Goal: Task Accomplishment & Management: Use online tool/utility

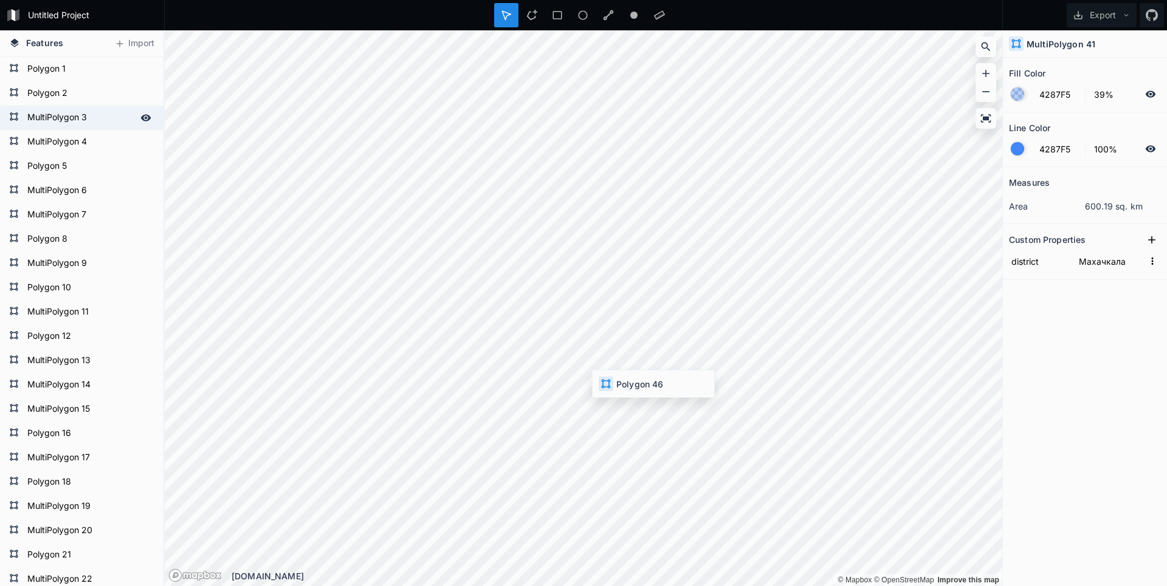
type input "Каспийск"
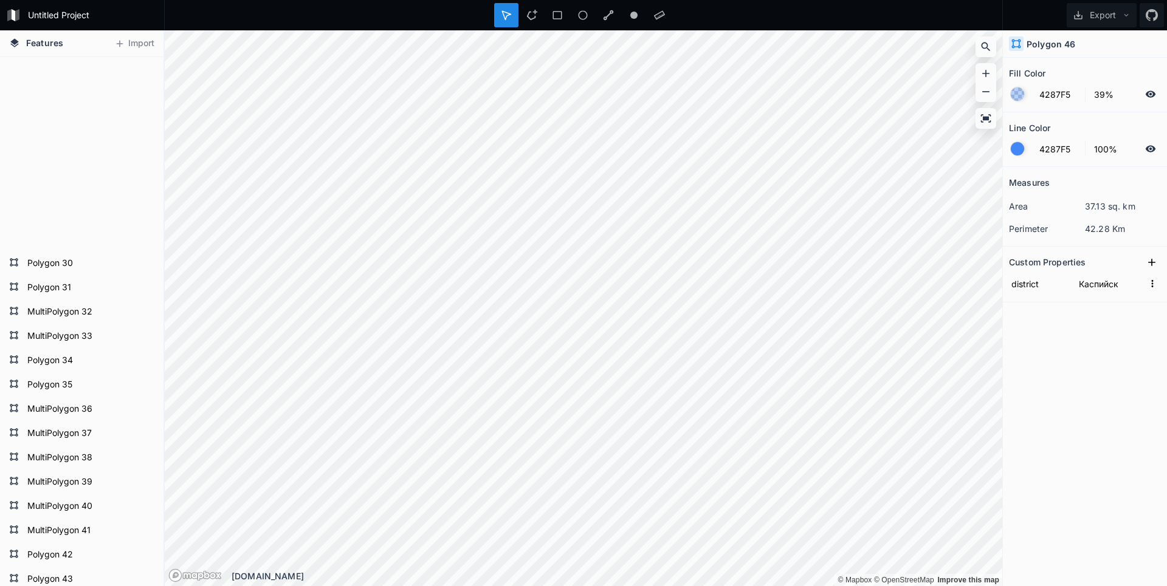
scroll to position [893, 0]
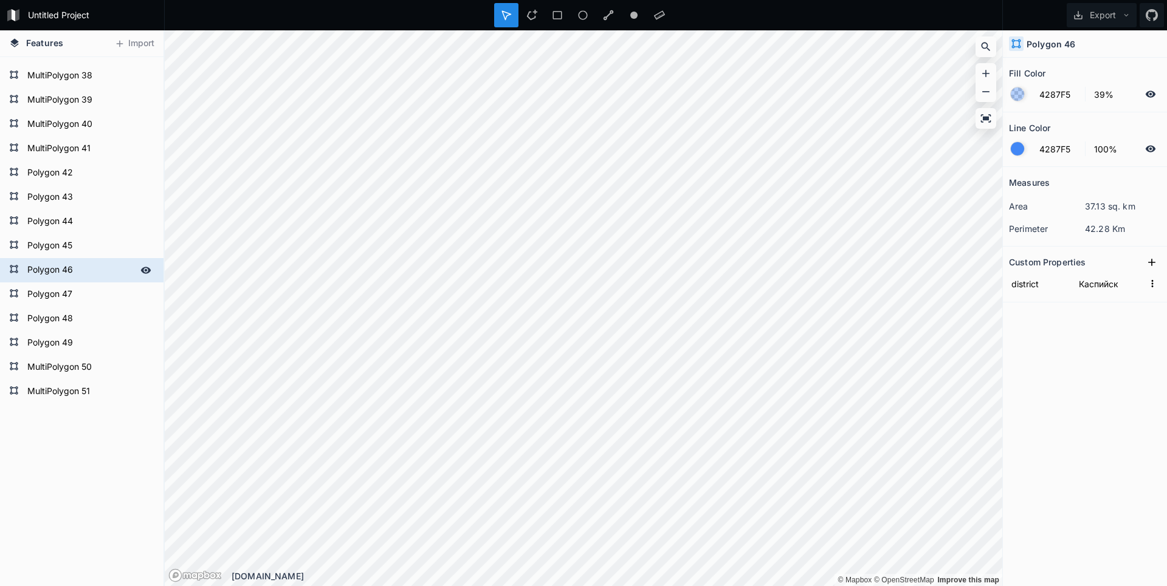
click at [75, 274] on form "Polygon 46" at bounding box center [81, 270] width 114 height 18
click at [65, 273] on form "Polygon 46" at bounding box center [81, 270] width 114 height 18
click at [57, 273] on form "Polygon 46" at bounding box center [81, 270] width 114 height 18
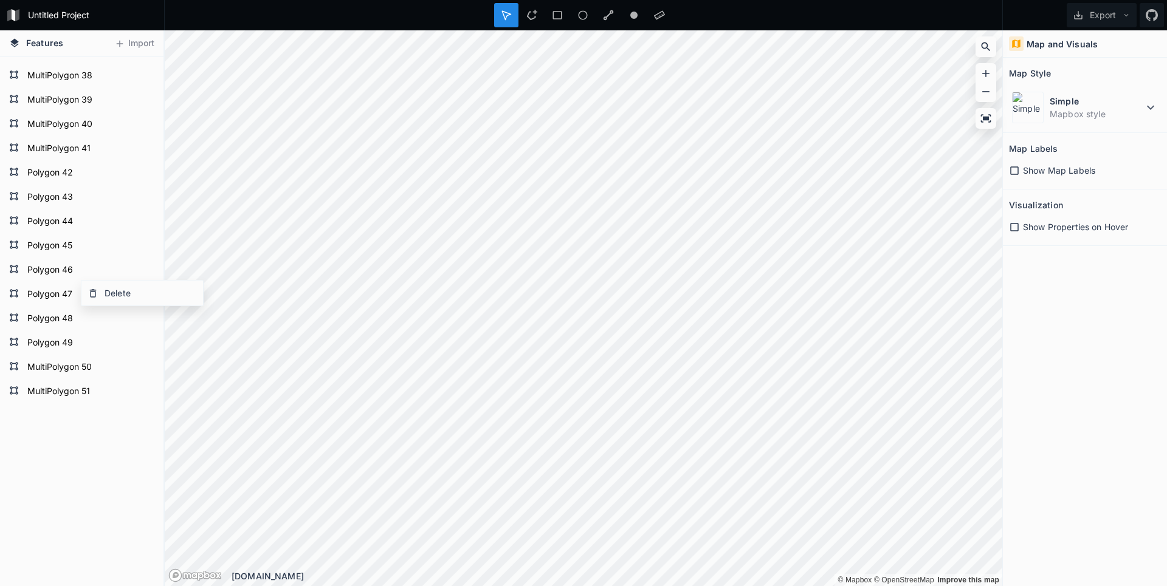
drag, startPoint x: 60, startPoint y: 523, endPoint x: 75, endPoint y: 407, distance: 117.0
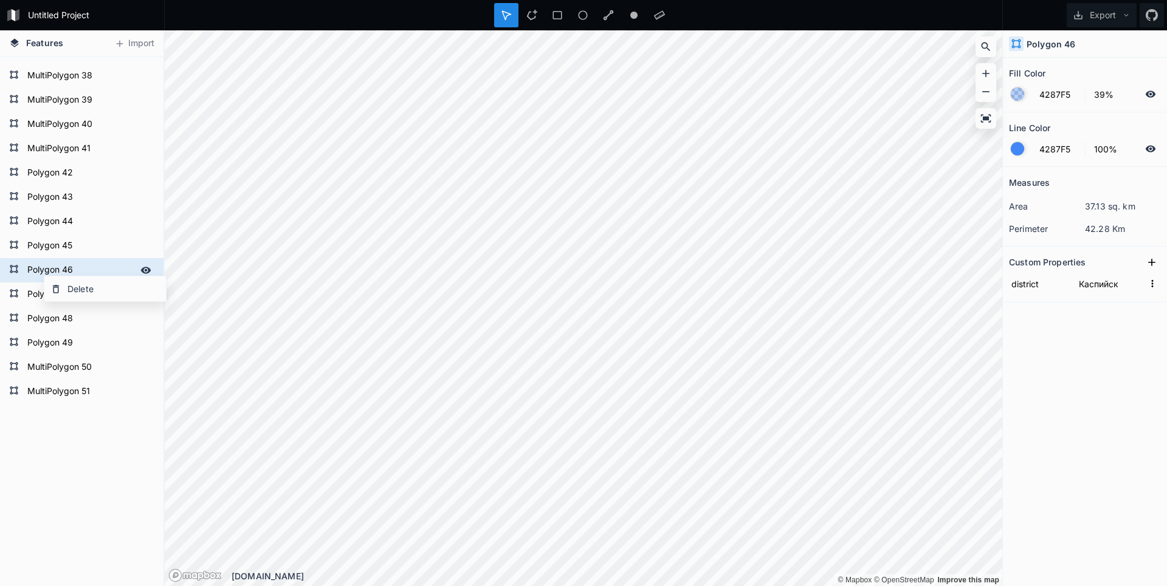
click at [33, 270] on form "Polygon 46" at bounding box center [81, 270] width 114 height 18
click at [1099, 289] on input "Каспийск" at bounding box center [1109, 284] width 67 height 18
click at [1097, 285] on input "Каспийск" at bounding box center [1109, 284] width 67 height 18
click at [1104, 286] on input "Каспийск" at bounding box center [1109, 284] width 67 height 18
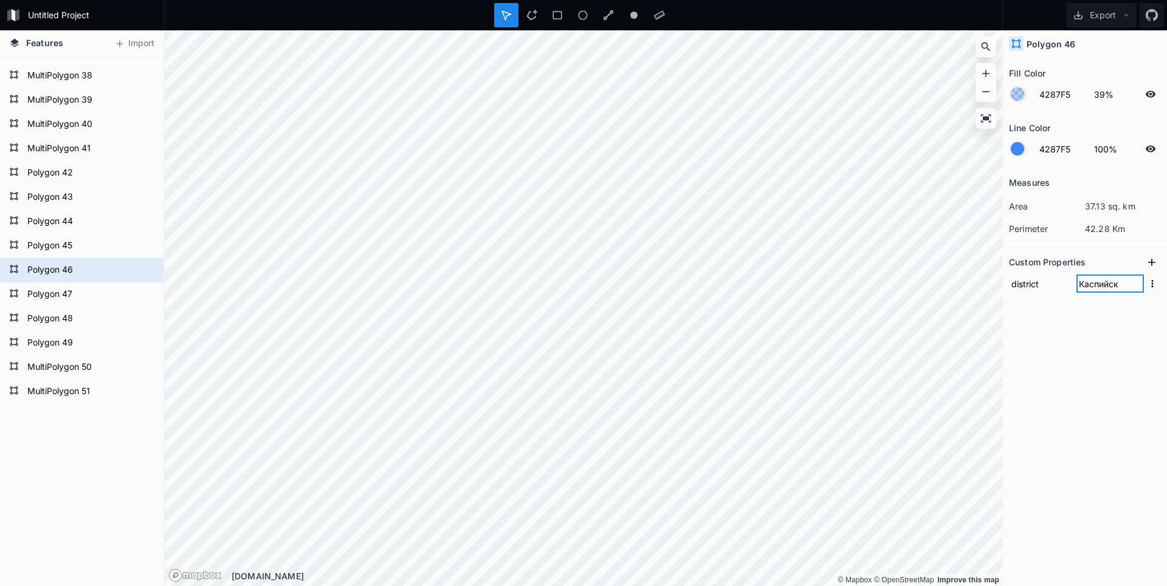
click at [1104, 286] on input "Каспийск" at bounding box center [1109, 284] width 67 height 18
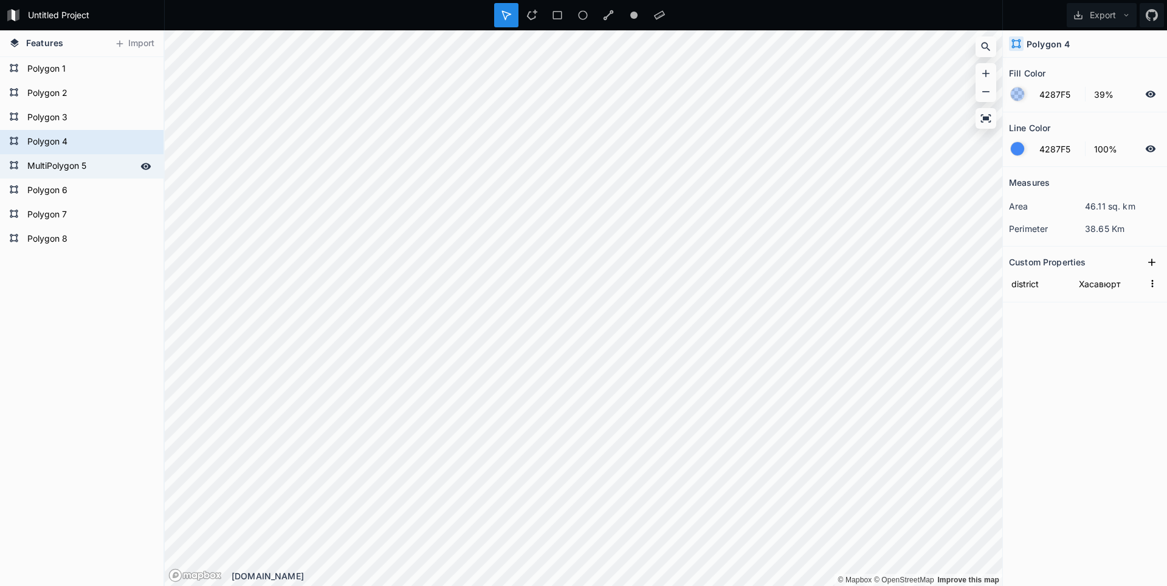
click at [69, 175] on form "MultiPolygon 5" at bounding box center [81, 166] width 114 height 18
type input "Южно-Сухокумск"
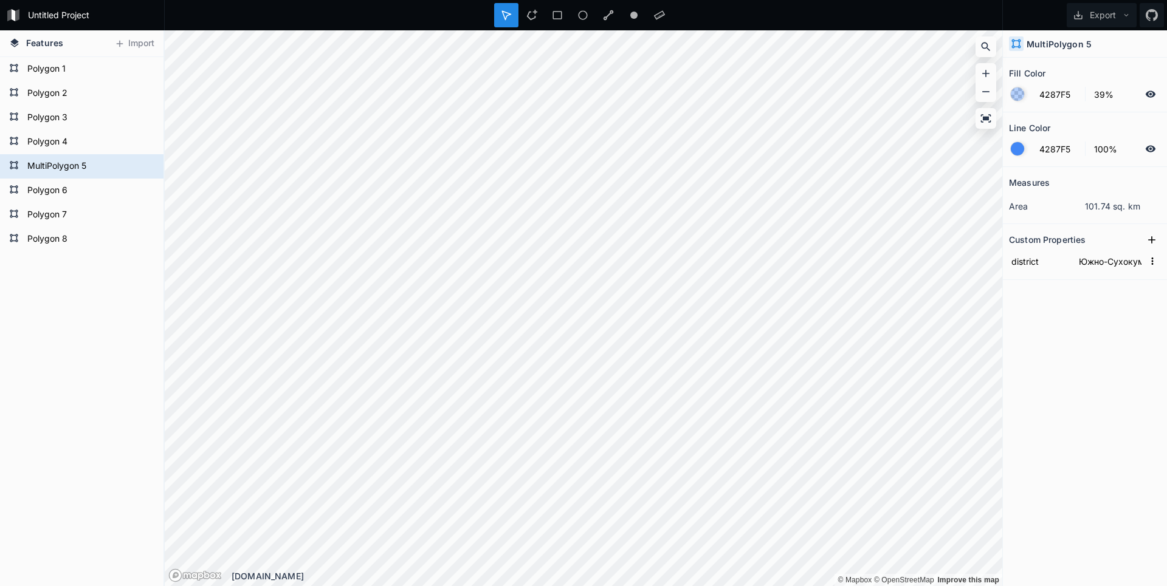
click at [603, 0] on html "Untitled Project Export Features Import Polygon 8 Polygon 7 Polygon 6 MultiPoly…" at bounding box center [583, 293] width 1167 height 586
click at [726, 272] on div "Modify" at bounding box center [740, 268] width 122 height 25
click at [629, 378] on div "Modify" at bounding box center [674, 384] width 122 height 25
click at [608, 321] on div "Modify" at bounding box center [630, 325] width 122 height 25
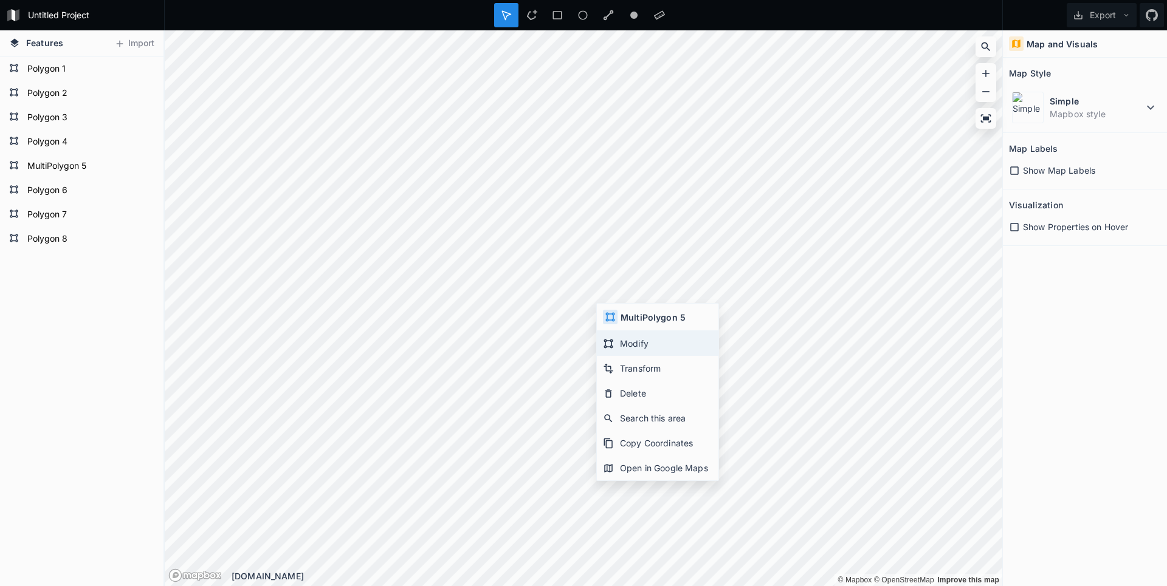
click at [623, 338] on div "Modify" at bounding box center [658, 343] width 122 height 25
click at [50, 166] on form "MultiPolygon 5" at bounding box center [81, 166] width 114 height 18
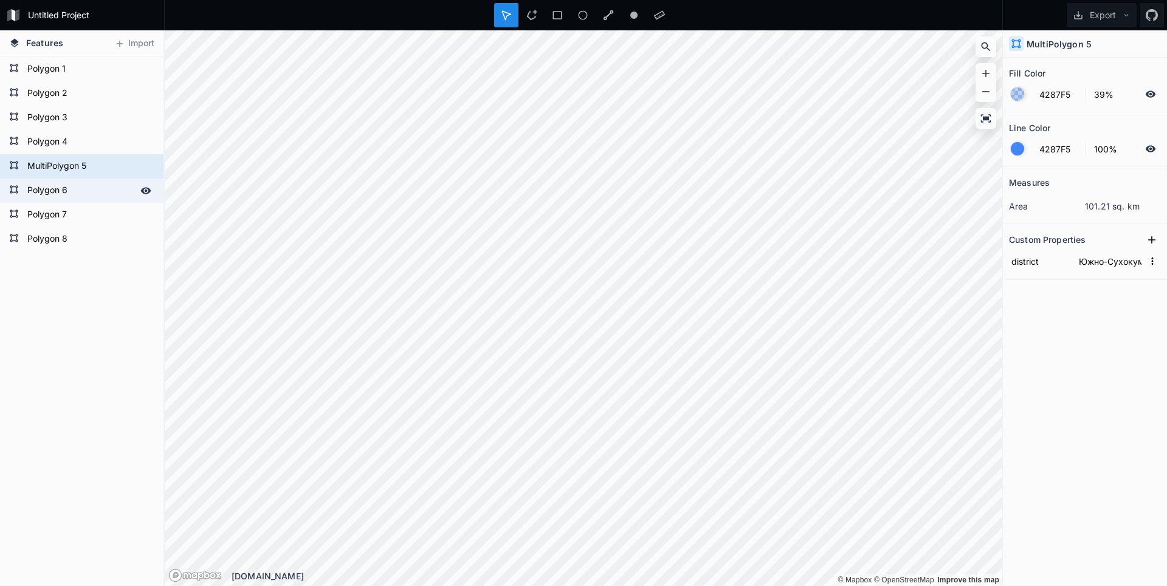
click at [45, 185] on form "Polygon 6" at bounding box center [81, 191] width 114 height 18
click at [48, 165] on form "MultiPolygon 5" at bounding box center [81, 166] width 114 height 18
type input "Южно-Сухокумск"
click at [1054, 46] on h4 "MultiPolygon 5" at bounding box center [1058, 44] width 65 height 13
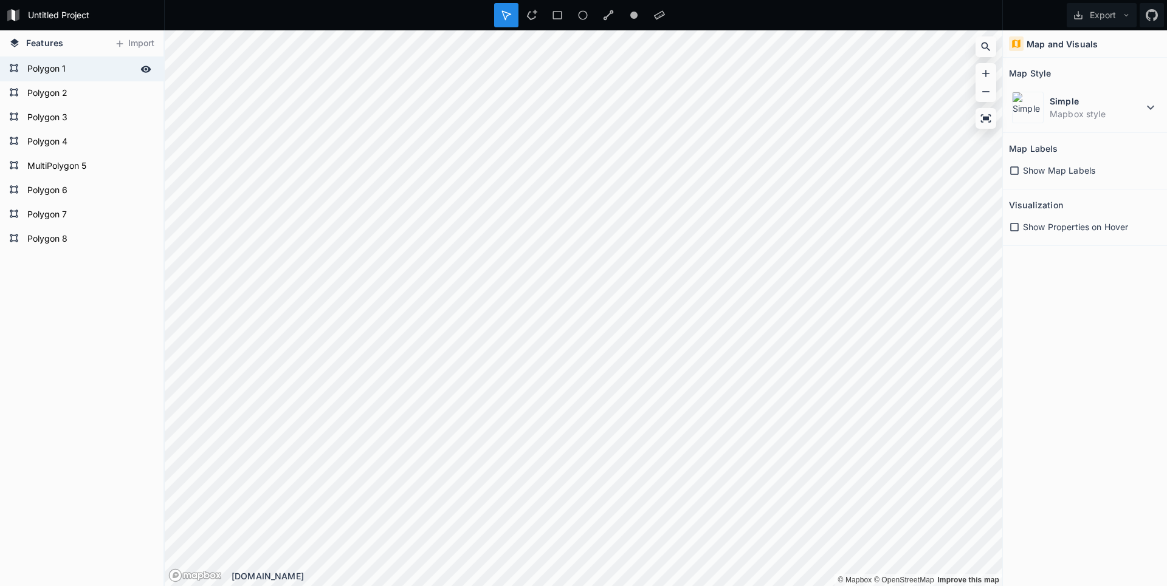
click at [64, 73] on form "Polygon 1" at bounding box center [81, 69] width 114 height 18
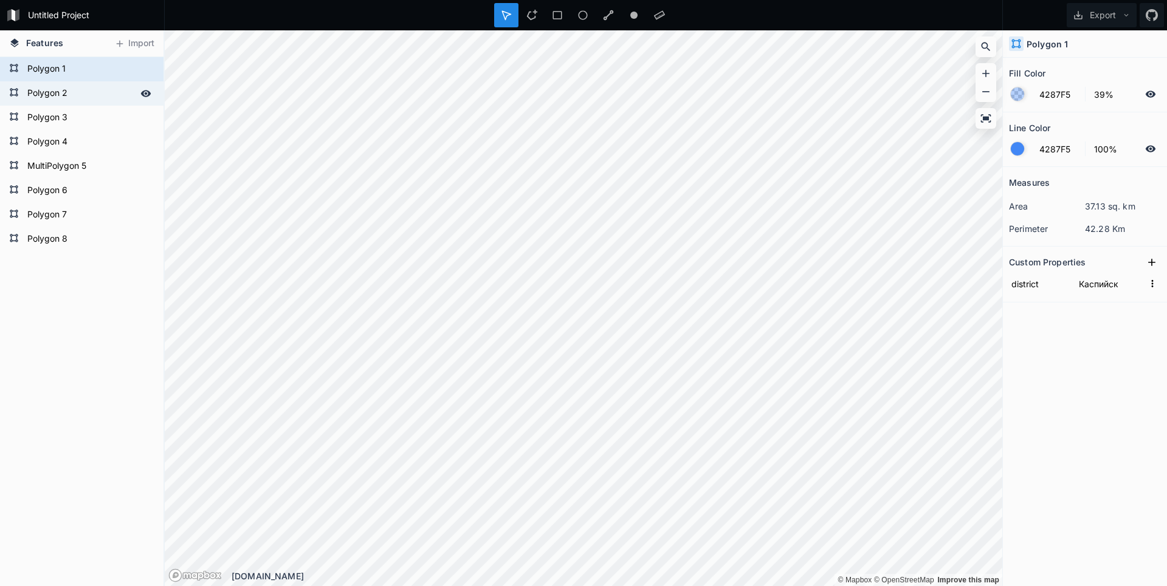
click at [62, 91] on form "Polygon 2" at bounding box center [81, 93] width 114 height 18
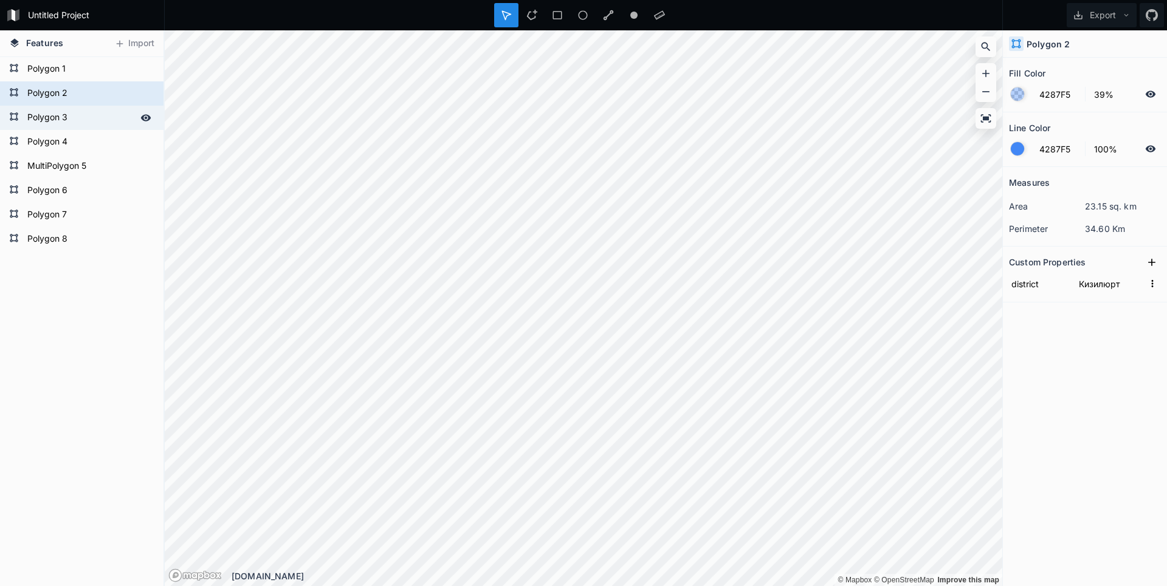
click at [36, 122] on form "Polygon 3" at bounding box center [81, 118] width 114 height 18
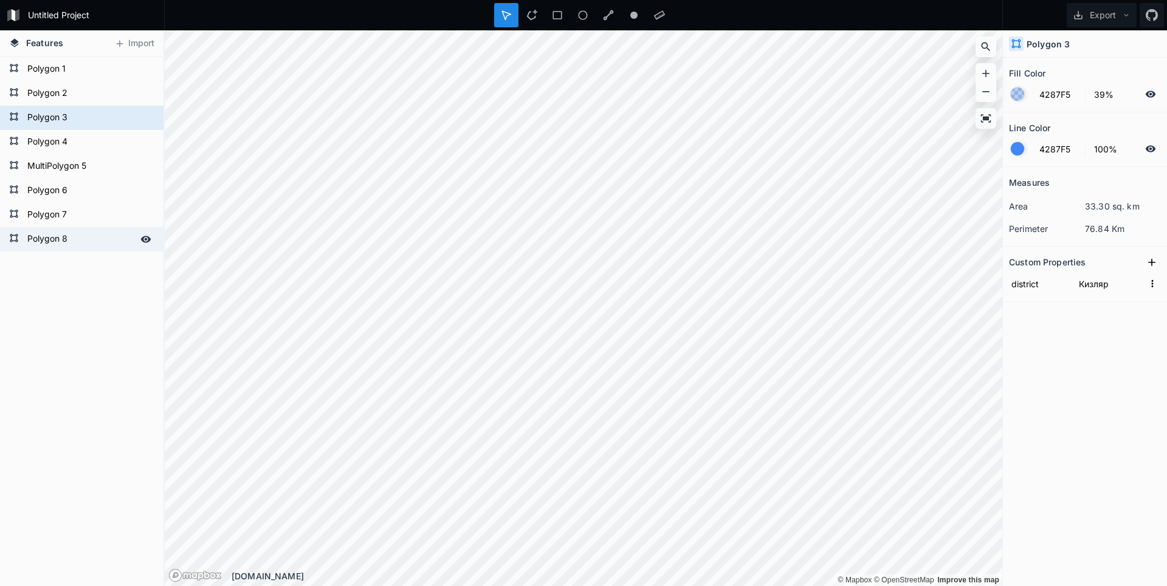
click at [47, 232] on form "Polygon 8" at bounding box center [81, 239] width 114 height 18
type input "Дербент"
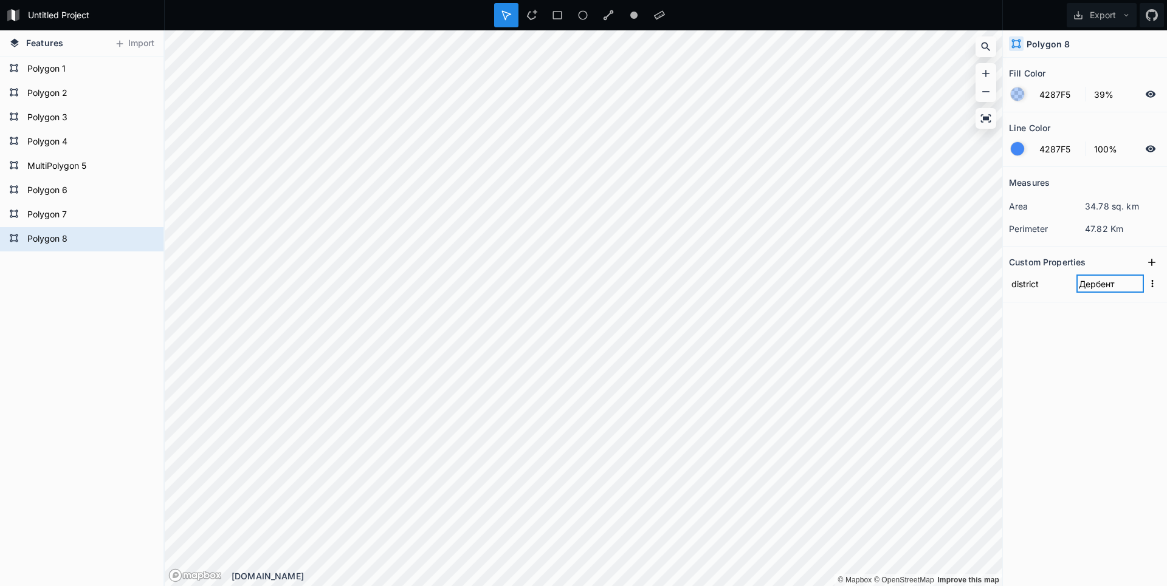
click at [1102, 287] on input "Дербент" at bounding box center [1109, 284] width 67 height 18
click at [1107, 283] on input "Дербент" at bounding box center [1109, 284] width 67 height 18
click at [58, 242] on form "Polygon 8" at bounding box center [81, 239] width 114 height 18
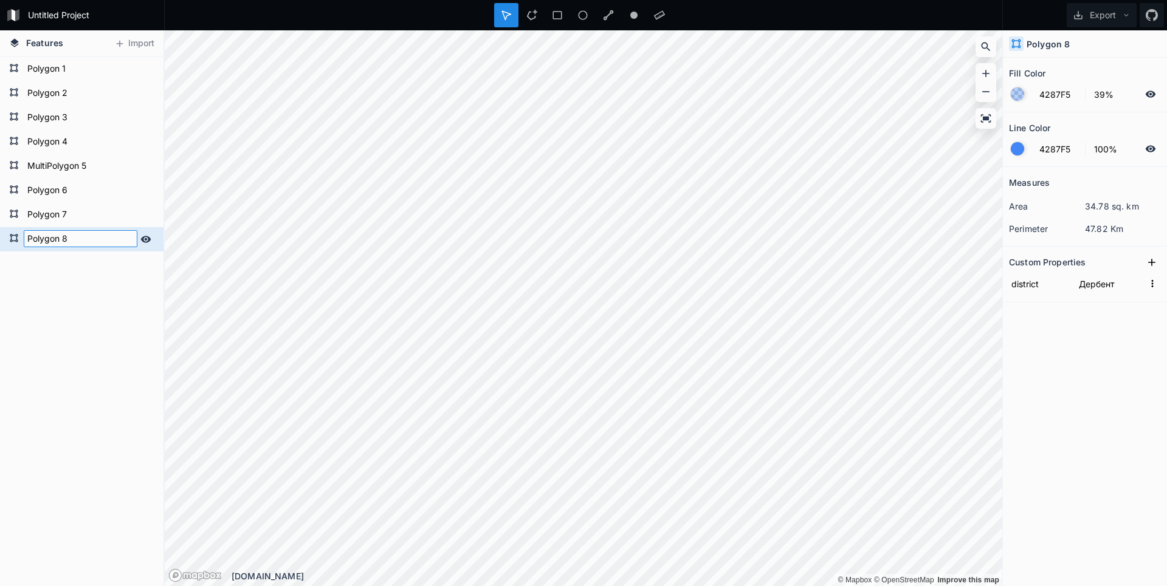
paste input "Дербент"
type input "Дербент"
click at [60, 318] on div "Дербент Polygon 7 Polygon 6 MultiPolygon 5 Polygon 4 Polygon 3 Polygon 2 Polygo…" at bounding box center [81, 321] width 163 height 529
click at [53, 214] on form "Polygon 7" at bounding box center [81, 215] width 114 height 18
type input "Дагестанские Огни"
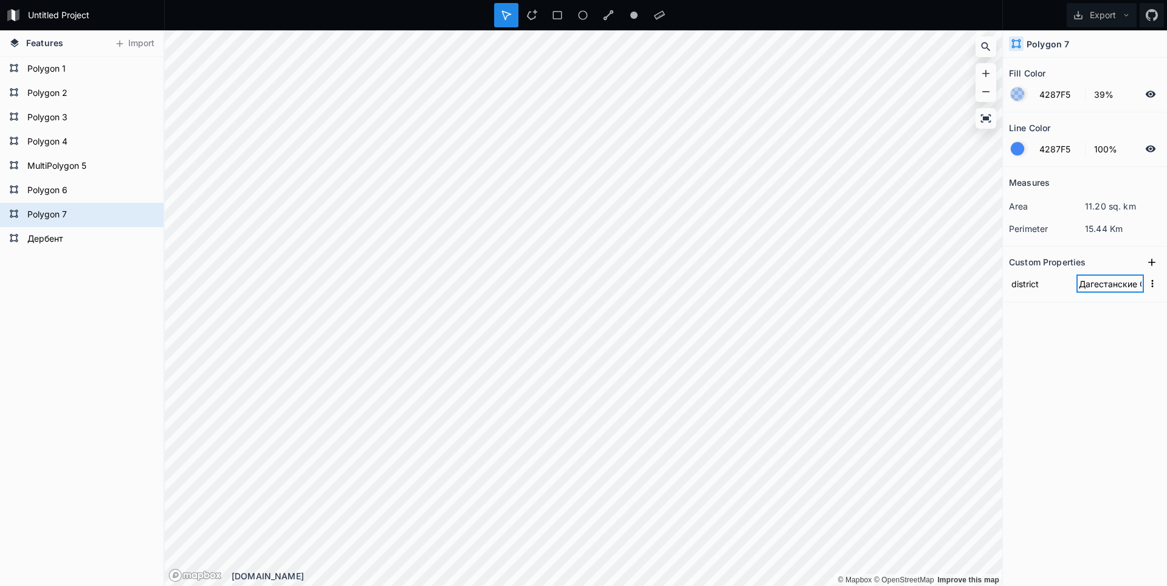
click at [1096, 285] on input "Дагестанские Огни" at bounding box center [1109, 284] width 67 height 18
click at [74, 215] on form "Polygon 7" at bounding box center [81, 215] width 114 height 18
paste input "Дагестанские Огни"
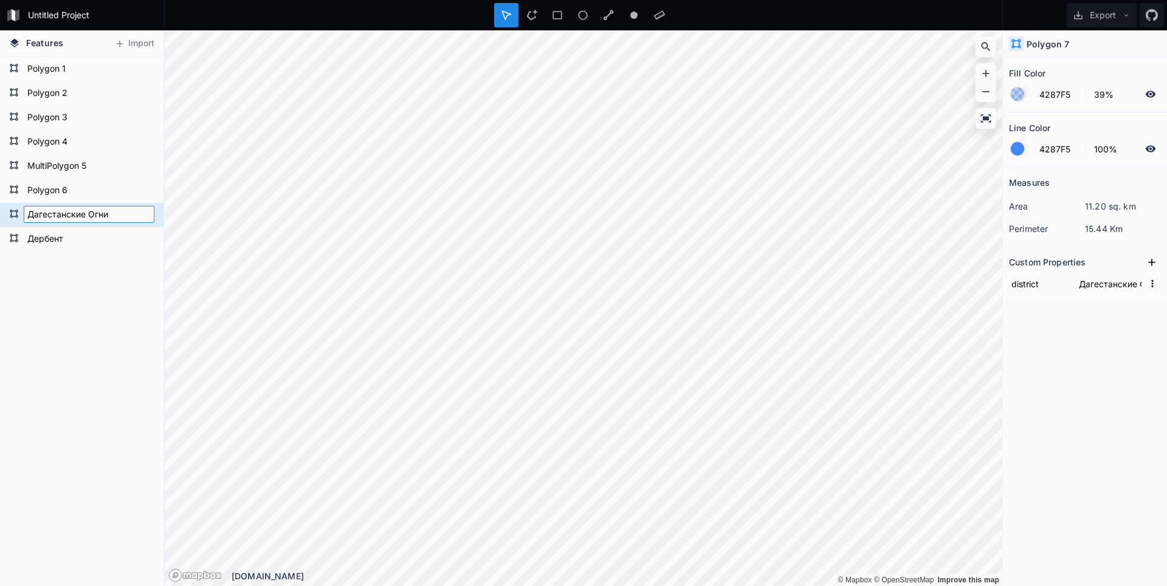
type input "Дагестанские Огни"
click at [71, 315] on div "Дербент Дагестанские Огни Polygon 6 MultiPolygon 5 Polygon 4 Polygon 3 Polygon …" at bounding box center [81, 321] width 163 height 529
click at [52, 190] on form "Polygon 6" at bounding box center [81, 191] width 114 height 18
click at [1093, 287] on input "Буйнакск" at bounding box center [1109, 284] width 67 height 18
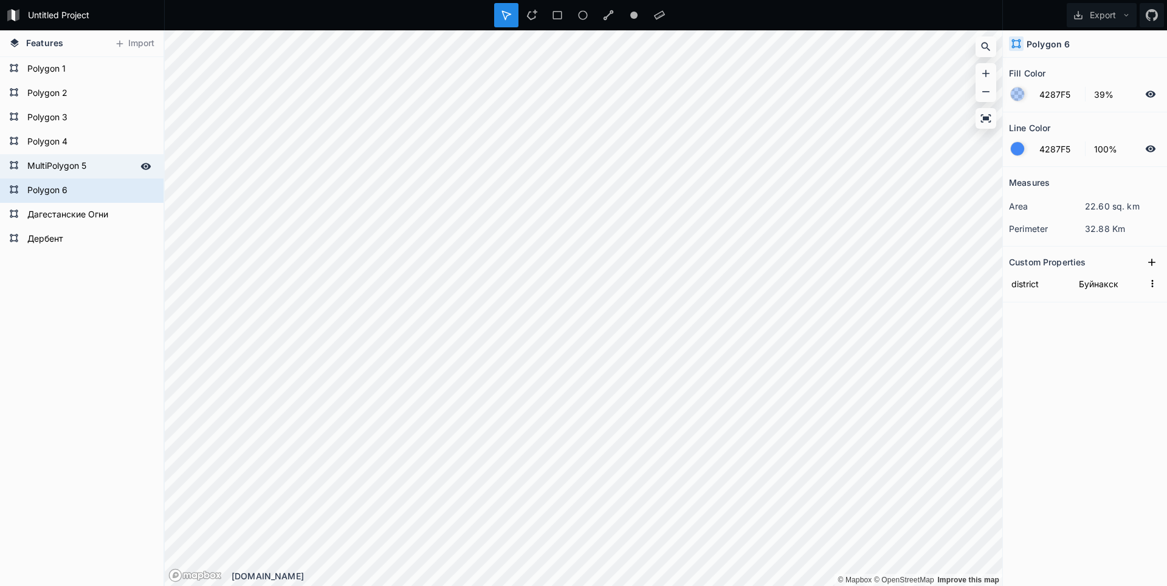
click at [60, 174] on form "MultiPolygon 5" at bounding box center [81, 166] width 114 height 18
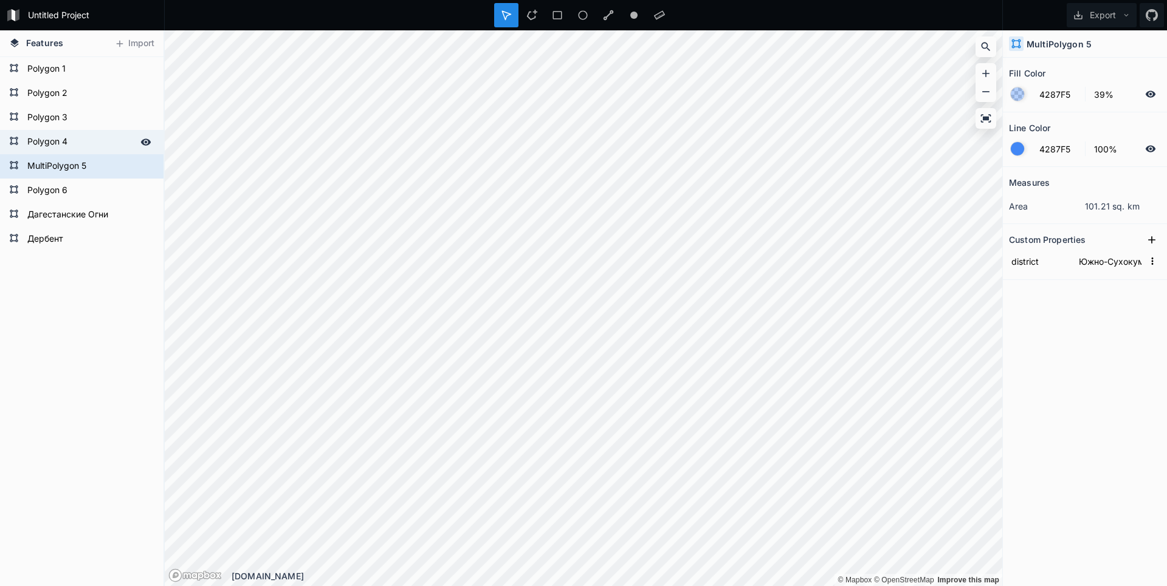
click at [70, 142] on form "Polygon 4" at bounding box center [81, 142] width 114 height 18
type input "Хасавюрт"
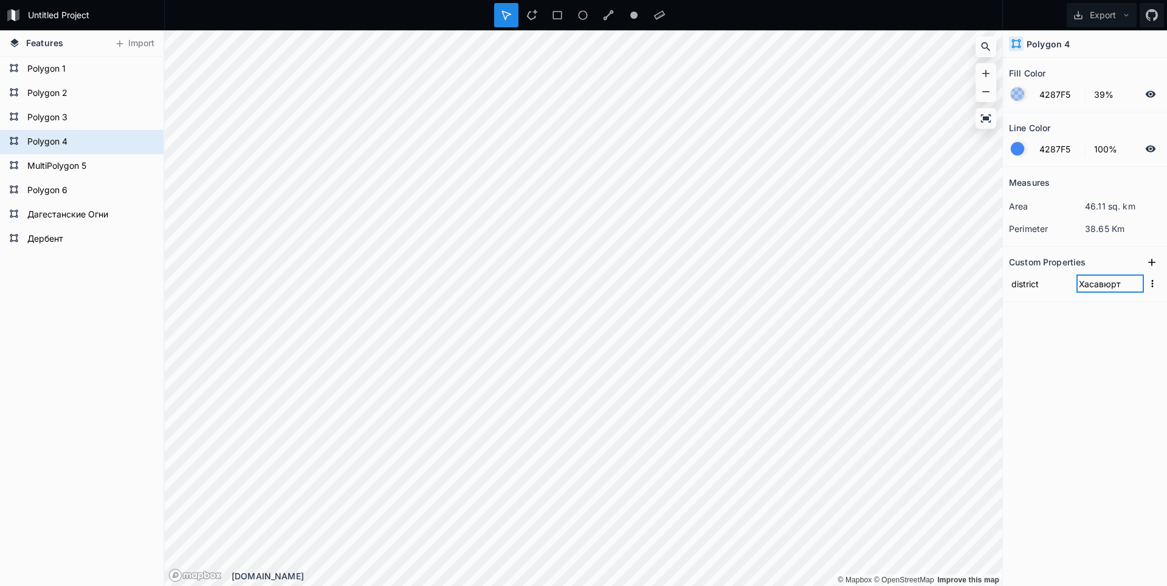
click at [1081, 285] on input "Хасавюрт" at bounding box center [1109, 284] width 67 height 18
click at [67, 140] on form "Polygon 4" at bounding box center [81, 142] width 114 height 18
paste input "Хасавюрт"
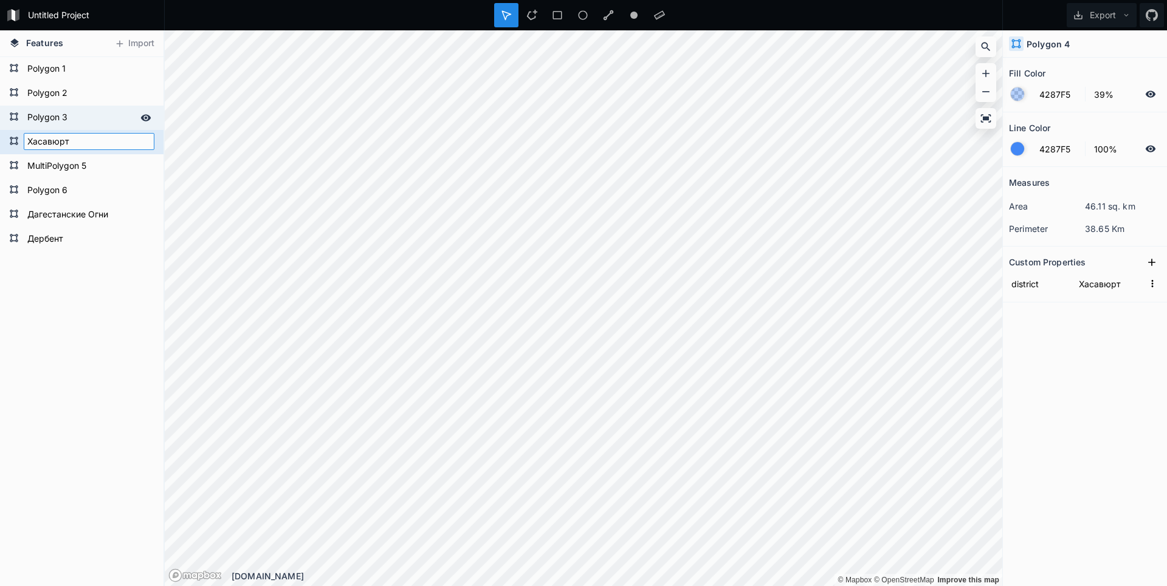
type input "Хасавюрт"
click at [57, 112] on form "Polygon 3" at bounding box center [81, 118] width 114 height 18
type input "Кизляр"
click at [1099, 287] on input "Кизляр" at bounding box center [1109, 284] width 67 height 18
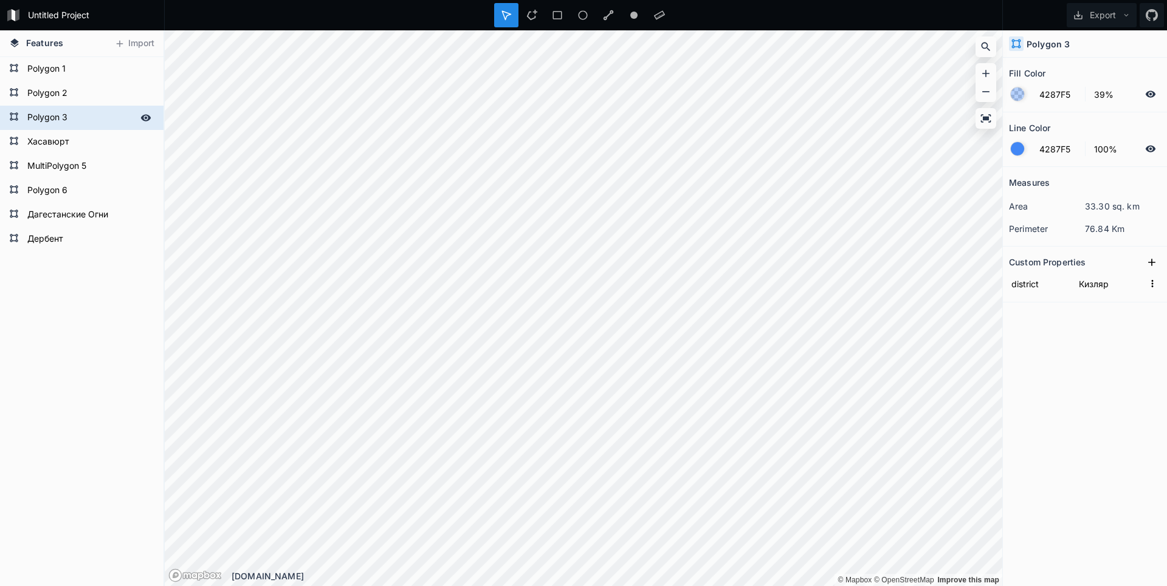
click at [56, 120] on form "Polygon 3" at bounding box center [81, 118] width 114 height 18
paste input "Кизляр"
type input "Кизляр"
click at [61, 88] on form "Polygon 2" at bounding box center [81, 93] width 114 height 18
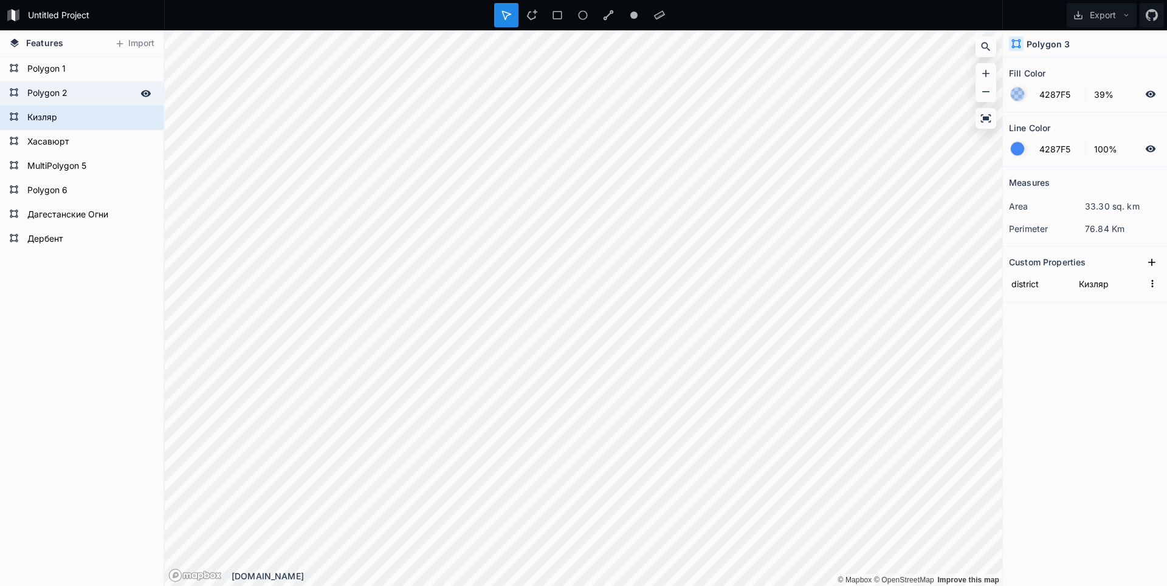
type input "Кизилюрт"
click at [1093, 284] on input "Кизилюрт" at bounding box center [1109, 284] width 67 height 18
click at [68, 87] on form "Polygon 2" at bounding box center [81, 93] width 114 height 18
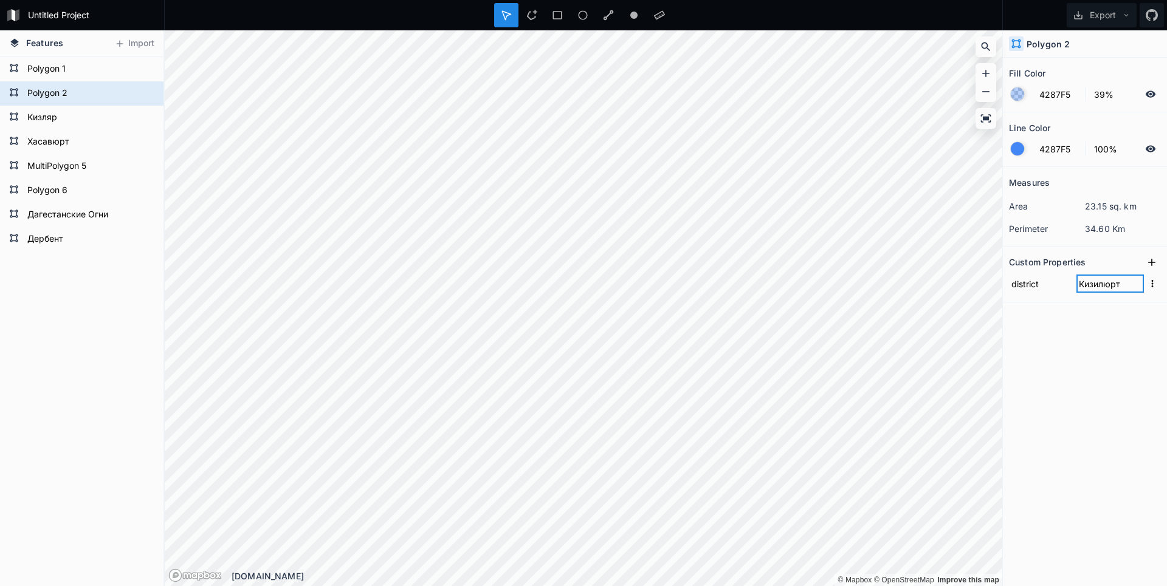
click at [1096, 285] on input "Кизилюрт" at bounding box center [1109, 284] width 67 height 18
click at [81, 92] on form "Polygon 2" at bounding box center [81, 93] width 114 height 18
paste input "Кизилюрт"
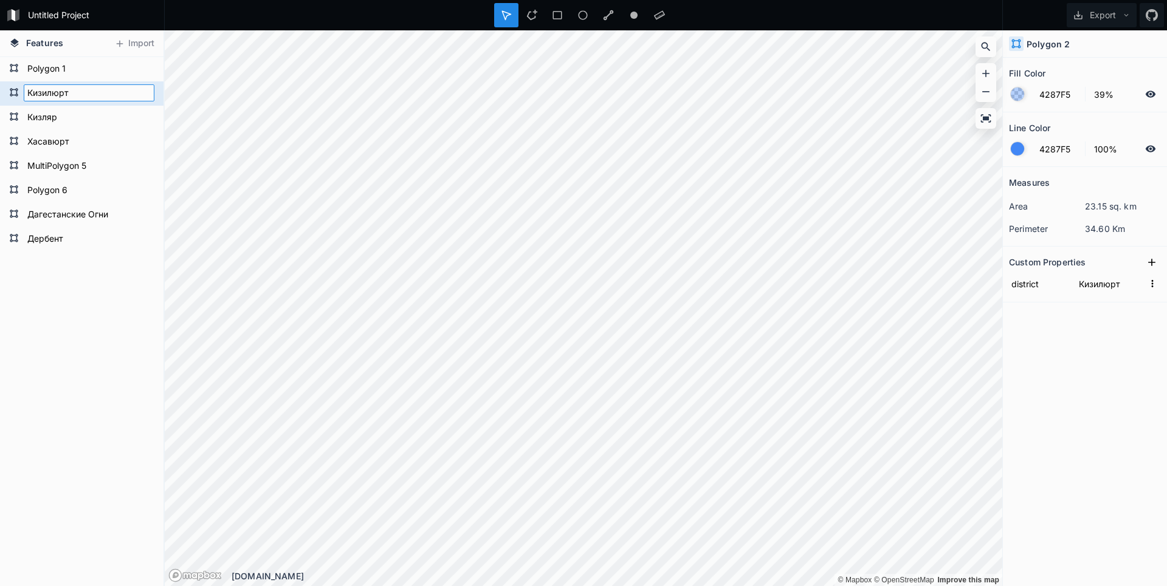
type input "Кизилюрт"
click at [80, 374] on div "Дербент Дагестанские Огни Polygon 6 MultiPolygon 5 Хасавюрт Кизляр Кизилюрт Pol…" at bounding box center [81, 321] width 163 height 529
click at [1091, 290] on input "Кизилюрт" at bounding box center [1109, 284] width 67 height 18
click at [66, 71] on form "Polygon 1" at bounding box center [81, 69] width 114 height 18
type input "Каспийск"
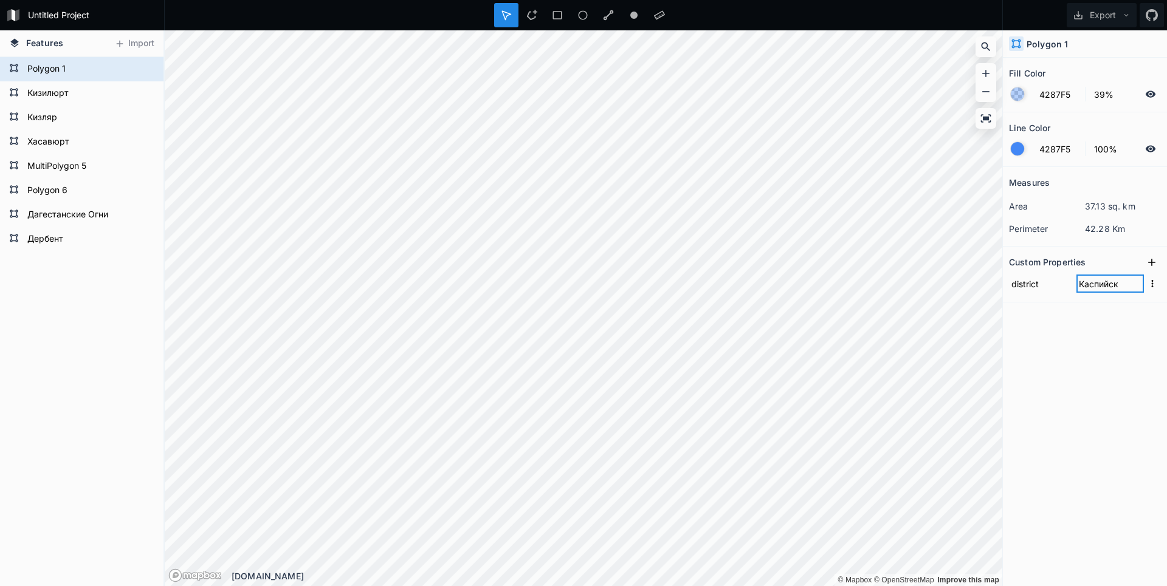
click at [1096, 283] on input "Каспийск" at bounding box center [1109, 284] width 67 height 18
click at [51, 73] on form "Polygon 1" at bounding box center [81, 69] width 114 height 18
paste input "Каспийск"
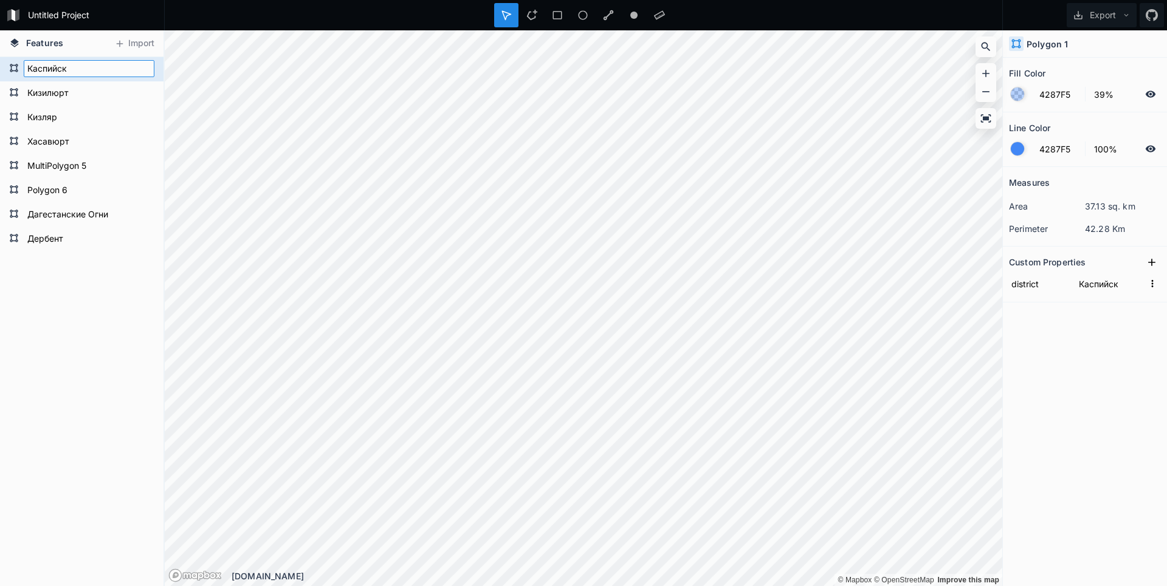
type input "Каспийск"
click at [108, 346] on div "Дербент Дагестанские Огни Polygon 6 MultiPolygon 5 Хасавюрт Кизляр Кизилюрт Кас…" at bounding box center [81, 321] width 163 height 529
click at [51, 214] on form "Дагестанские Огни" at bounding box center [81, 215] width 114 height 18
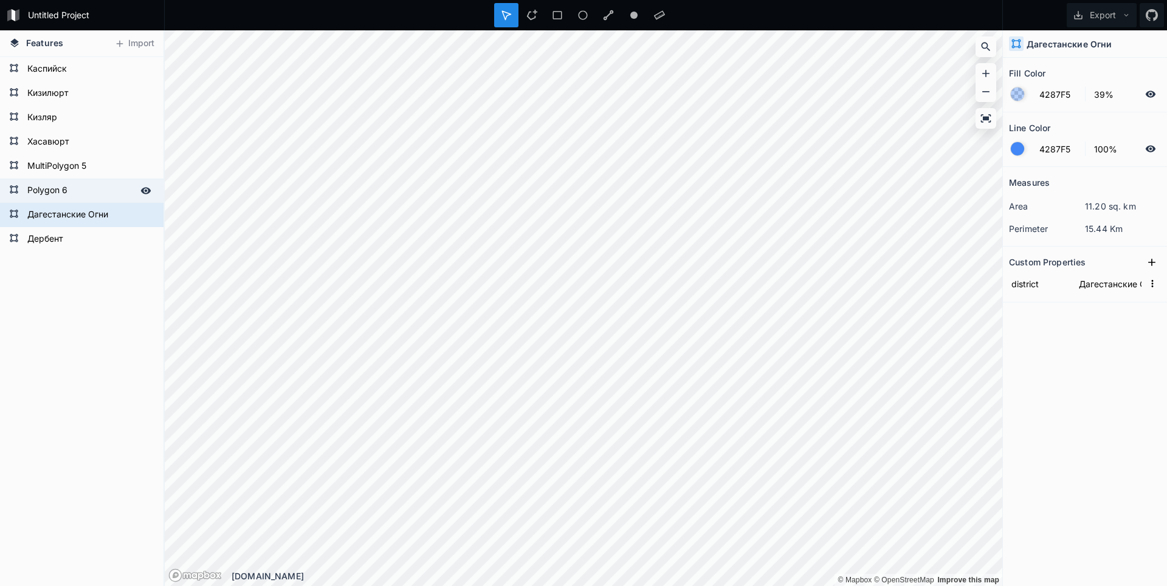
click at [53, 188] on form "Polygon 6" at bounding box center [81, 191] width 114 height 18
type input "Буйнакск"
click at [1110, 283] on input "Буйнакск" at bounding box center [1109, 284] width 67 height 18
click at [62, 195] on form "Polygon 6" at bounding box center [81, 191] width 114 height 18
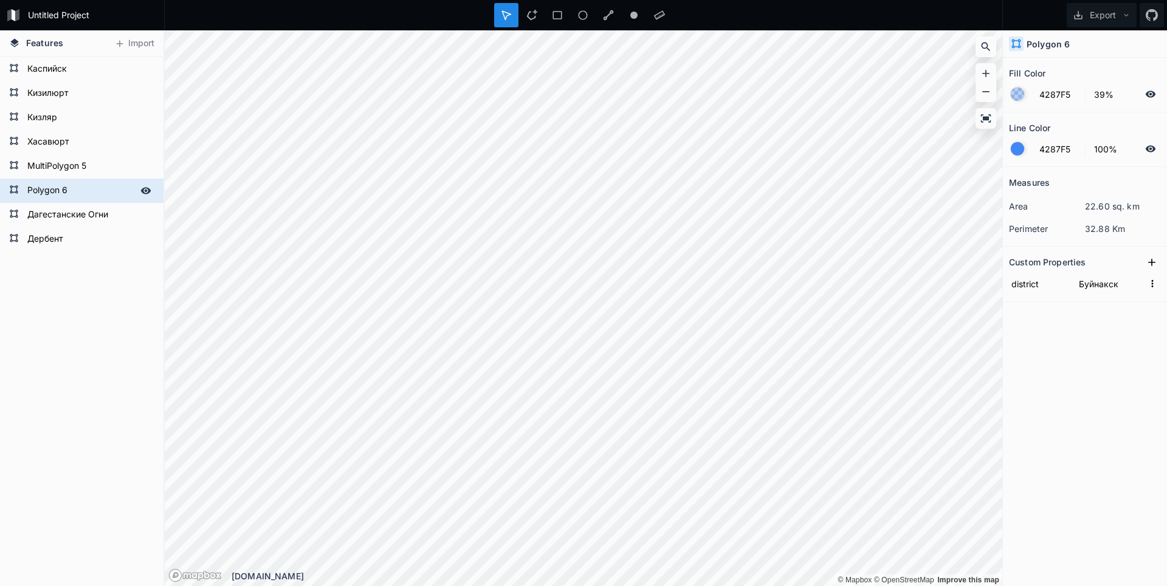
click at [62, 195] on form "Polygon 6" at bounding box center [81, 191] width 114 height 18
paste input "Буйнакск"
type input "Буйнакск"
click at [53, 348] on div "Дербент Дагестанские Огни Буйнакск MultiPolygon 5 Хасавюрт Кизляр Кизилюрт Касп…" at bounding box center [81, 321] width 163 height 529
click at [49, 159] on form "MultiPolygon 5" at bounding box center [81, 166] width 114 height 18
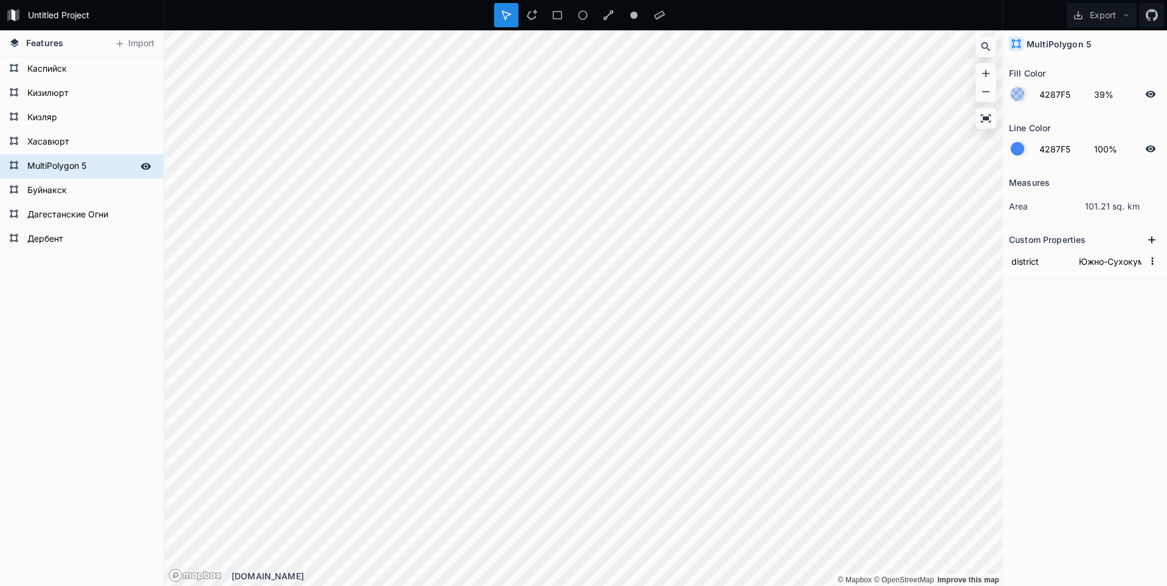
click at [46, 162] on form "MultiPolygon 5" at bounding box center [81, 166] width 114 height 18
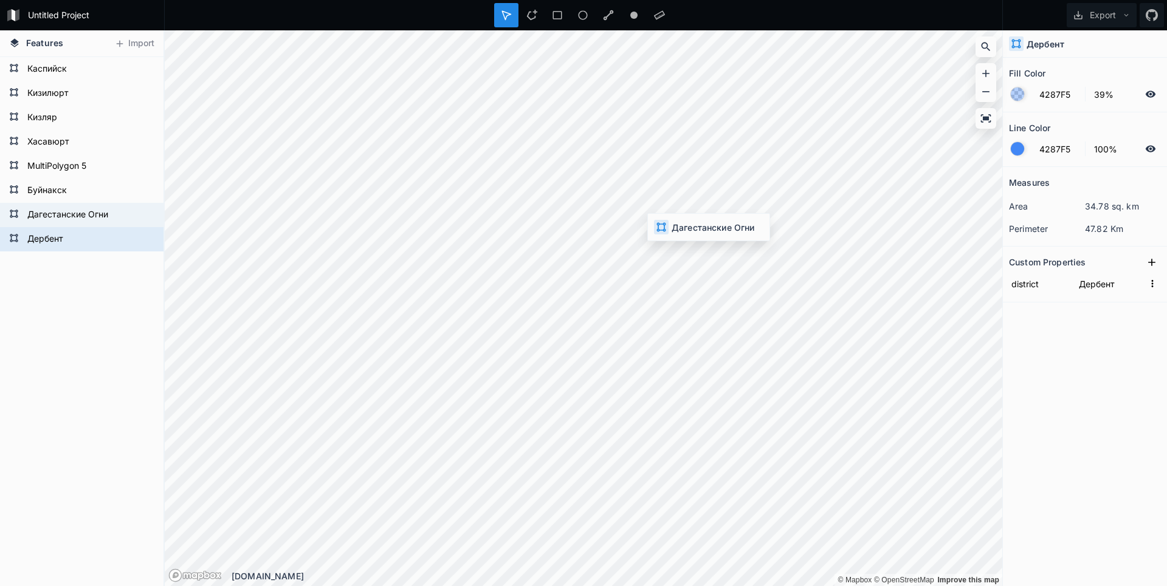
type input "Дагестанские Огни"
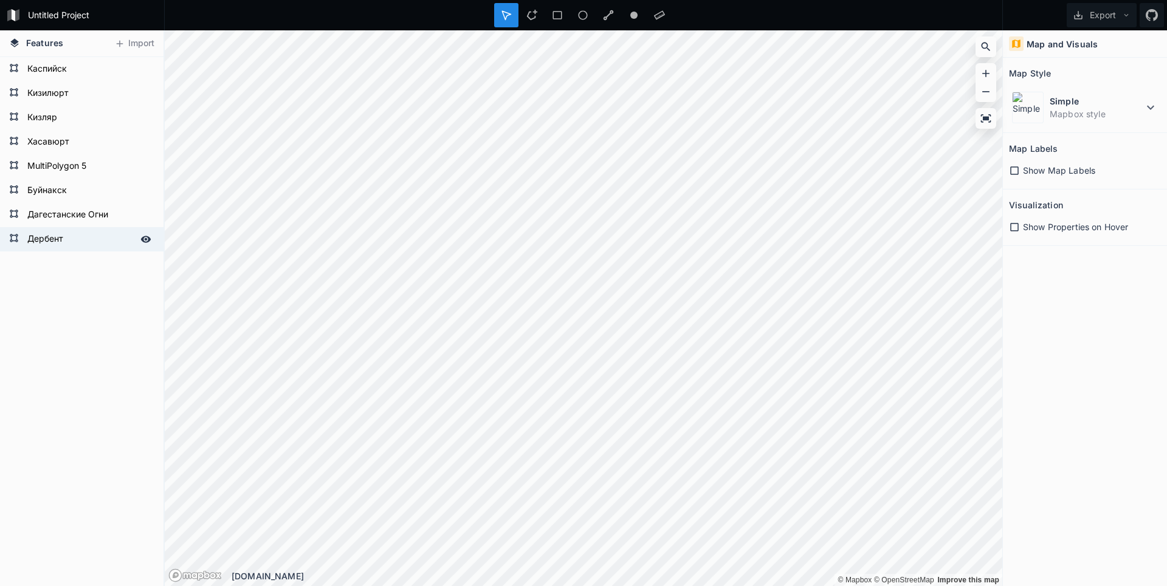
click at [50, 236] on form "Дербент" at bounding box center [81, 239] width 114 height 18
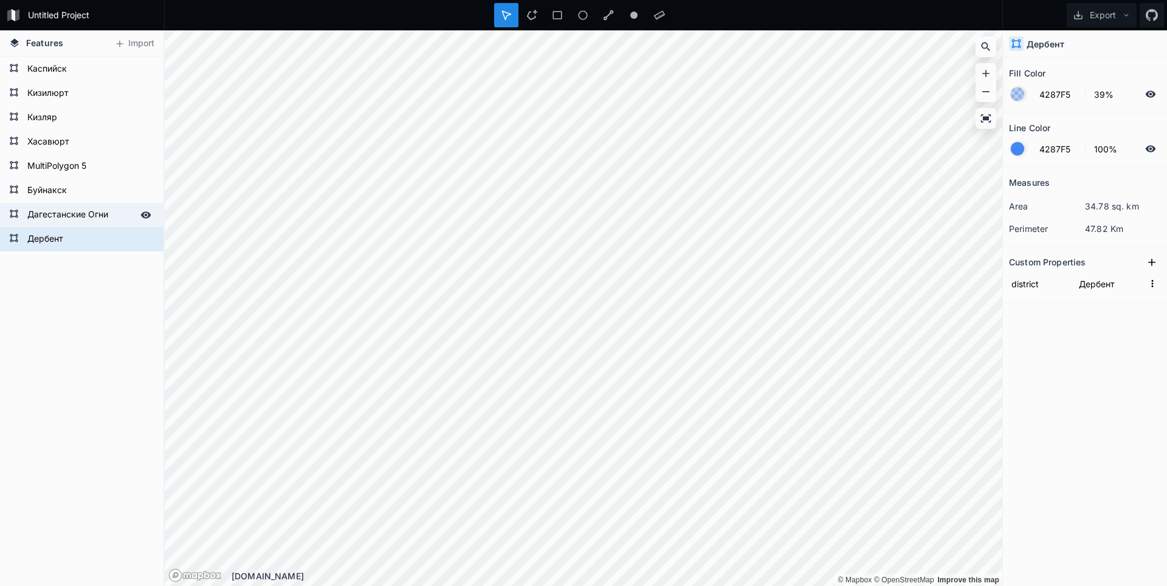
click at [54, 219] on form "Дагестанские Огни" at bounding box center [81, 215] width 114 height 18
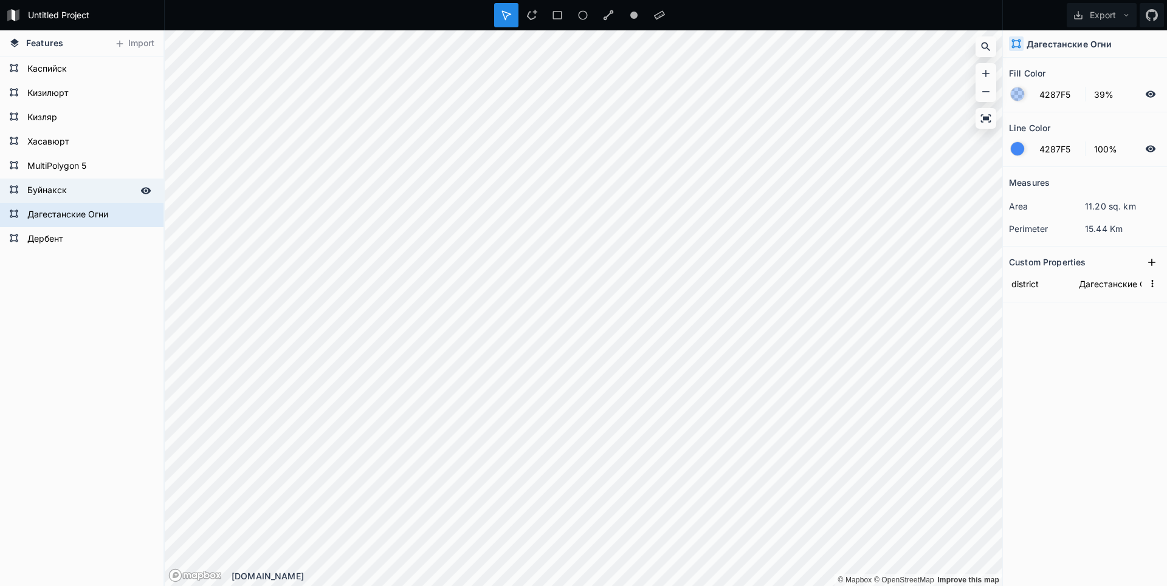
click at [50, 185] on form "Буйнакск" at bounding box center [81, 191] width 114 height 18
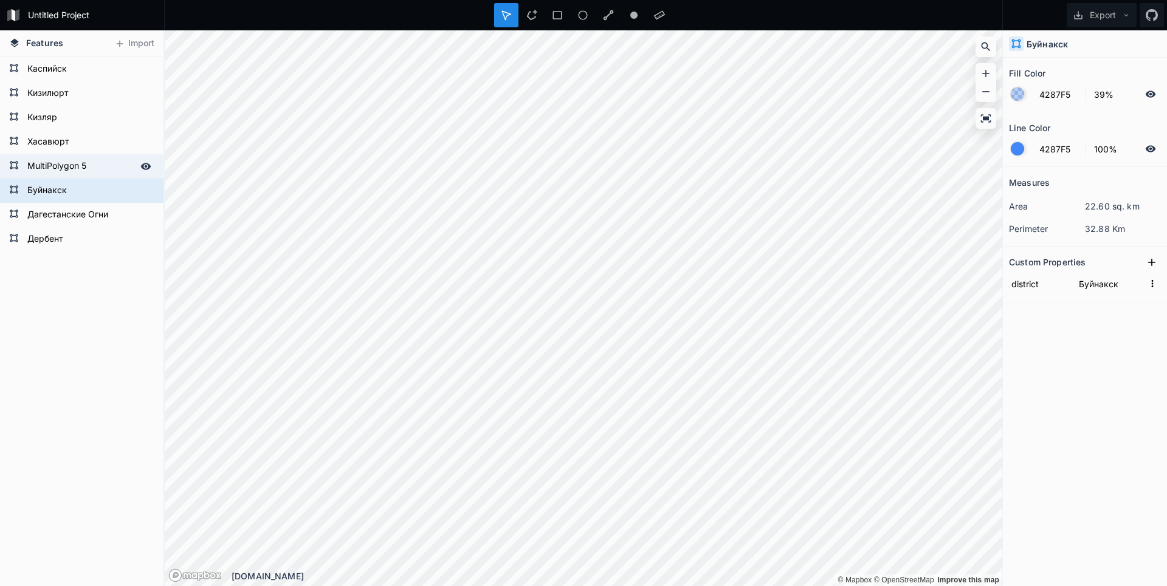
click at [47, 168] on form "MultiPolygon 5" at bounding box center [81, 166] width 114 height 18
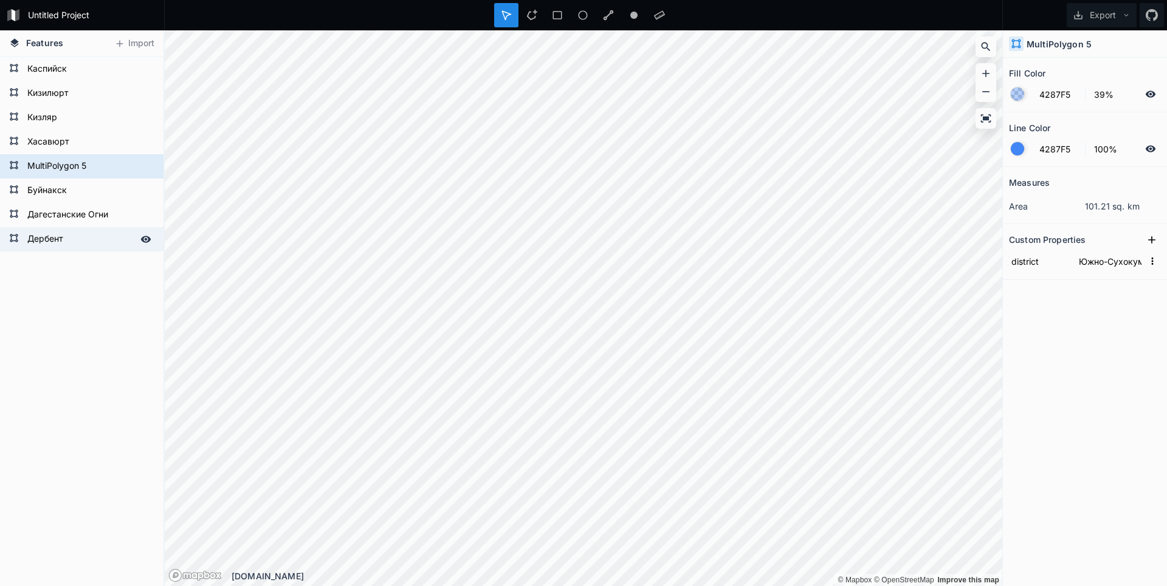
click at [64, 249] on div "Дербент" at bounding box center [81, 239] width 163 height 24
type input "Дербент"
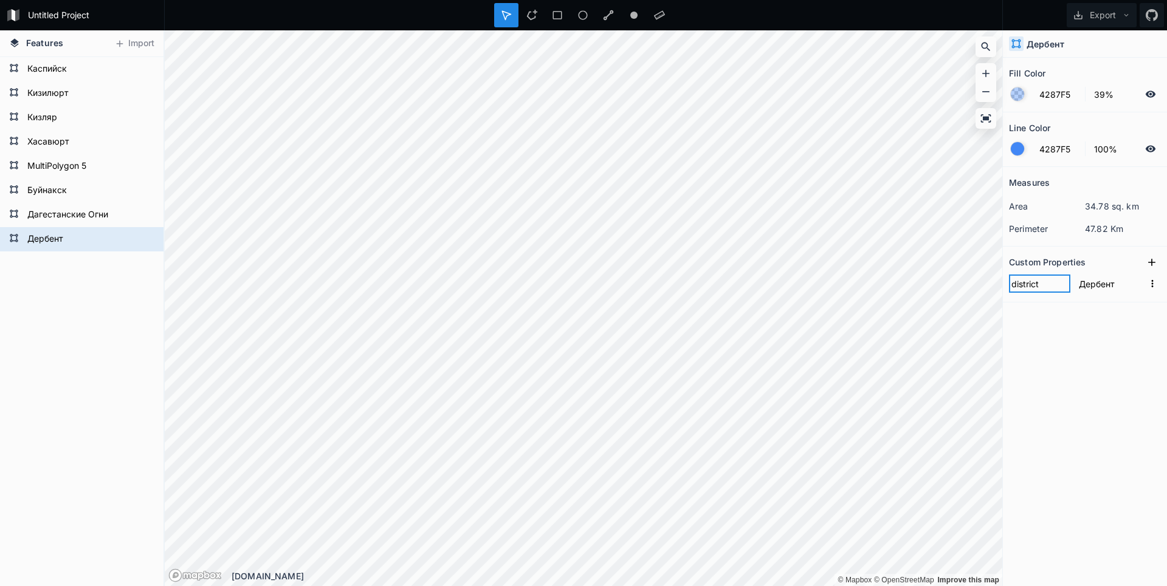
click at [1026, 283] on input "district" at bounding box center [1039, 284] width 61 height 18
paste input "name"
type input "name"
click at [83, 215] on form "Дагестанские Огни" at bounding box center [81, 215] width 114 height 18
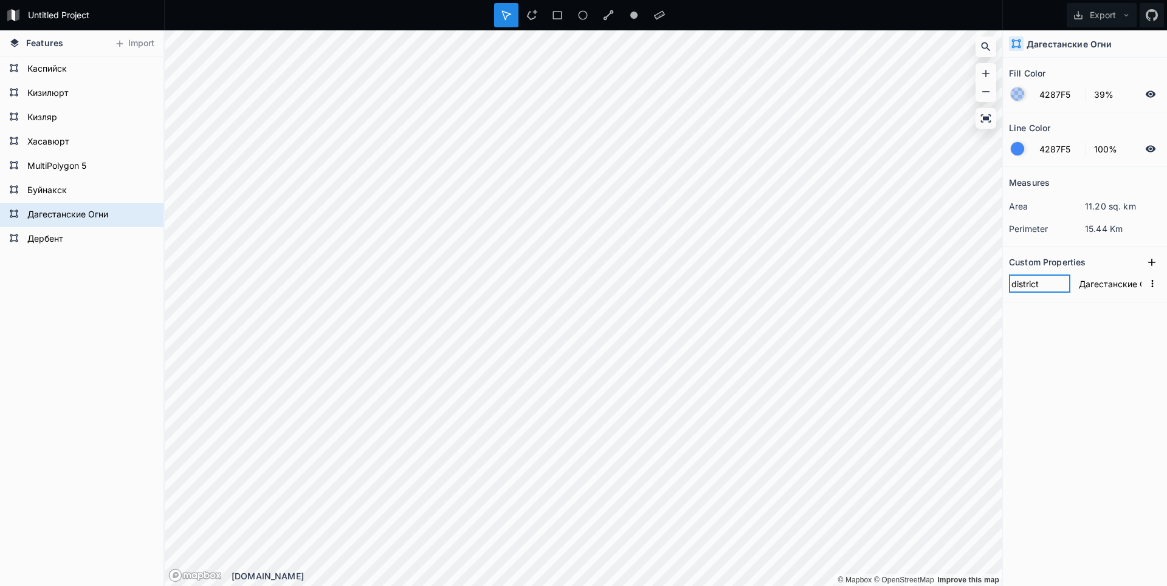
click at [1020, 281] on input "district" at bounding box center [1039, 284] width 61 height 18
paste input "name"
type input "name"
click at [72, 194] on form "Буйнакск" at bounding box center [81, 191] width 114 height 18
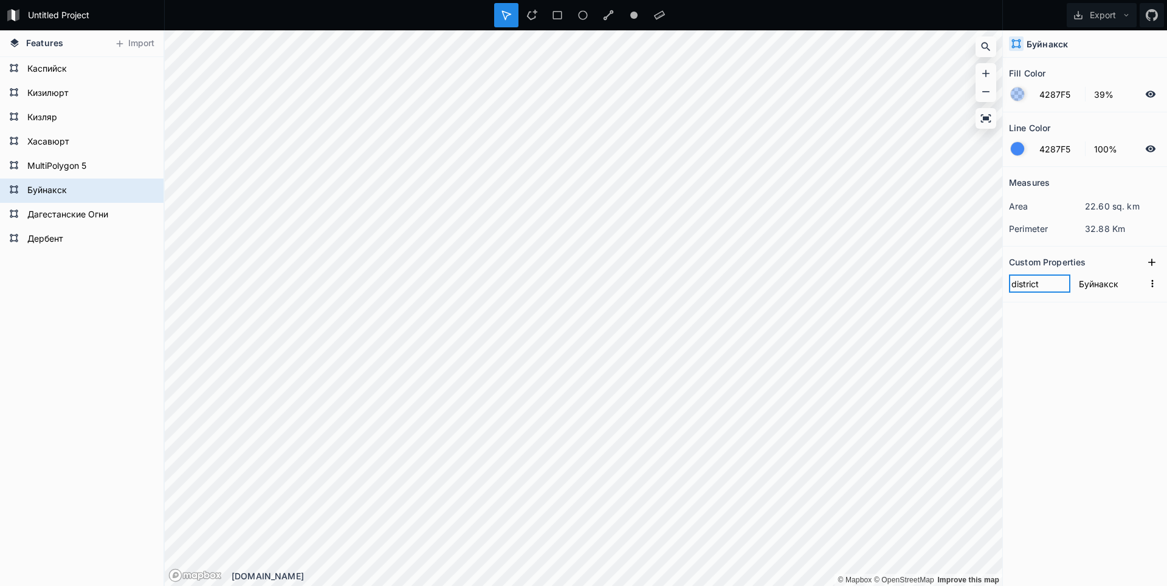
click at [1020, 276] on input "district" at bounding box center [1039, 284] width 61 height 18
paste input "name"
type input "name"
click at [80, 167] on form "MultiPolygon 5" at bounding box center [81, 166] width 114 height 18
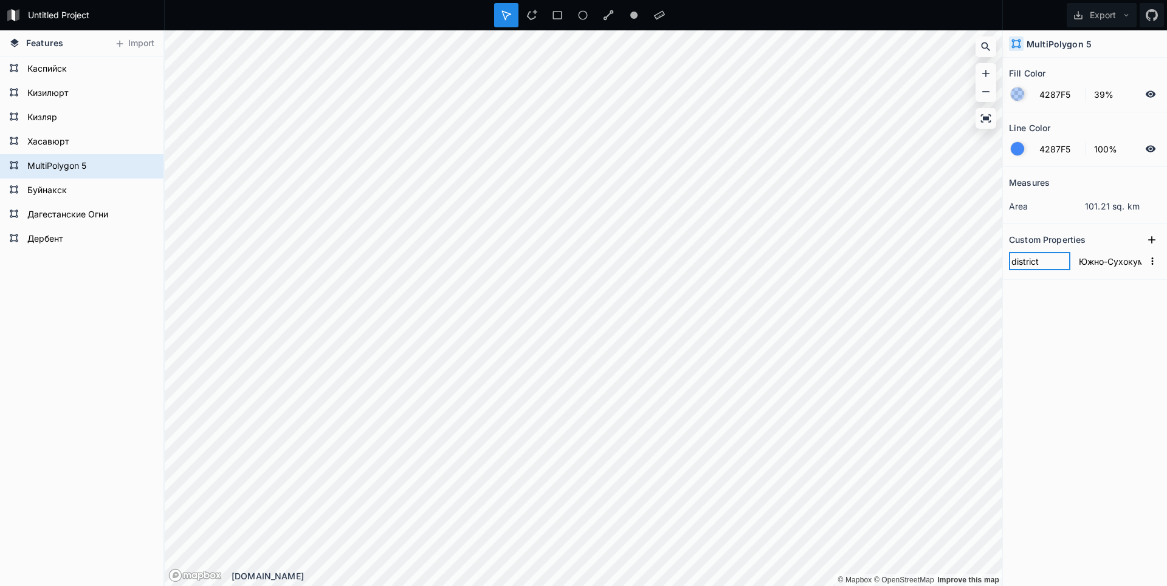
click at [1017, 266] on input "district" at bounding box center [1039, 261] width 61 height 18
paste input "name"
type input "name"
click at [59, 140] on form "Хасавюрт" at bounding box center [81, 142] width 114 height 18
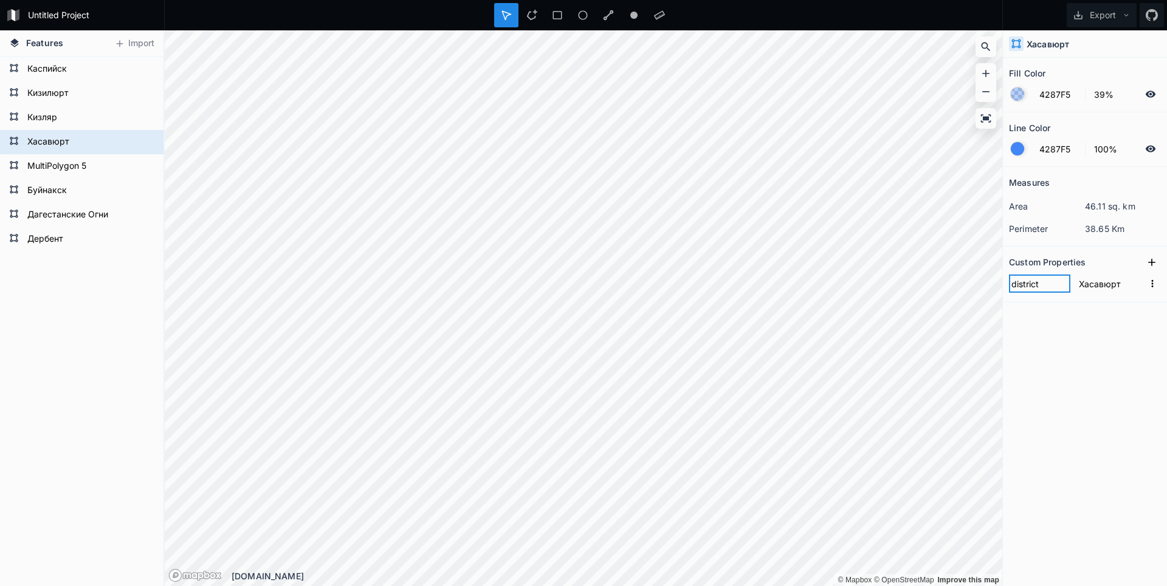
click at [1035, 289] on input "district" at bounding box center [1039, 284] width 61 height 18
paste input "name"
type input "name"
click at [37, 127] on form "Кизляр" at bounding box center [81, 118] width 114 height 18
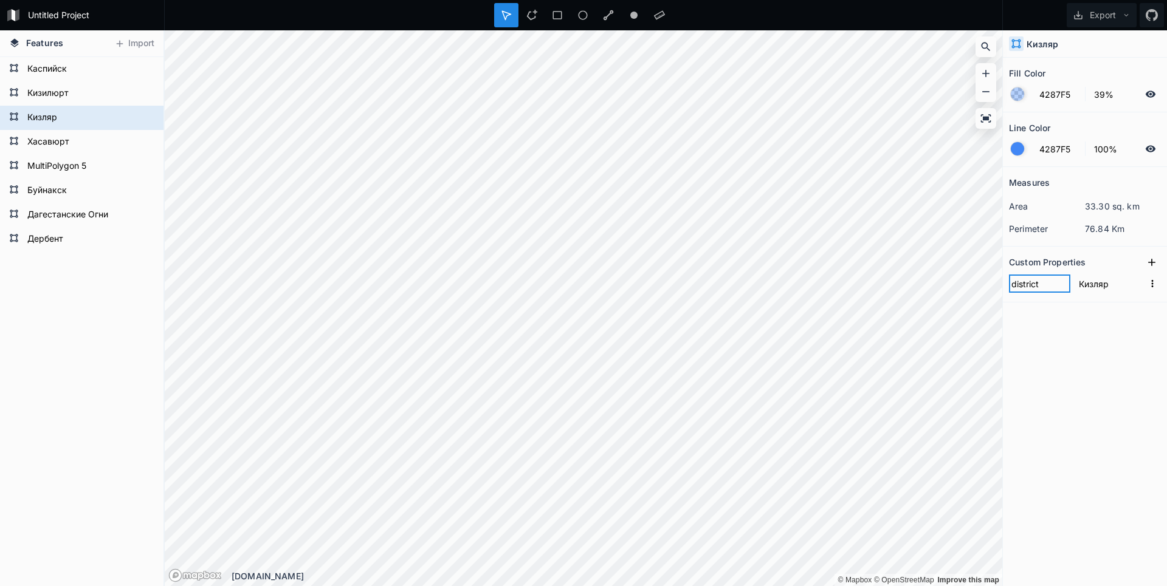
click at [1016, 286] on input "district" at bounding box center [1039, 284] width 61 height 18
paste input "name"
type input "name"
click at [38, 100] on form "Кизилюрт" at bounding box center [81, 93] width 114 height 18
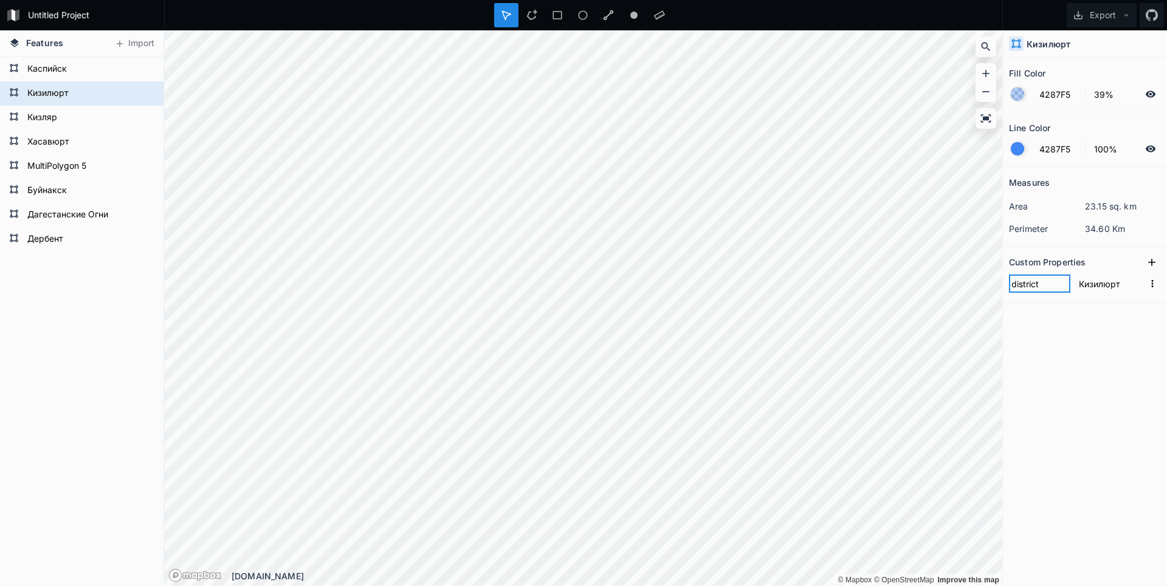
click at [1037, 277] on input "district" at bounding box center [1039, 284] width 61 height 18
paste input "name"
type input "name"
click at [35, 66] on form "Каспийск" at bounding box center [81, 69] width 114 height 18
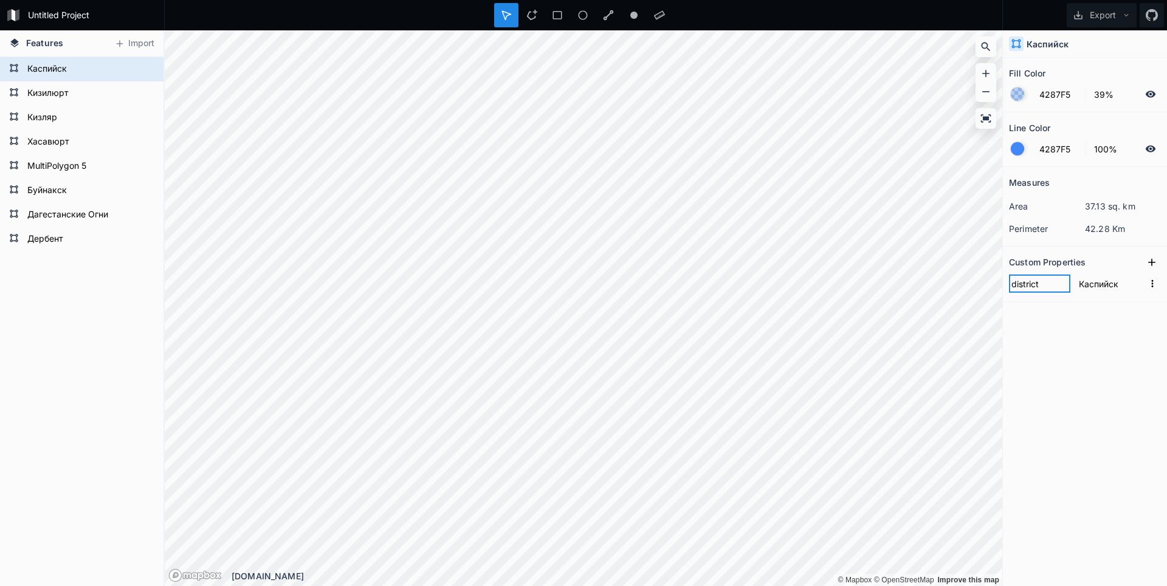
click at [1013, 280] on input "district" at bounding box center [1039, 284] width 61 height 18
paste input "name"
type input "name"
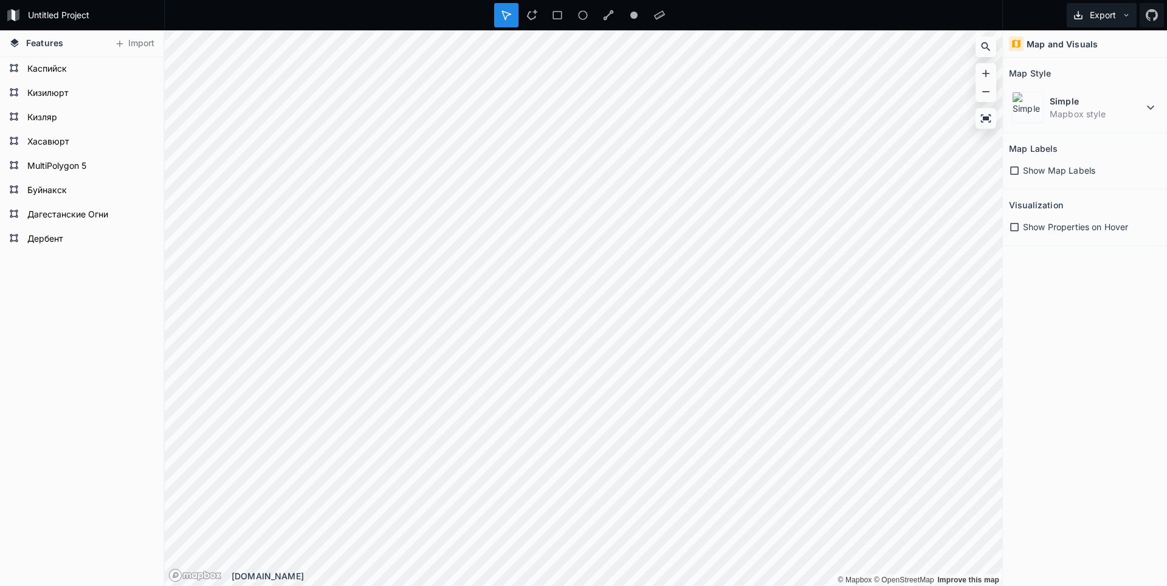
click at [1115, 16] on button "Export" at bounding box center [1101, 15] width 70 height 24
click at [1096, 67] on div "Export as .geojson" at bounding box center [1099, 69] width 122 height 25
click at [63, 162] on form "MultiPolygon 5" at bounding box center [81, 166] width 114 height 18
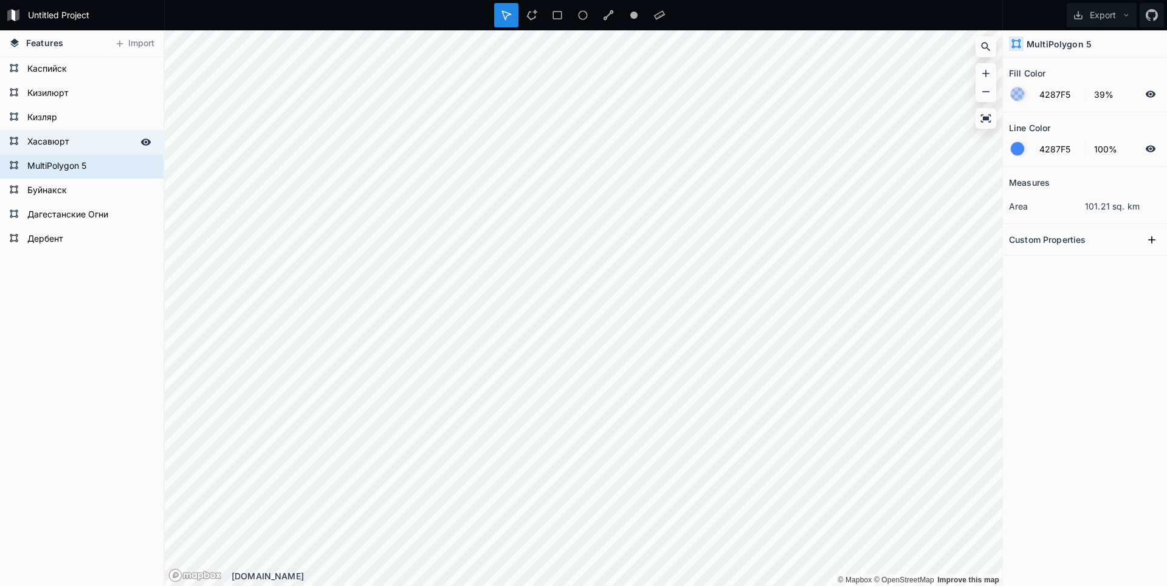
click at [41, 148] on form "Хасавюрт" at bounding box center [81, 142] width 114 height 18
click at [41, 165] on form "MultiPolygon 5" at bounding box center [81, 166] width 114 height 18
click at [36, 175] on form "MultiPolygon 5" at bounding box center [81, 166] width 114 height 18
click at [33, 194] on form "Буйнакск" at bounding box center [81, 191] width 114 height 18
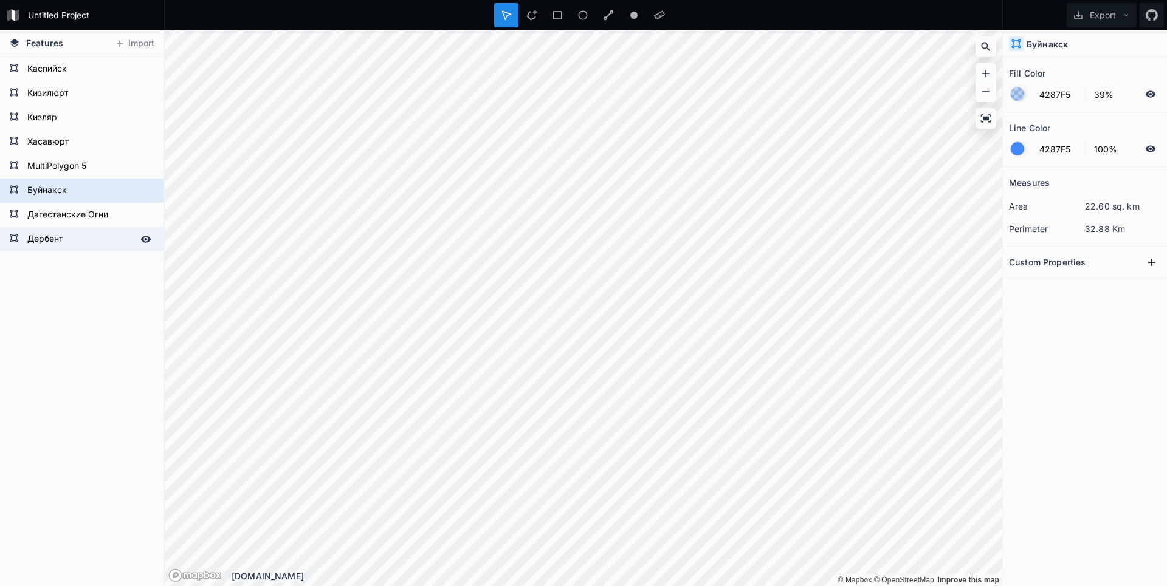
click at [16, 238] on icon at bounding box center [14, 238] width 10 height 10
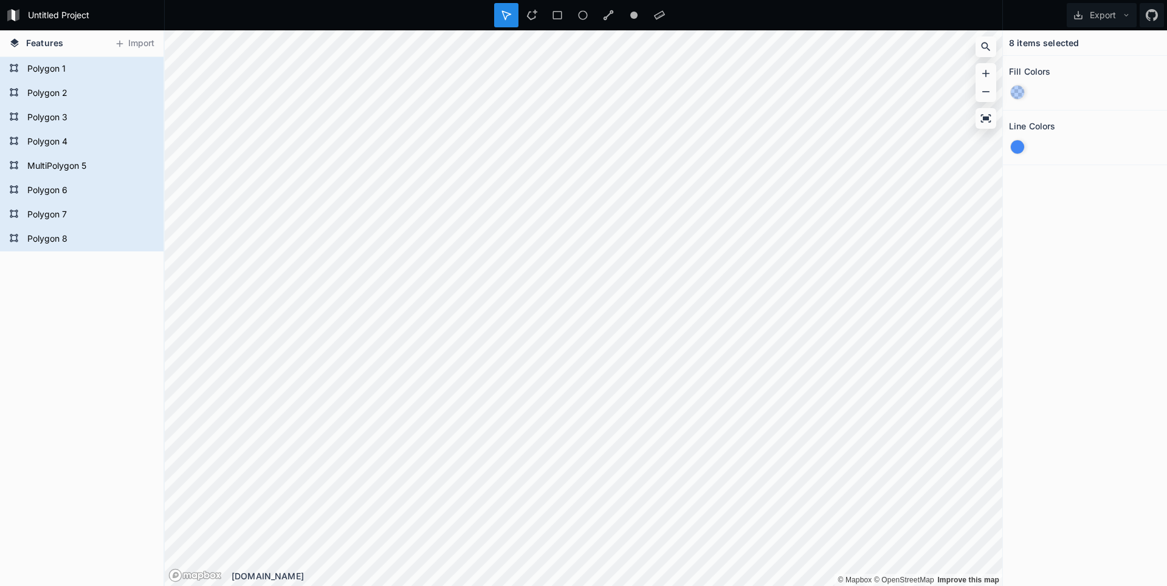
click at [85, 404] on div "Polygon 8 Polygon 7 Polygon 6 MultiPolygon 5 Polygon 4 Polygon 3 Polygon 2 Poly…" at bounding box center [81, 321] width 163 height 529
click at [39, 170] on form "MultiPolygon 5" at bounding box center [81, 166] width 114 height 18
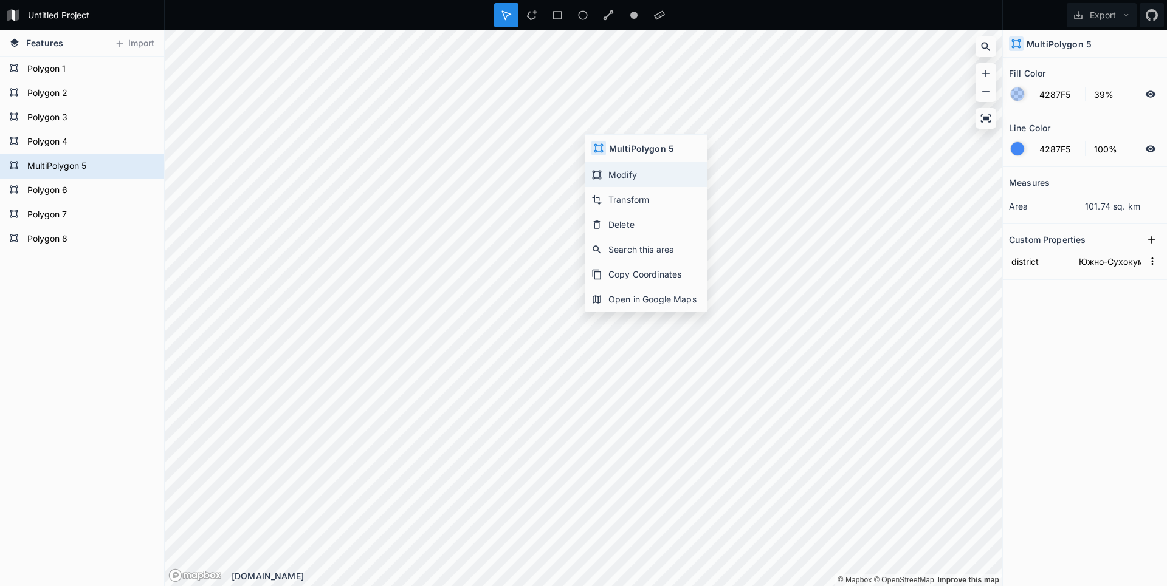
click at [631, 164] on div "Modify" at bounding box center [646, 174] width 122 height 25
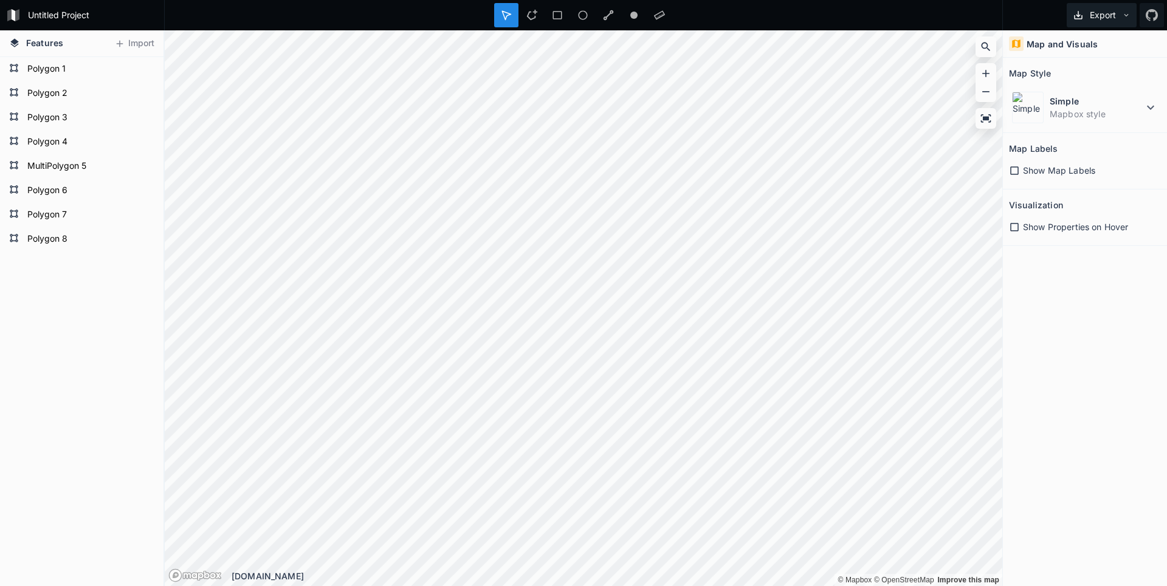
click at [1108, 24] on button "Export" at bounding box center [1101, 15] width 70 height 24
click at [1097, 64] on div "Export as .geojson" at bounding box center [1099, 69] width 122 height 25
click at [61, 163] on form "MultiPolygon 5" at bounding box center [81, 166] width 114 height 18
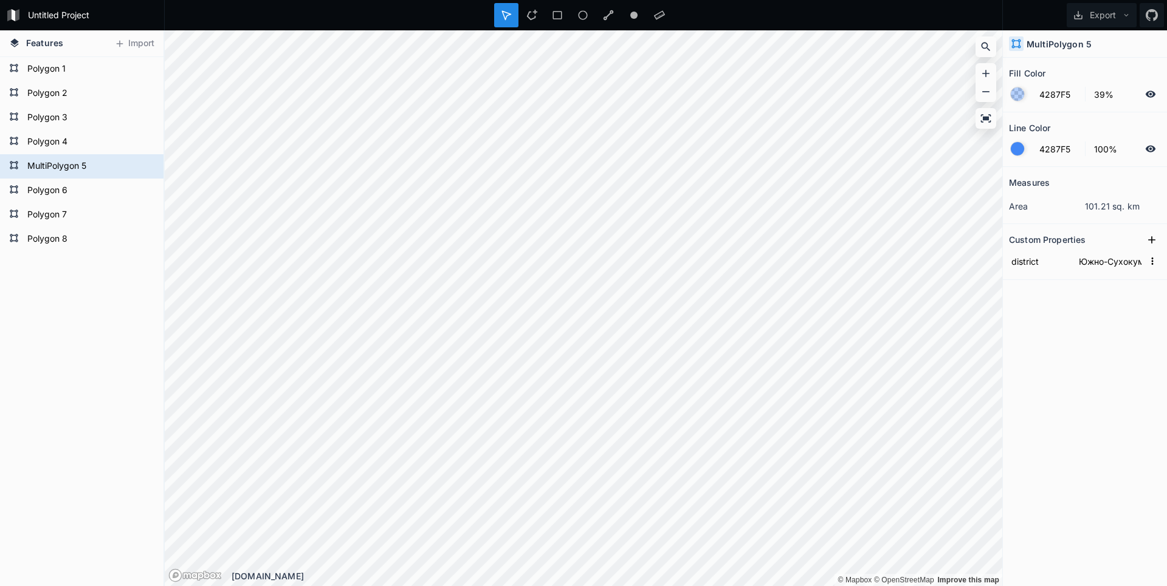
click at [1066, 46] on h4 "MultiPolygon 5" at bounding box center [1058, 44] width 65 height 13
copy h4 "MultiPolygon"
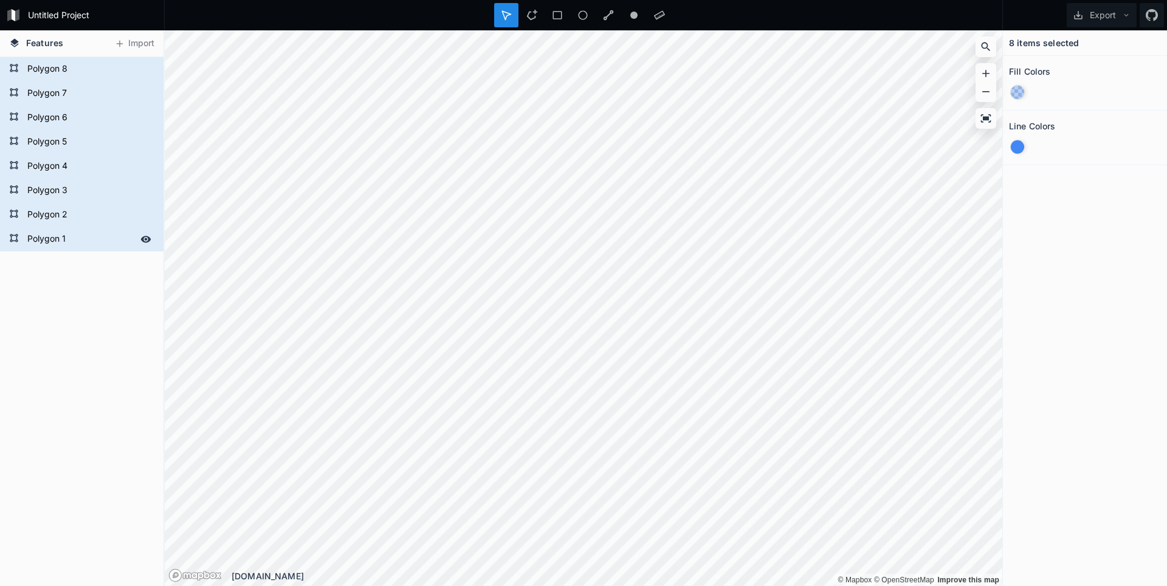
click at [26, 230] on form "Polygon 1" at bounding box center [81, 239] width 114 height 18
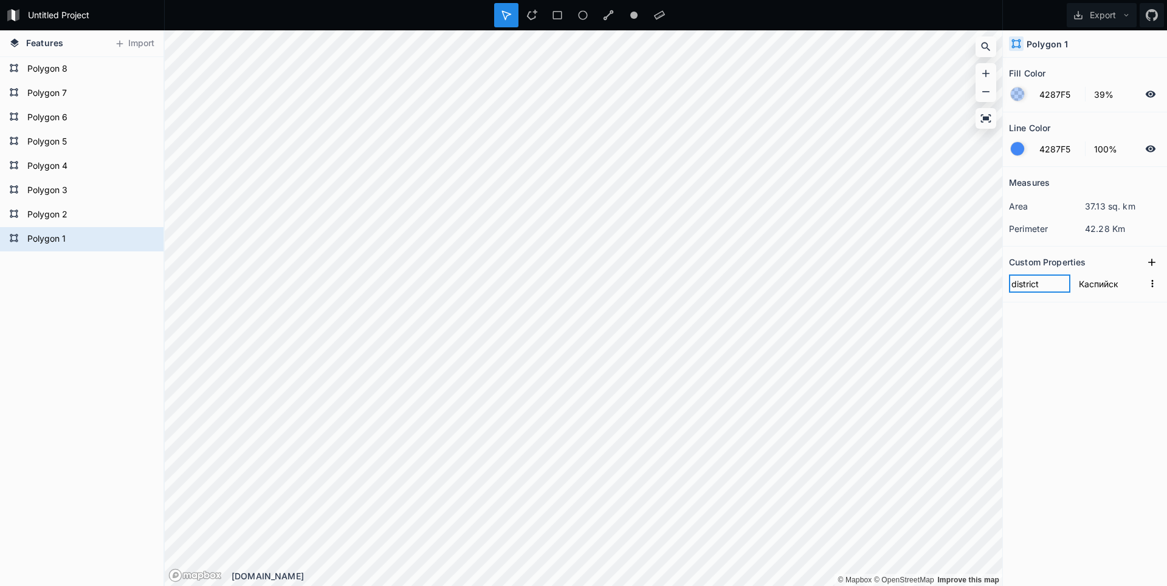
click at [1027, 286] on input "district" at bounding box center [1039, 284] width 61 height 18
click at [1100, 286] on input "Каспийск" at bounding box center [1109, 284] width 67 height 18
click at [1112, 289] on input "Каспийск" at bounding box center [1109, 284] width 67 height 18
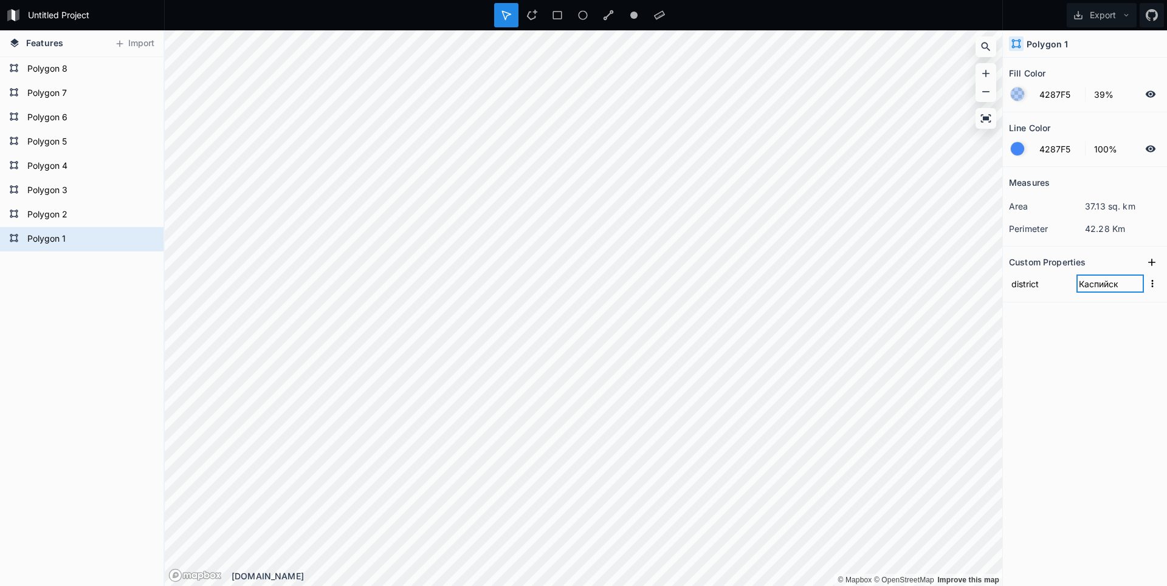
click at [1112, 289] on input "Каспийск" at bounding box center [1109, 284] width 67 height 18
click at [55, 235] on form "Polygon 1" at bounding box center [81, 239] width 114 height 18
paste input "Каспийск"
type input "Каспийск"
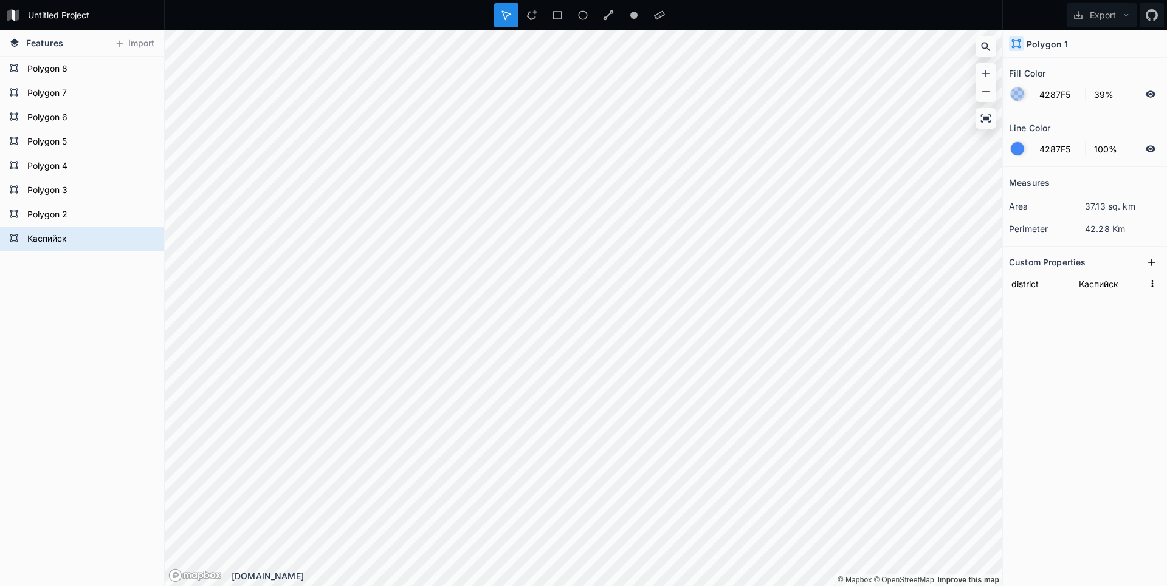
click at [1021, 441] on div "Measures area 37.13 sq. km perimeter 42.28 Km Custom Properties district Каспий…" at bounding box center [1085, 346] width 164 height 359
click at [39, 207] on form "Polygon 2" at bounding box center [81, 215] width 114 height 18
type input "Кизилюрт"
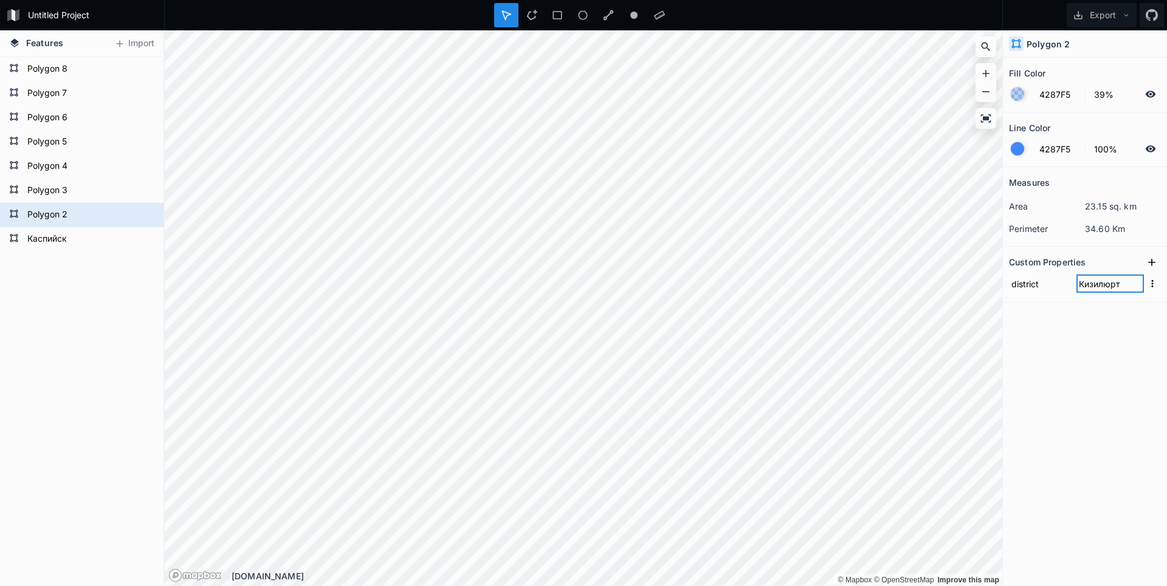
click at [1099, 286] on input "Кизилюрт" at bounding box center [1109, 284] width 67 height 18
click at [67, 213] on form "Polygon 2" at bounding box center [81, 215] width 114 height 18
paste input "Кизилюрт"
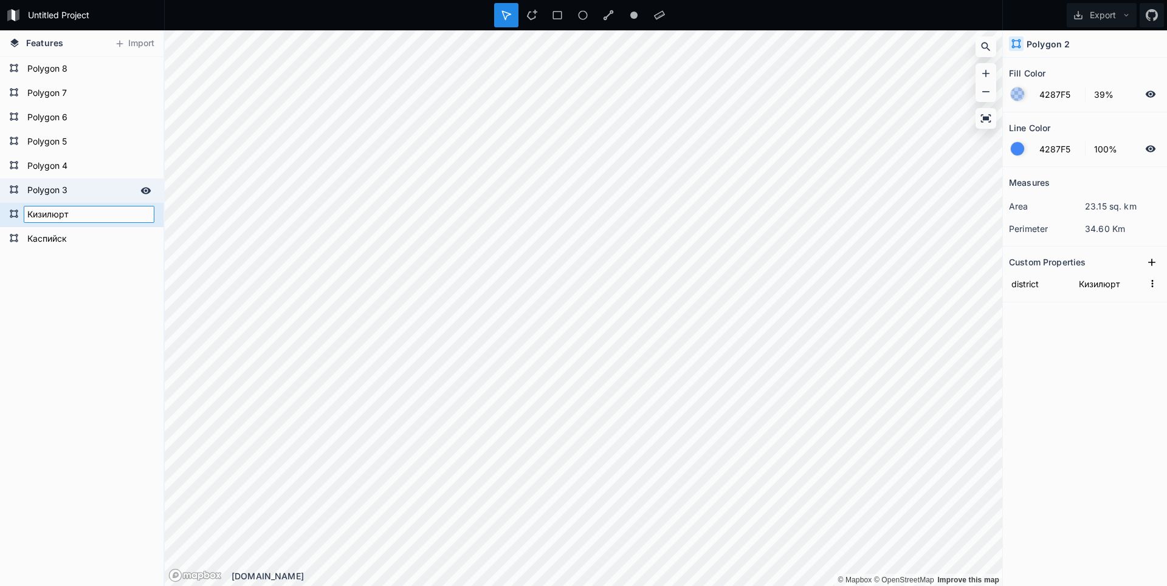
type input "Кизилюрт"
click at [68, 190] on form "Polygon 3" at bounding box center [81, 191] width 114 height 18
type input "Кизляр"
click at [1091, 283] on input "Кизляр" at bounding box center [1109, 284] width 67 height 18
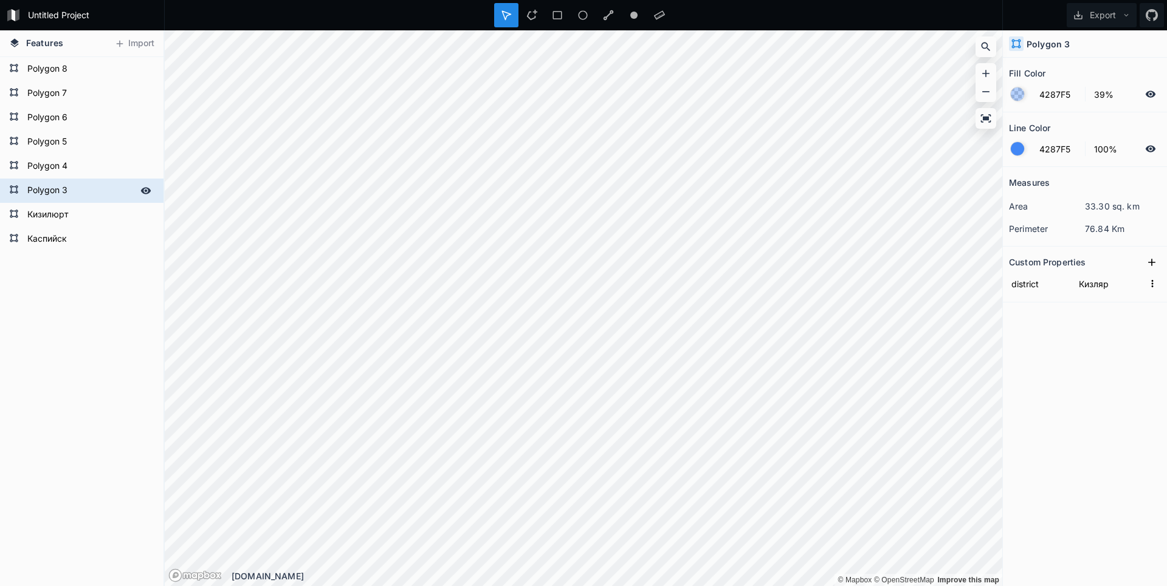
click at [44, 184] on form "Polygon 3" at bounding box center [81, 191] width 114 height 18
paste input "Кизляр"
type input "Кизляр"
click at [61, 166] on form "Polygon 4" at bounding box center [81, 166] width 114 height 18
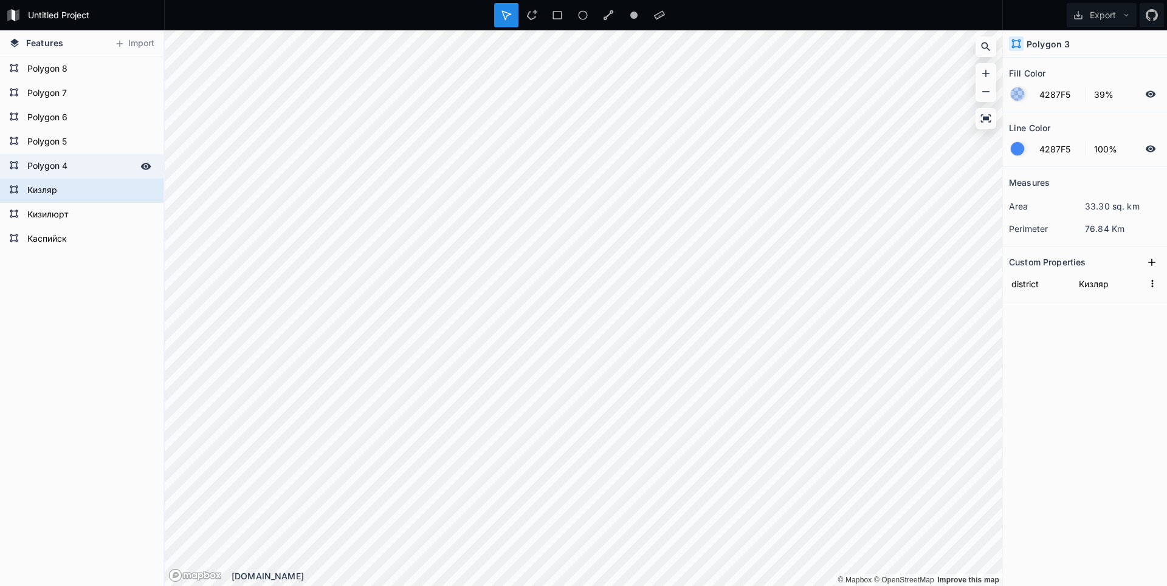
type input "Хасавюрт"
click at [1096, 279] on input "Хасавюрт" at bounding box center [1109, 284] width 67 height 18
click at [82, 177] on div "Polygon 4" at bounding box center [81, 166] width 163 height 24
click at [68, 170] on form "Polygon 4" at bounding box center [81, 166] width 114 height 18
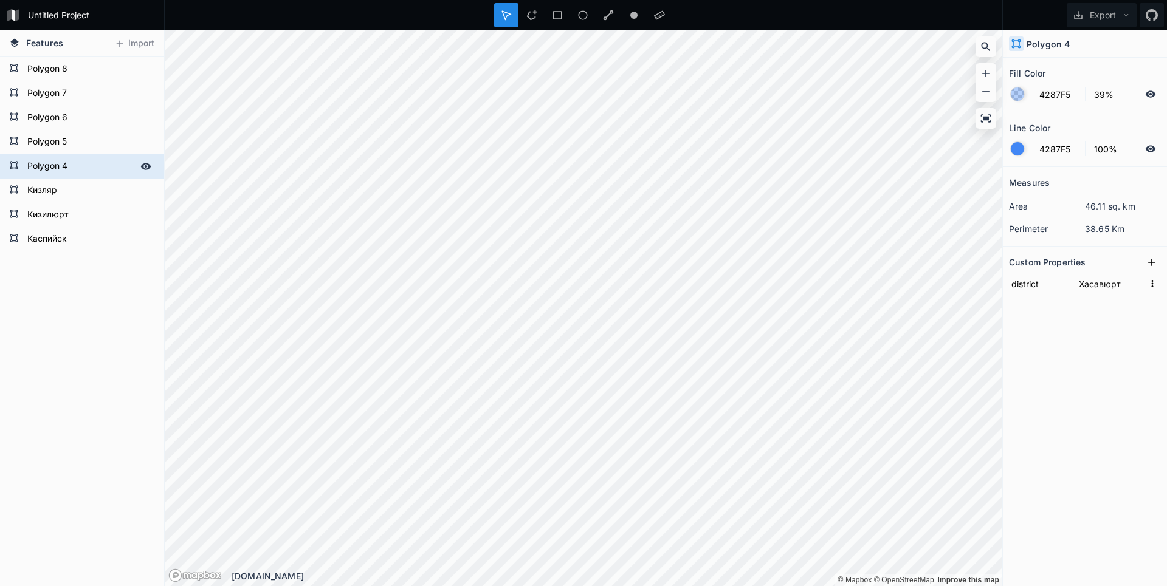
click at [68, 170] on form "Polygon 4" at bounding box center [81, 166] width 114 height 18
paste input "Хасавюрт"
type input "Хасавюрт"
click at [1060, 403] on div "Measures area 46.11 sq. km perimeter 38.65 Km Custom Properties district Хасавю…" at bounding box center [1085, 346] width 164 height 359
click at [57, 140] on form "Polygon 5" at bounding box center [81, 142] width 114 height 18
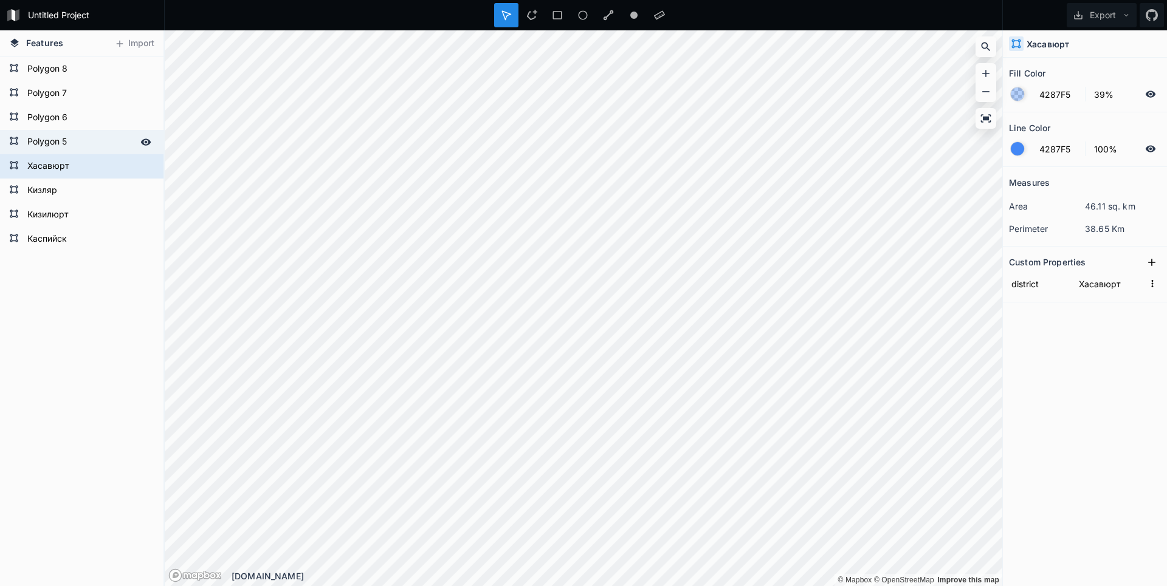
type input "Южно-Сухокумск"
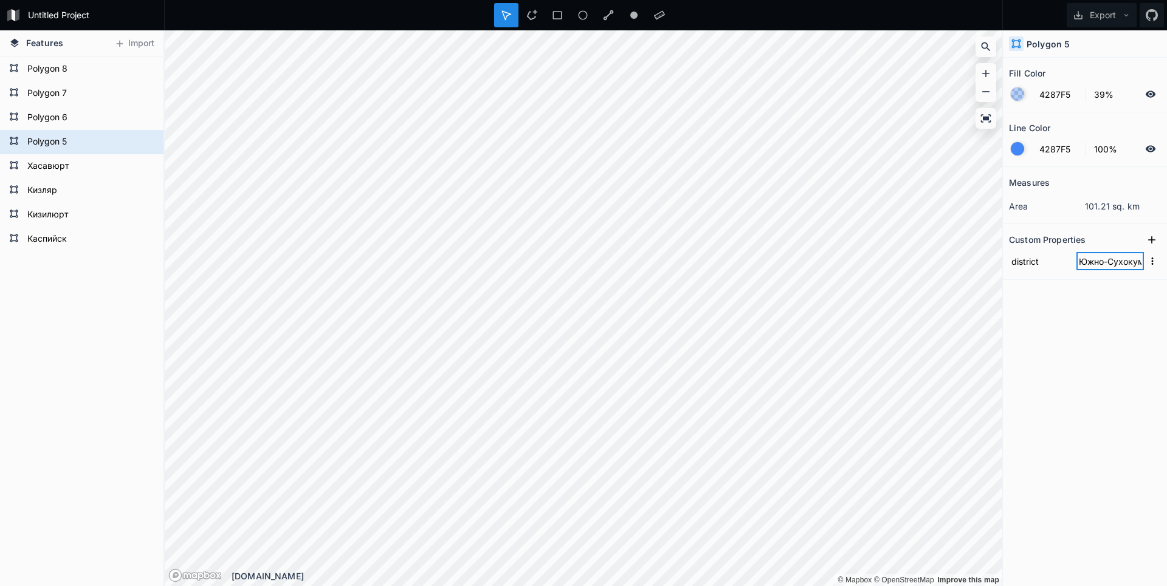
click at [1095, 261] on input "Южно-Сухокумск" at bounding box center [1109, 261] width 67 height 18
click at [90, 143] on form "Polygon 5" at bounding box center [81, 142] width 114 height 18
paste input "Южно-Сухокумск"
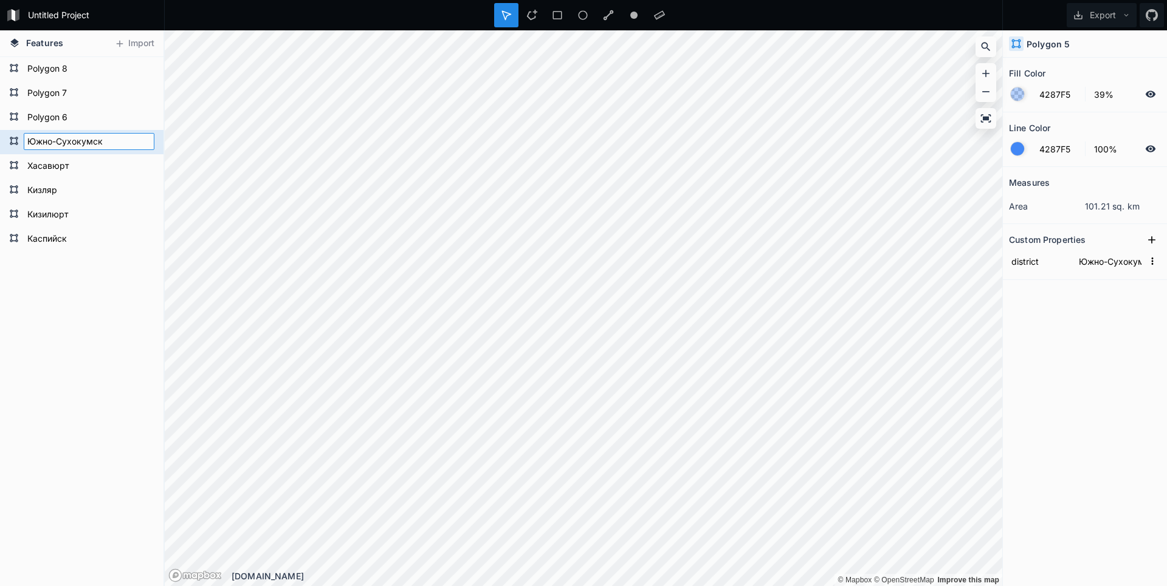
type input "Южно-Сухокумск"
click at [74, 413] on div "Каспийск Кизилюрт Кизляр Хасавюрт Южно-Сухокумск Polygon 6 Polygon 7 Polygon 8" at bounding box center [81, 321] width 163 height 529
click at [70, 120] on form "Polygon 6" at bounding box center [81, 118] width 114 height 18
type input "Буйнакск"
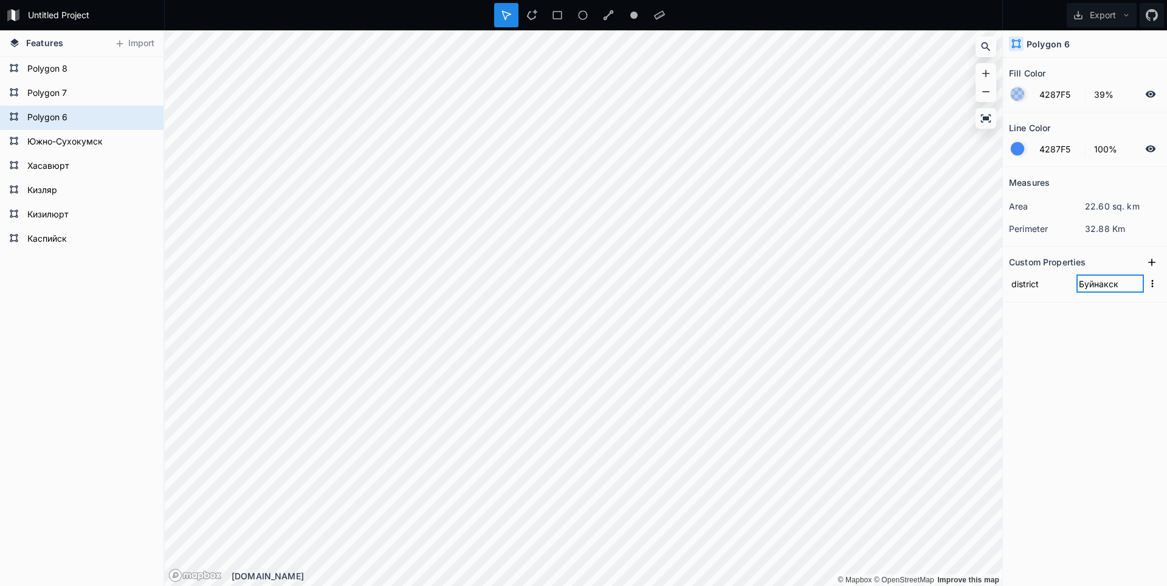
click at [1096, 282] on input "Буйнакск" at bounding box center [1109, 284] width 67 height 18
click at [74, 117] on form "Polygon 6" at bounding box center [81, 118] width 114 height 18
paste input "Буйнакск"
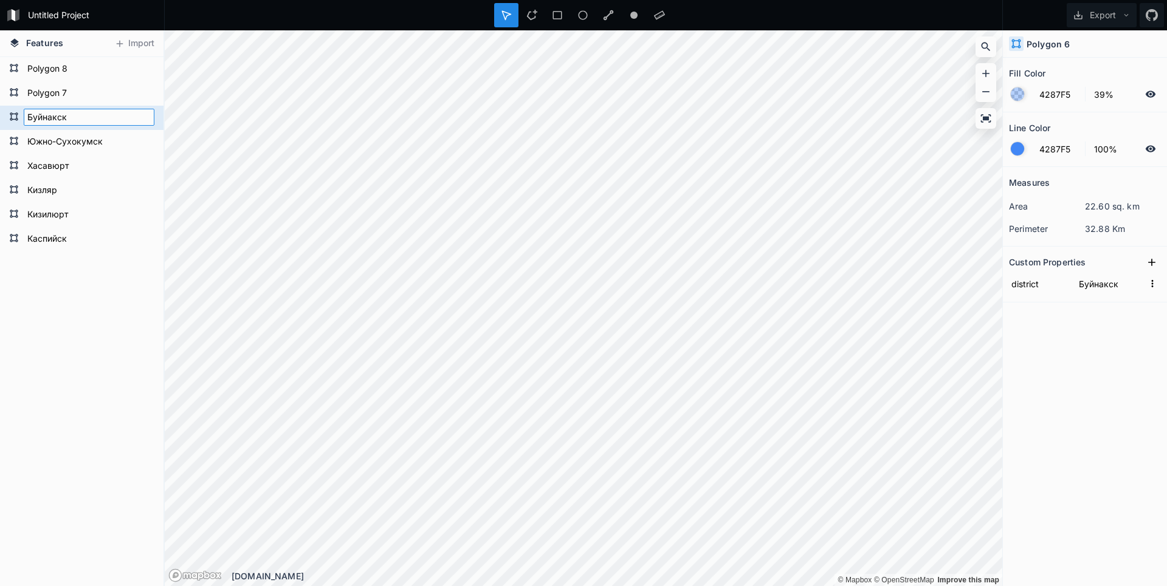
type input "Буйнакск"
click at [109, 382] on div "Каспийск Кизилюрт Кизляр Хасавюрт Южно-Сухокумск Буйнакск Polygon 7 Polygon 8" at bounding box center [81, 321] width 163 height 529
click at [66, 97] on form "Polygon 7" at bounding box center [81, 93] width 114 height 18
type input "Дагестанские Огни"
click at [1102, 285] on input "Дагестанские Огни" at bounding box center [1109, 284] width 67 height 18
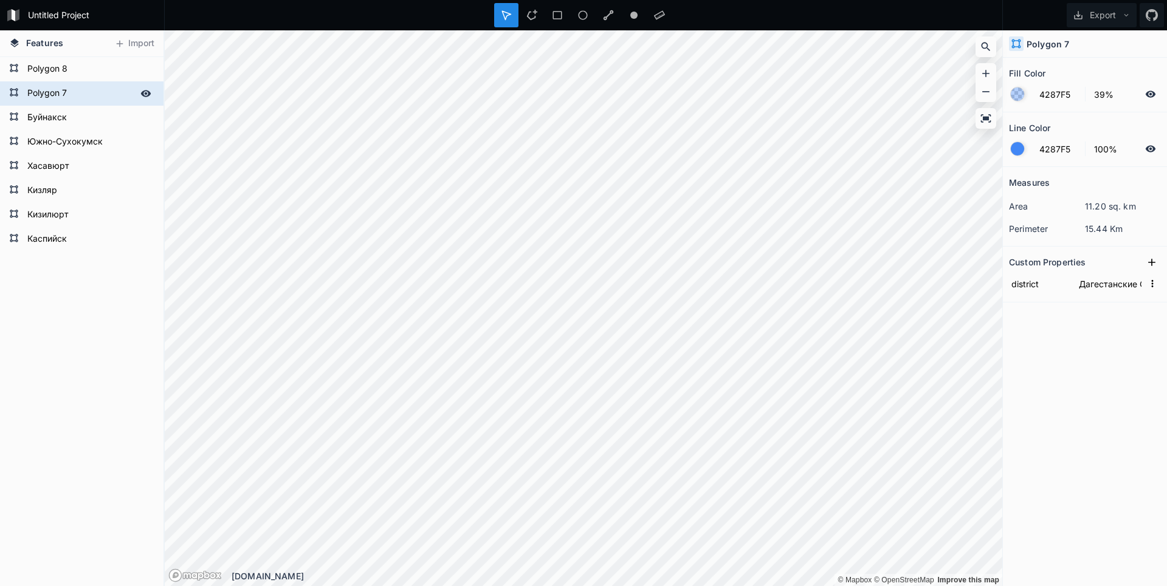
click at [43, 89] on form "Polygon 7" at bounding box center [81, 93] width 114 height 18
paste input "Дагестанские Огни"
type input "Дагестанские Огни"
click at [61, 74] on form "Polygon 8" at bounding box center [81, 69] width 114 height 18
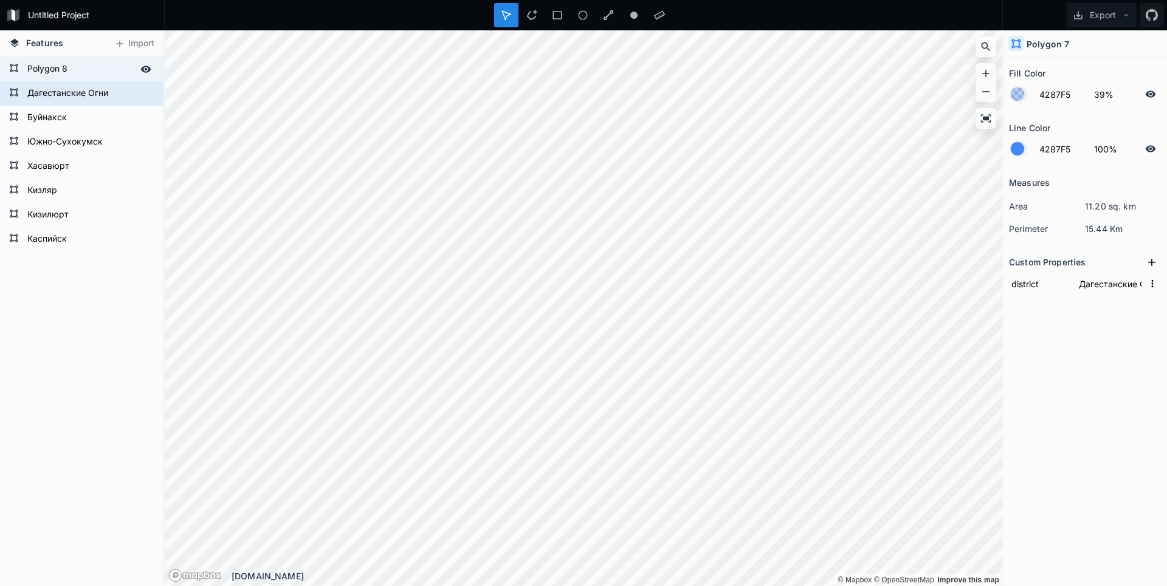
type input "Дербент"
click at [1099, 289] on input "Дербент" at bounding box center [1109, 284] width 67 height 18
click at [44, 70] on form "Polygon 8" at bounding box center [81, 69] width 114 height 18
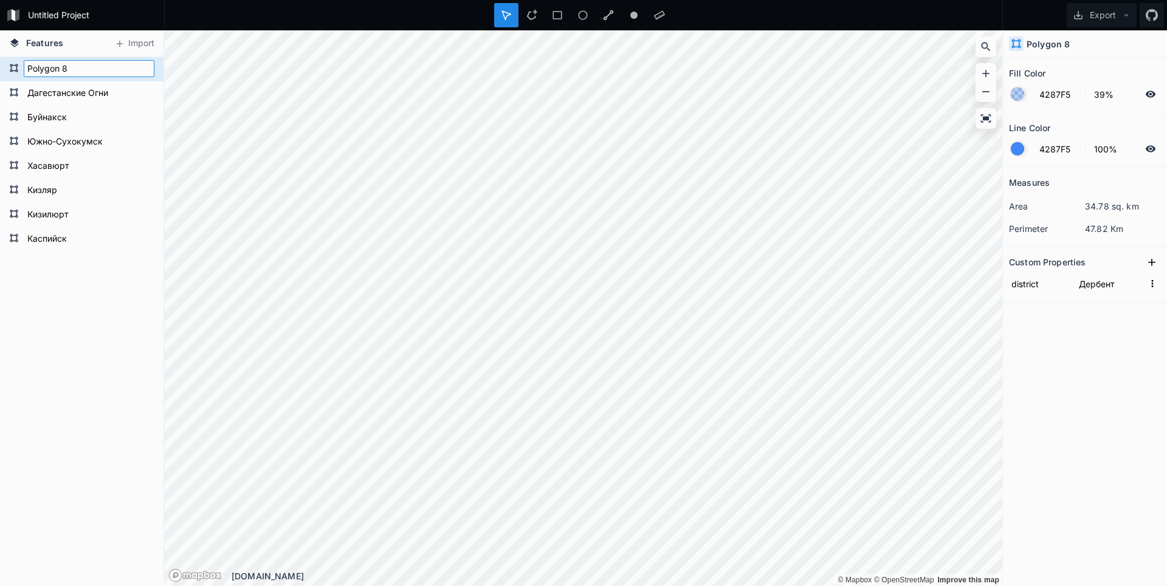
paste input "Дербент"
type input "Дербент"
click at [81, 369] on div "Каспийск Кизилюрт Кизляр Хасавюрт Южно-Сухокумск Буйнакск Дагестанские Огни Дер…" at bounding box center [81, 321] width 163 height 529
click at [1109, 26] on button "Export" at bounding box center [1101, 15] width 70 height 24
click at [1096, 64] on div "Export as .geojson" at bounding box center [1099, 69] width 122 height 25
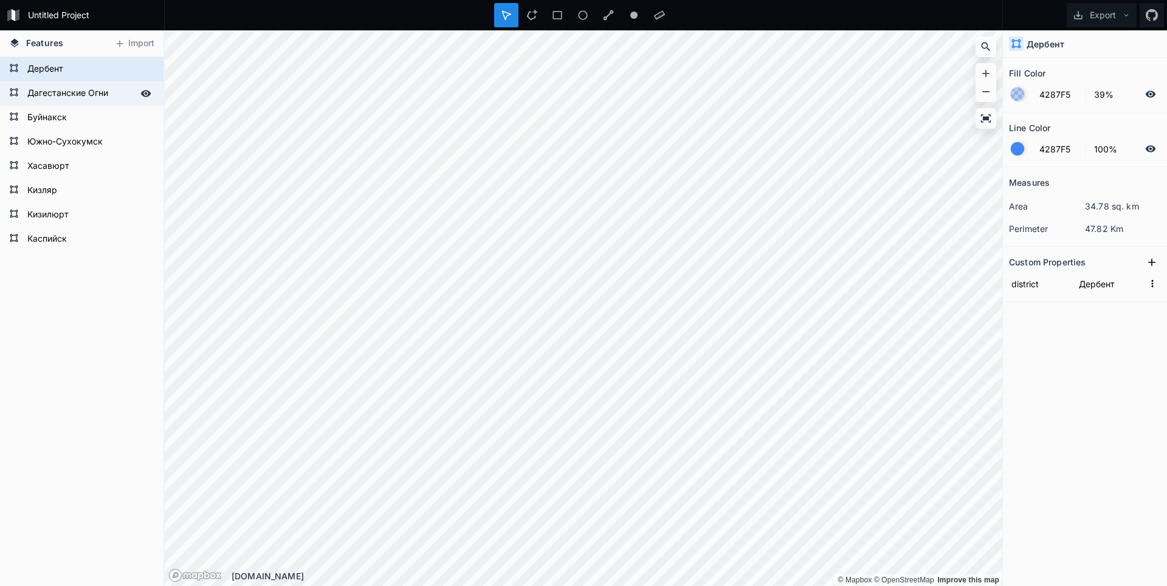
click at [63, 95] on form "Дагестанские Огни" at bounding box center [81, 93] width 114 height 18
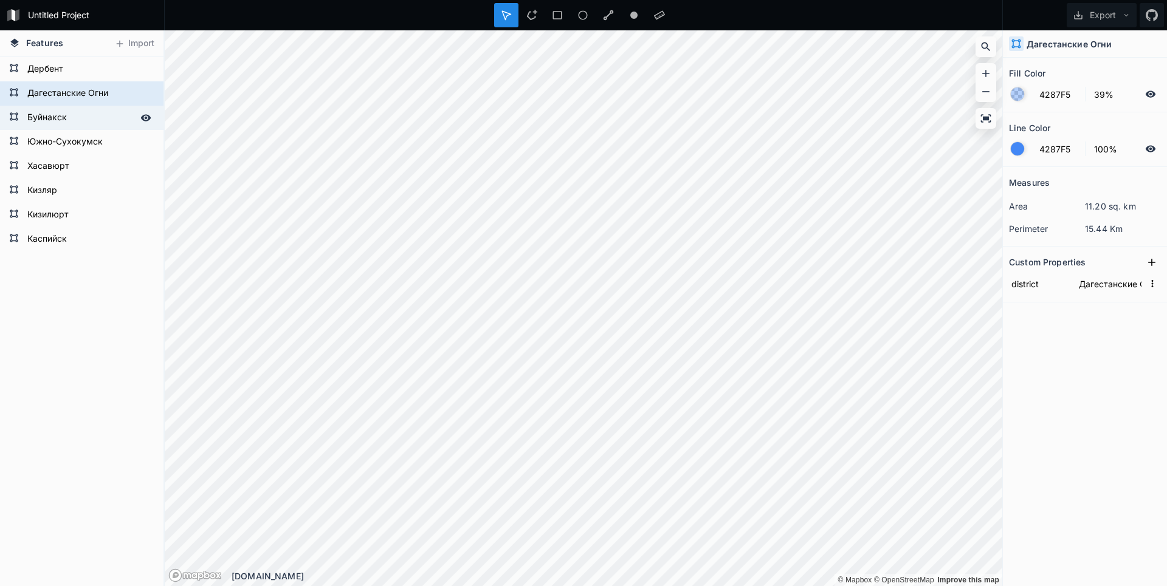
click at [55, 112] on form "Буйнакск" at bounding box center [81, 118] width 114 height 18
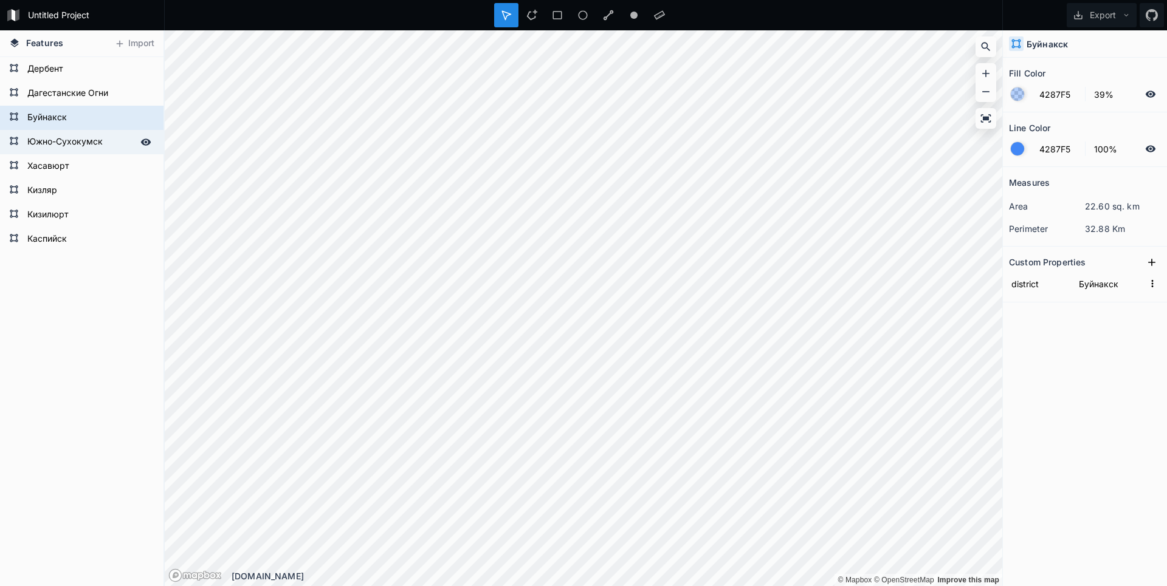
click at [58, 134] on form "Южно-Сухокумск" at bounding box center [81, 142] width 114 height 18
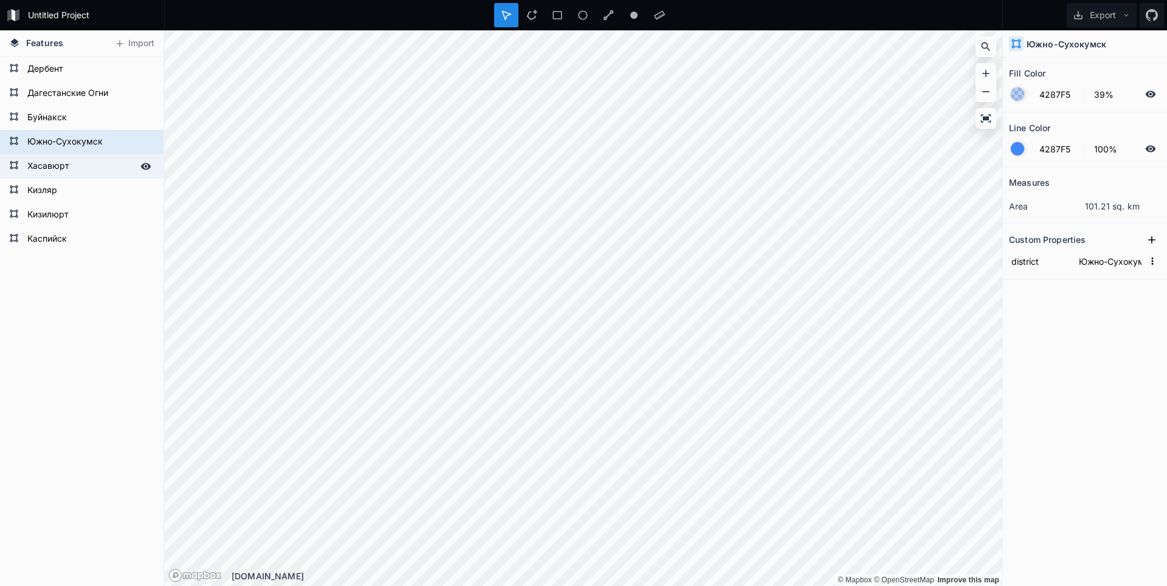
click at [50, 162] on form "Хасавюрт" at bounding box center [81, 166] width 114 height 18
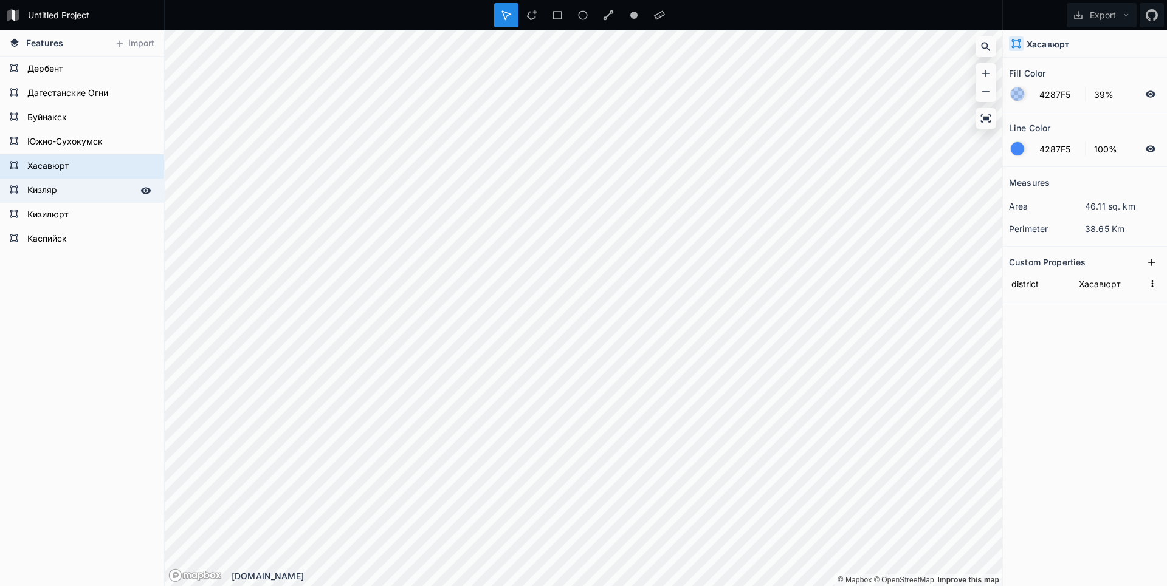
click at [43, 182] on form "Кизляр" at bounding box center [81, 191] width 114 height 18
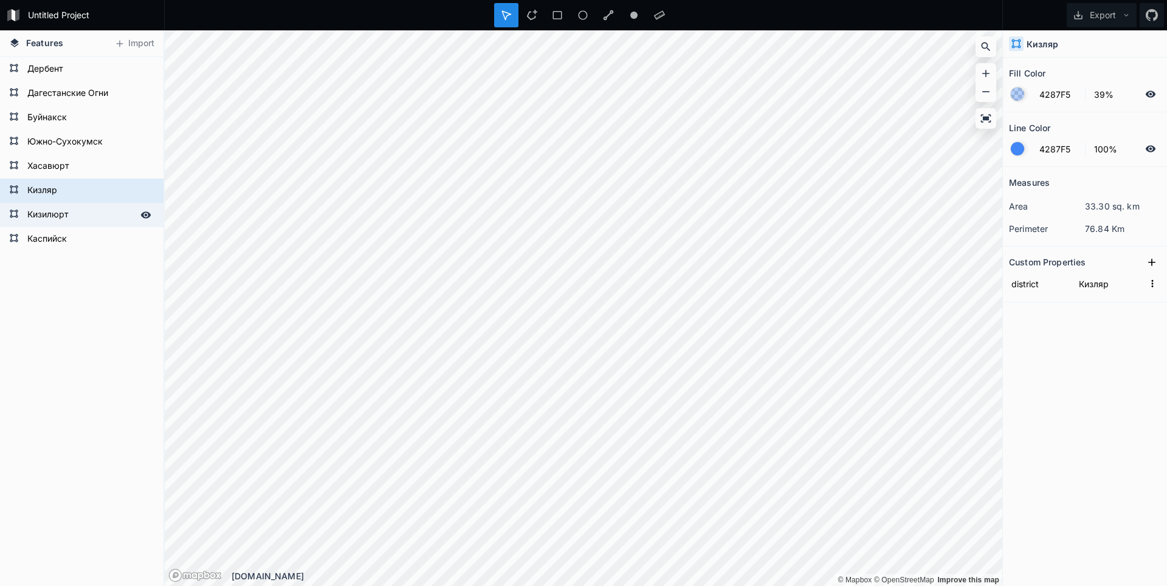
click at [41, 208] on form "Кизилюрт" at bounding box center [81, 215] width 114 height 18
click at [42, 227] on div "Кизилюрт" at bounding box center [81, 215] width 163 height 24
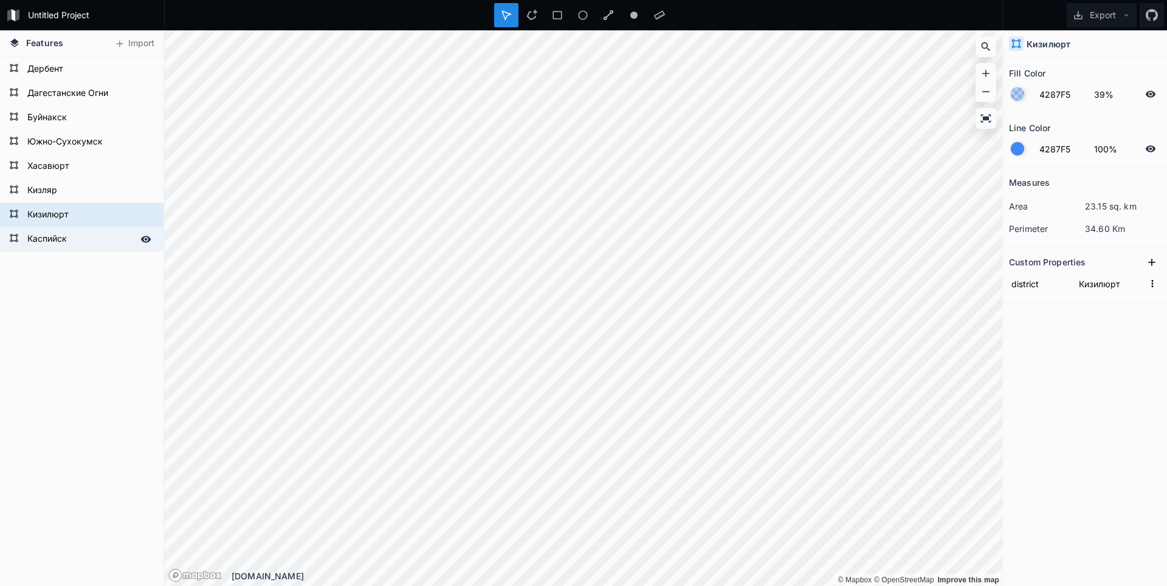
click at [45, 240] on form "Каспийск" at bounding box center [81, 239] width 114 height 18
type input "Каспийск"
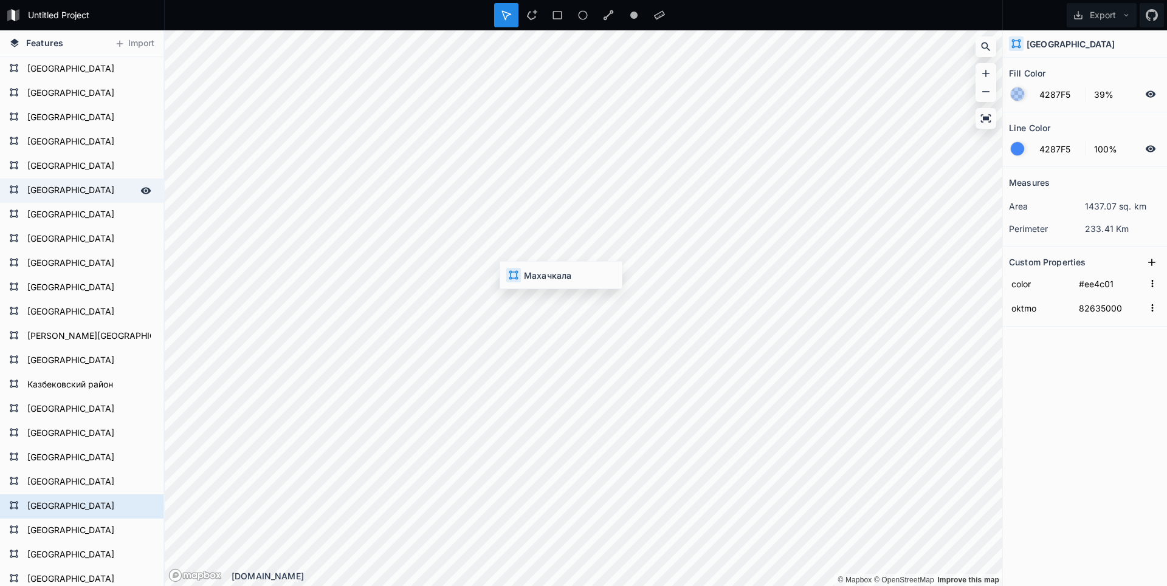
type input "82701000"
type input "#ee4c01"
type input "82635000"
type input "82701000"
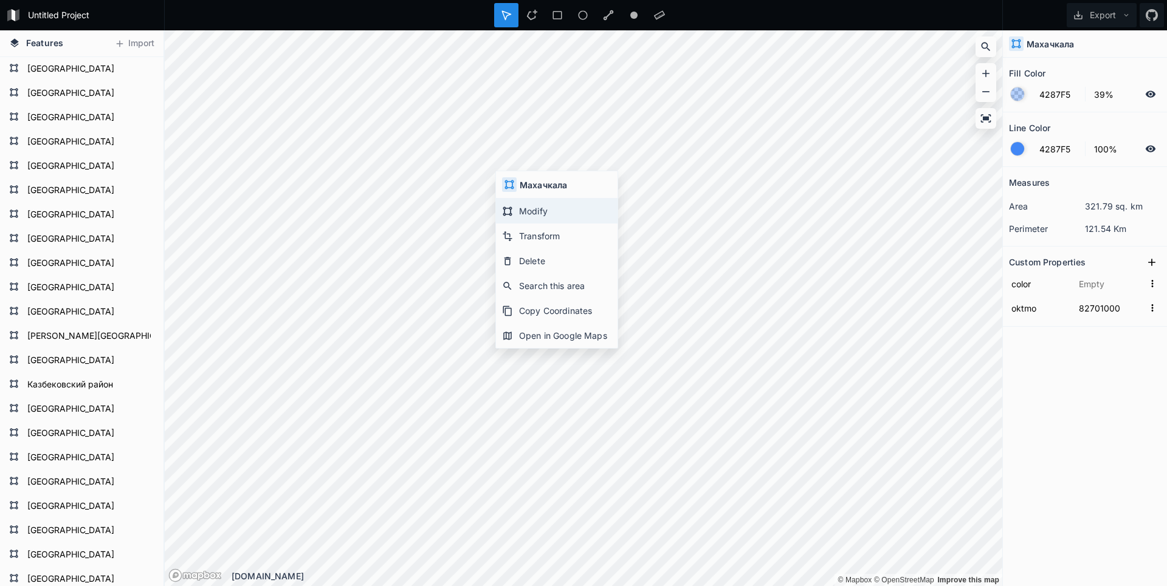
click at [534, 213] on div "Modify" at bounding box center [557, 211] width 122 height 25
type input "82701000"
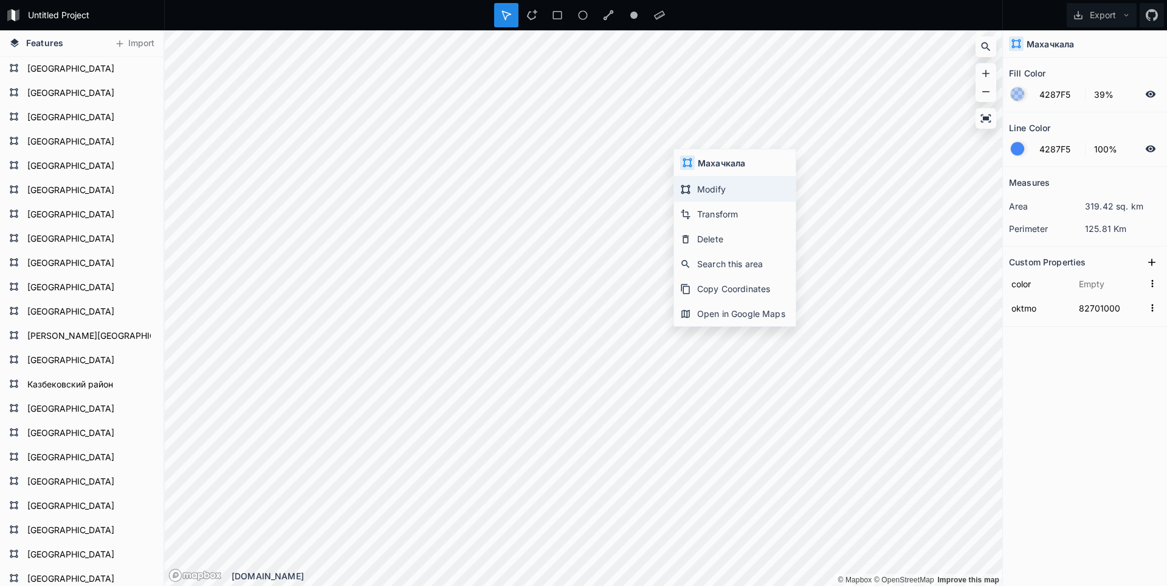
click at [710, 189] on div "Modify" at bounding box center [735, 189] width 122 height 25
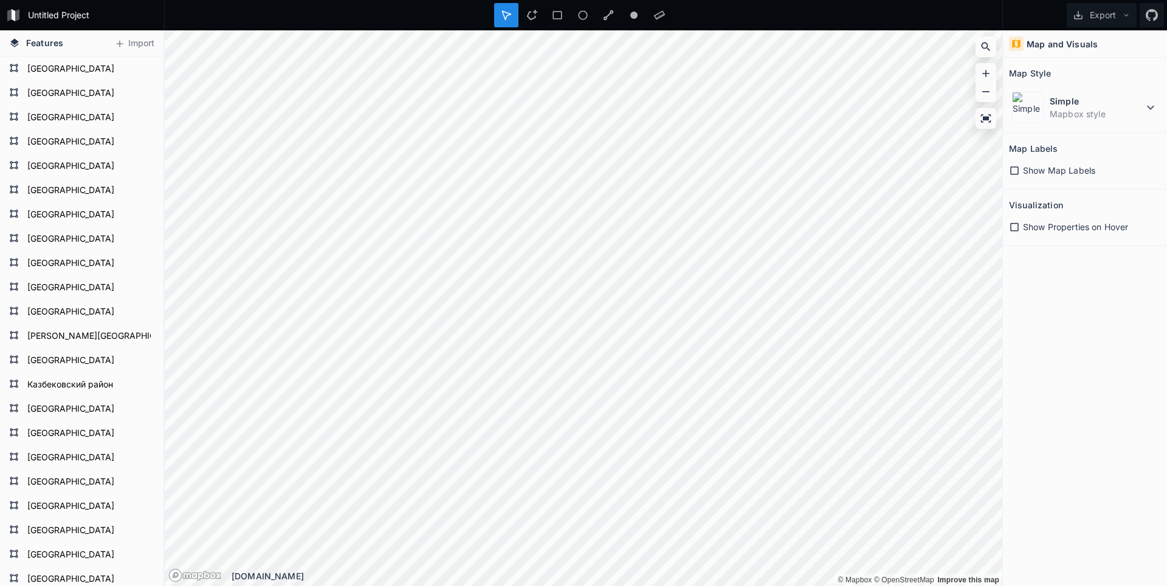
click at [652, 0] on html "Untitled Project Export Features Import [GEOGRAPHIC_DATA] [GEOGRAPHIC_DATA] [GE…" at bounding box center [583, 293] width 1167 height 586
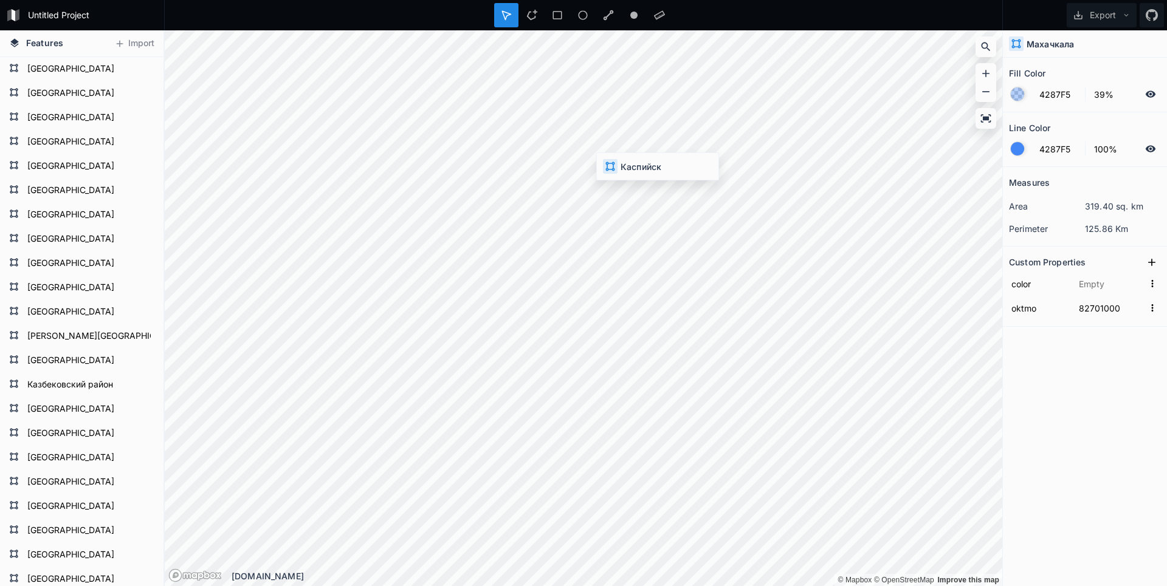
type input "0"
click at [762, 27] on div "Untitled Project Export Features Import [GEOGRAPHIC_DATA] [GEOGRAPHIC_DATA] [GE…" at bounding box center [583, 293] width 1167 height 586
type input "#ee4c01"
type input "82635000"
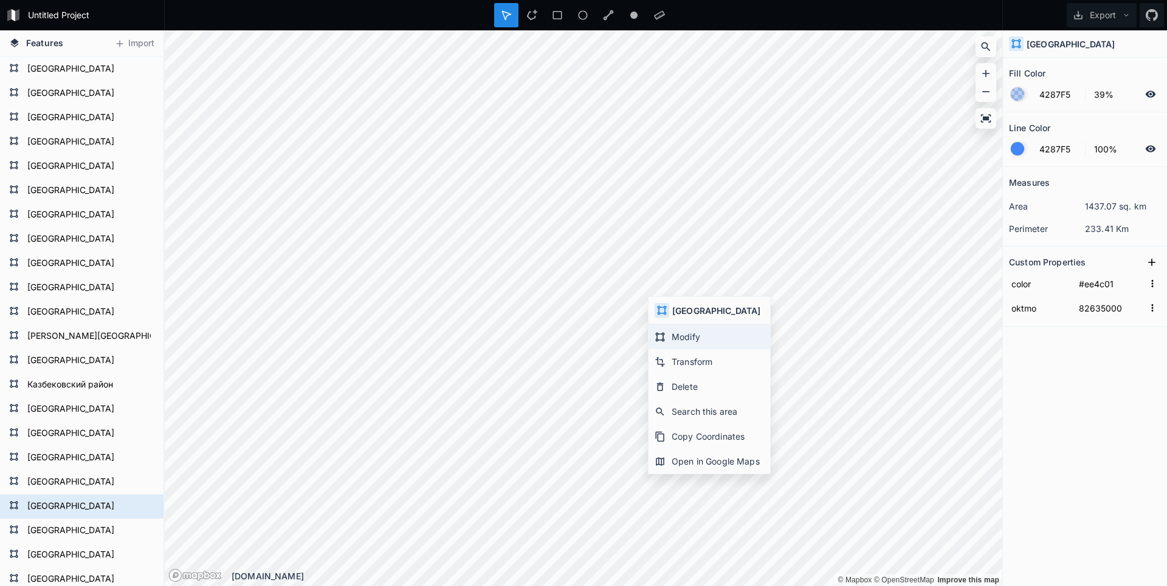
click at [684, 338] on div "Modify" at bounding box center [709, 336] width 122 height 25
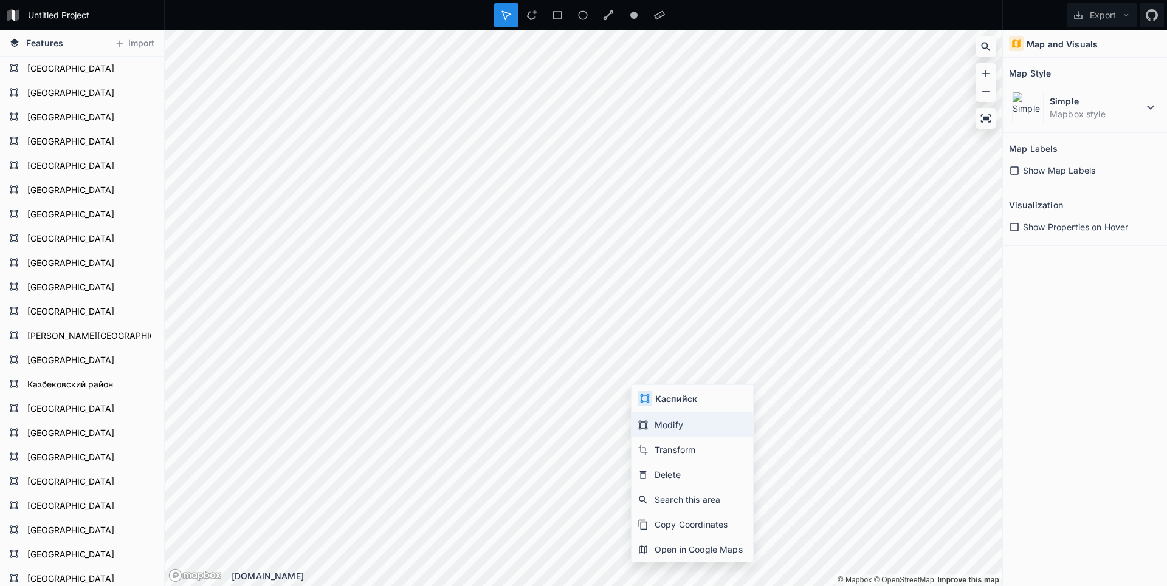
click at [673, 428] on div "Modify" at bounding box center [692, 425] width 122 height 25
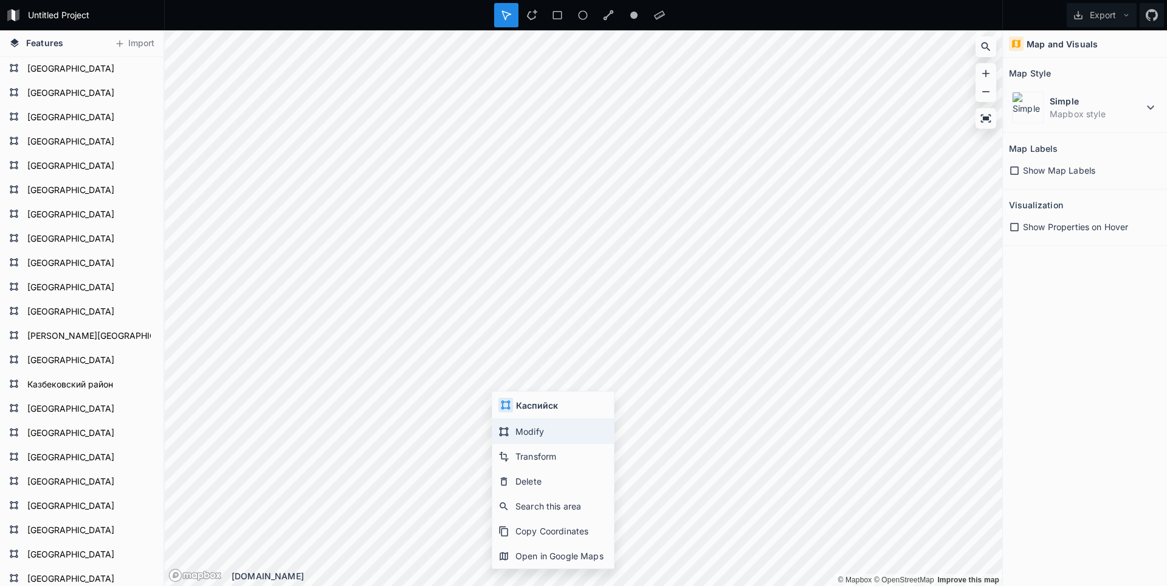
click at [516, 426] on div "Modify" at bounding box center [553, 431] width 122 height 25
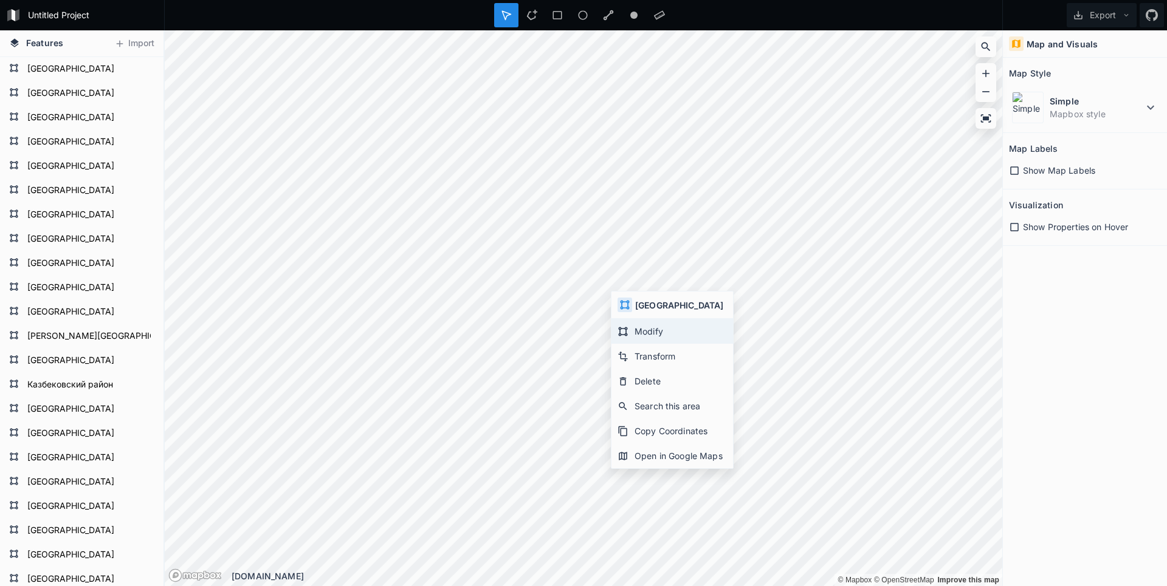
click at [630, 331] on div "Modify" at bounding box center [672, 331] width 122 height 25
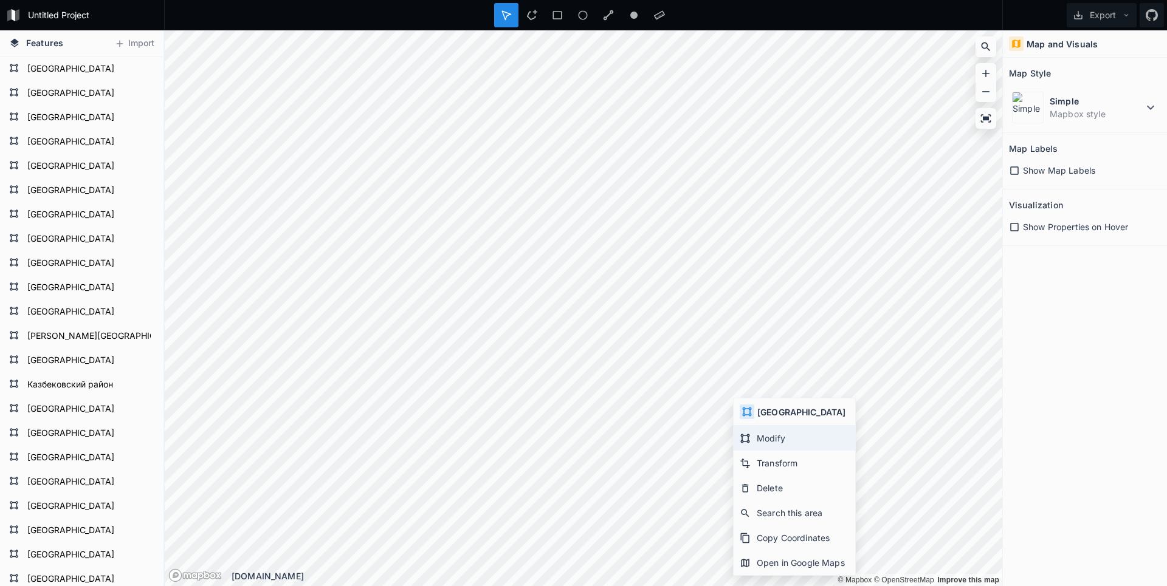
click at [761, 440] on div "Modify" at bounding box center [794, 438] width 122 height 25
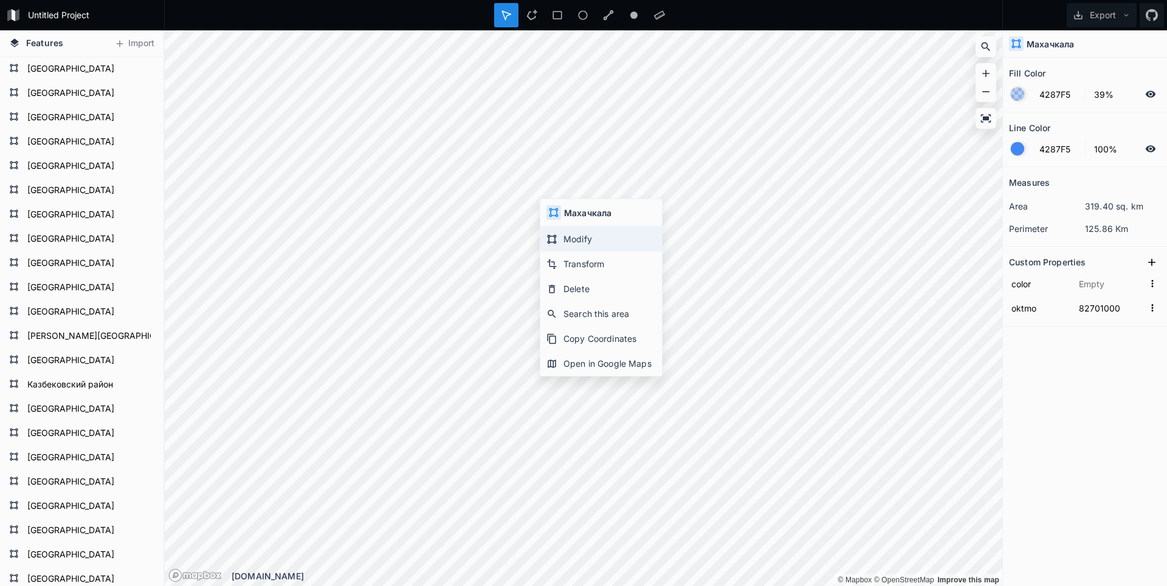
click at [557, 241] on div "Modify" at bounding box center [601, 239] width 122 height 25
click at [552, 227] on div "Modify" at bounding box center [596, 230] width 122 height 25
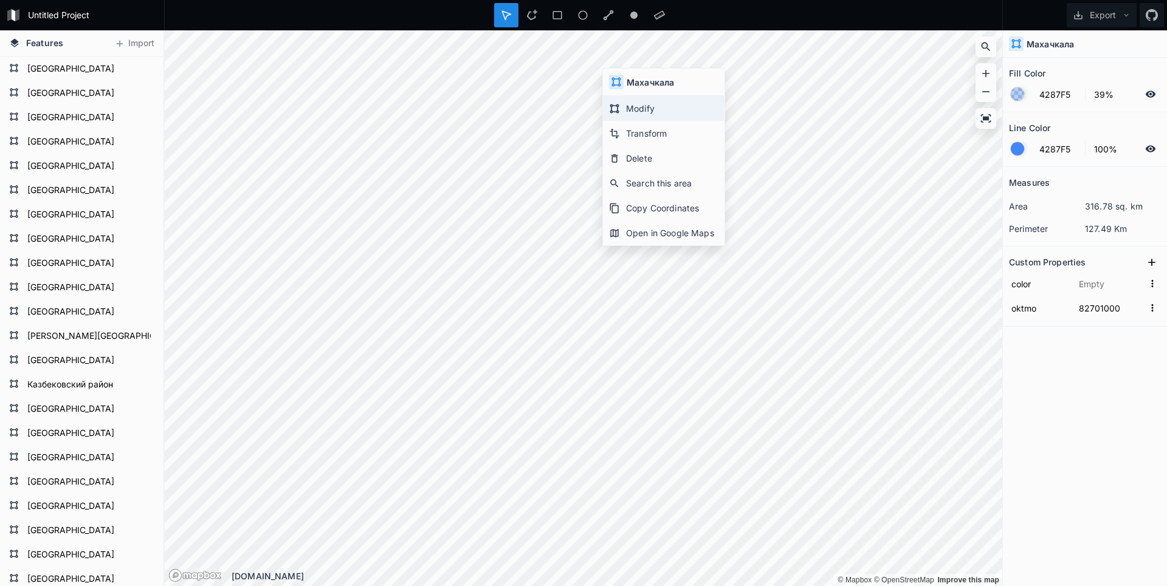
click at [623, 102] on div "Modify" at bounding box center [664, 108] width 122 height 25
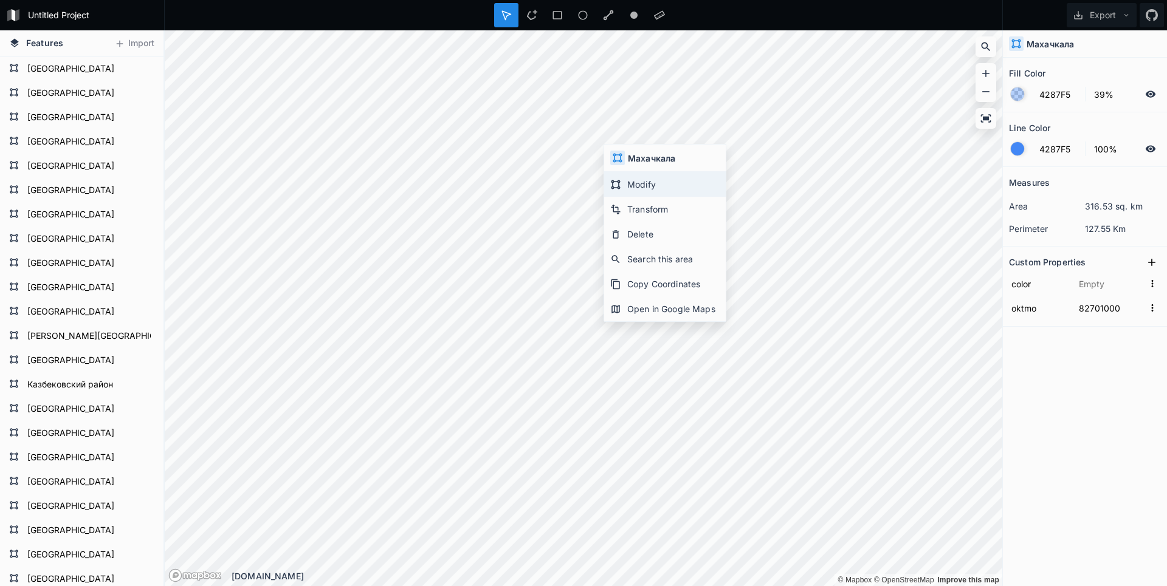
click at [627, 184] on div "Modify" at bounding box center [665, 184] width 122 height 25
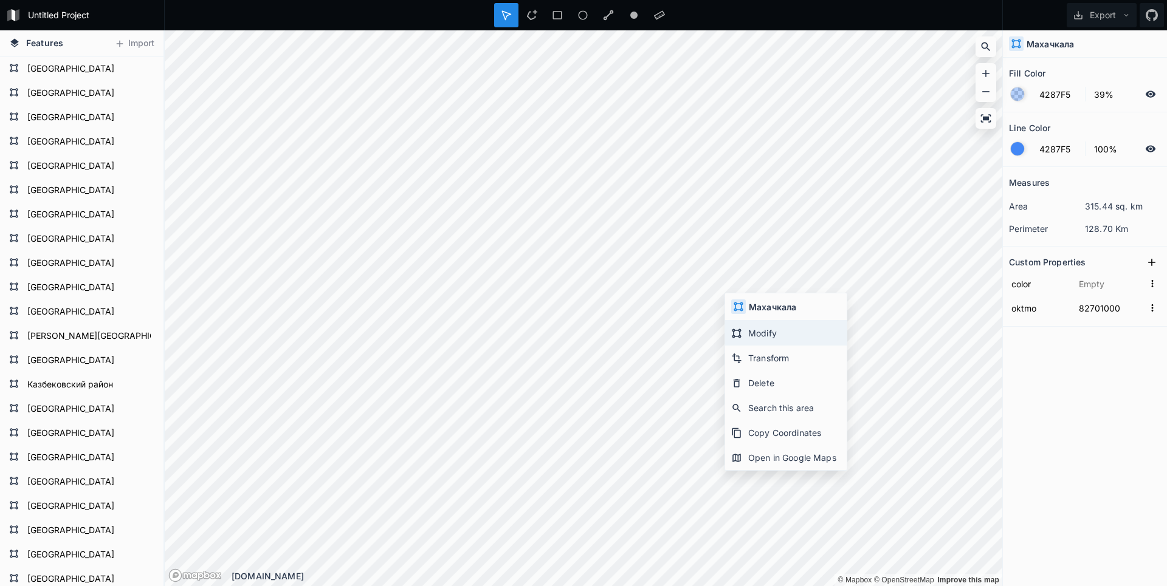
click at [743, 334] on div "Modify" at bounding box center [786, 333] width 122 height 25
type input "82701000"
click at [622, 0] on html "Untitled Project Export Features Import [GEOGRAPHIC_DATA] [GEOGRAPHIC_DATA] [GE…" at bounding box center [583, 293] width 1167 height 586
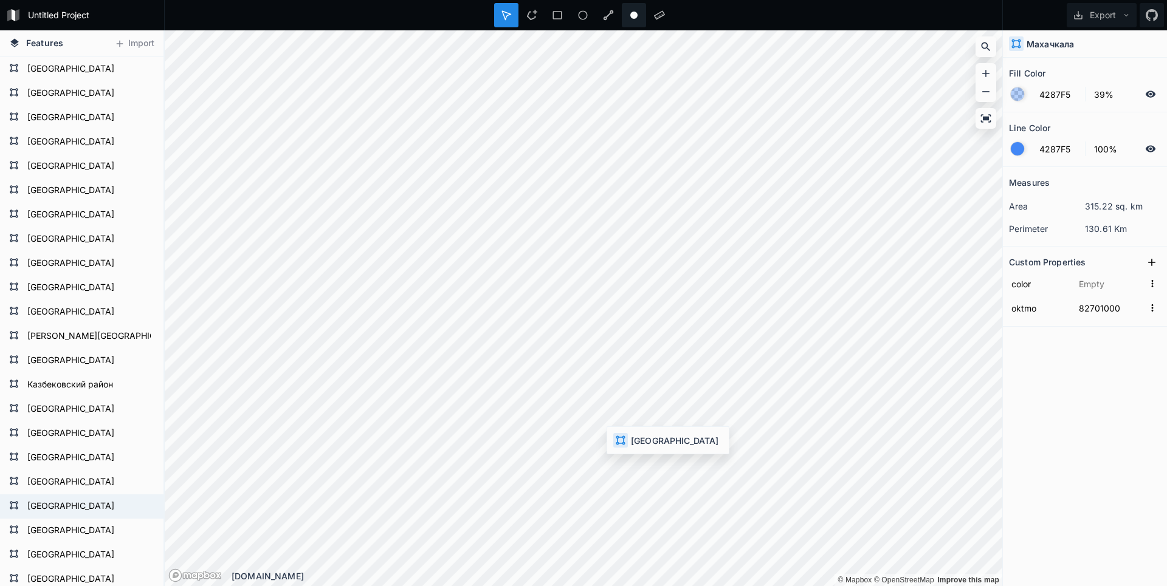
type input "#ee4c01"
type input "82635000"
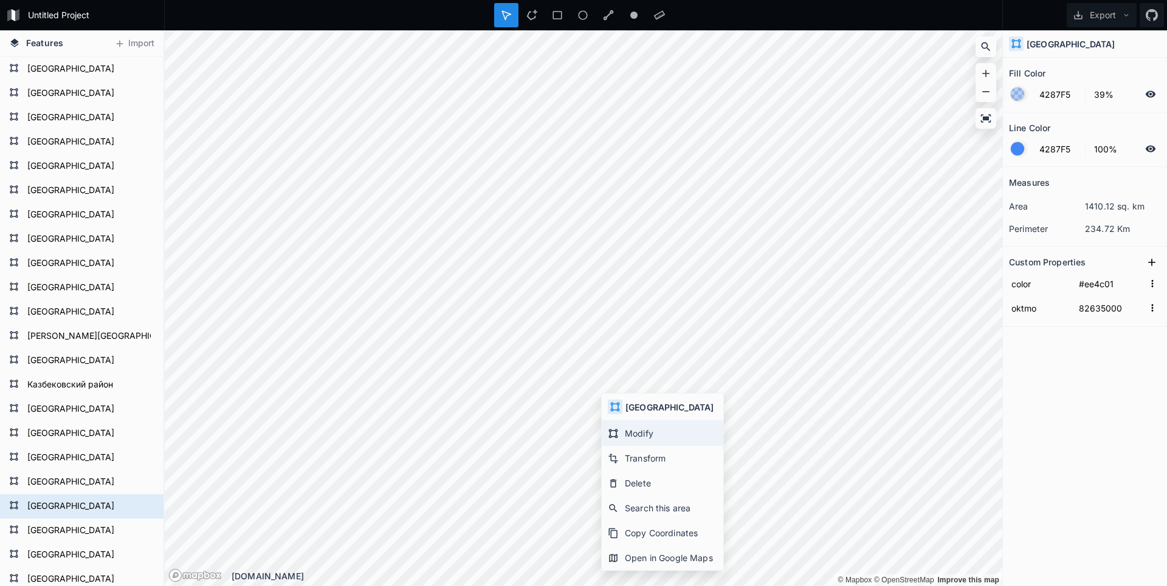
click at [622, 433] on div "Modify" at bounding box center [663, 433] width 122 height 25
click at [849, 571] on div "© Mapbox © OpenStreetMap Improve this map © Mapbox © OpenStreetMap Improve this…" at bounding box center [583, 308] width 837 height 556
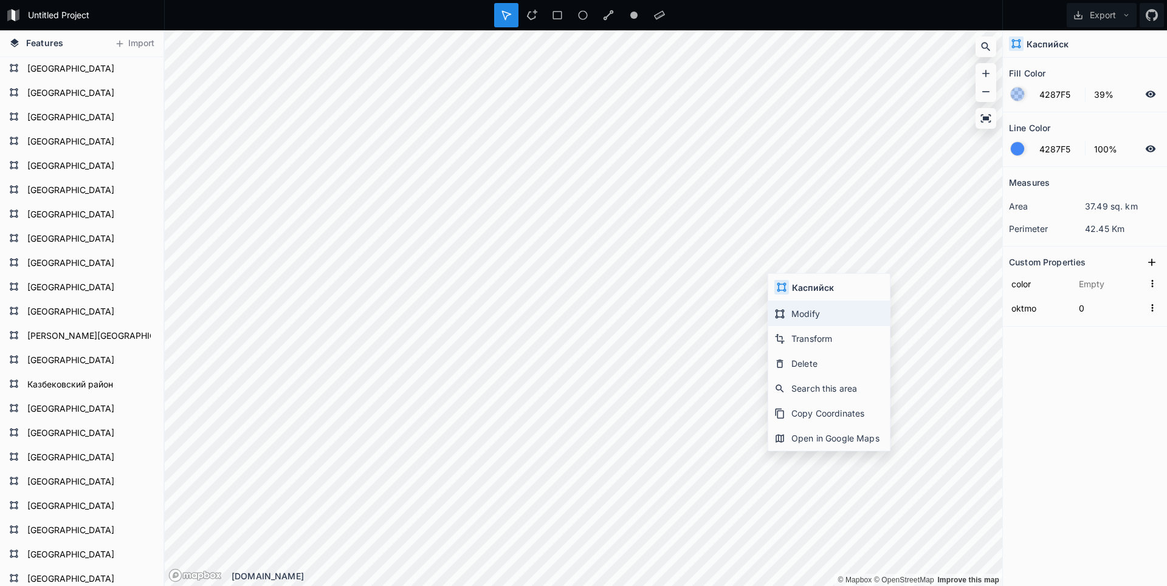
click at [800, 309] on div "Modify" at bounding box center [829, 313] width 122 height 25
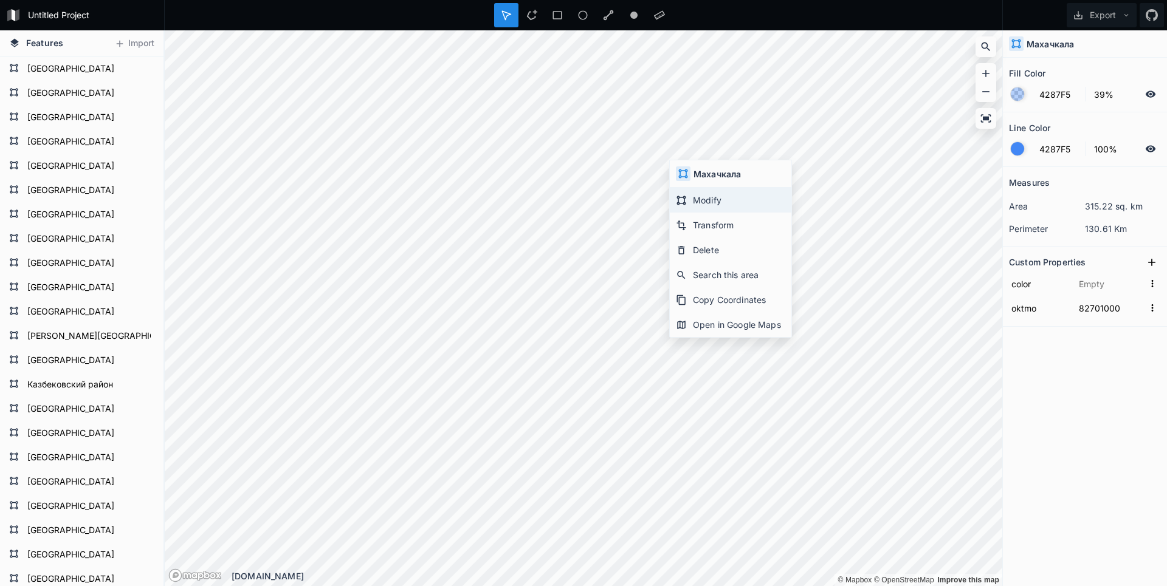
click at [701, 198] on div "Modify" at bounding box center [731, 200] width 122 height 25
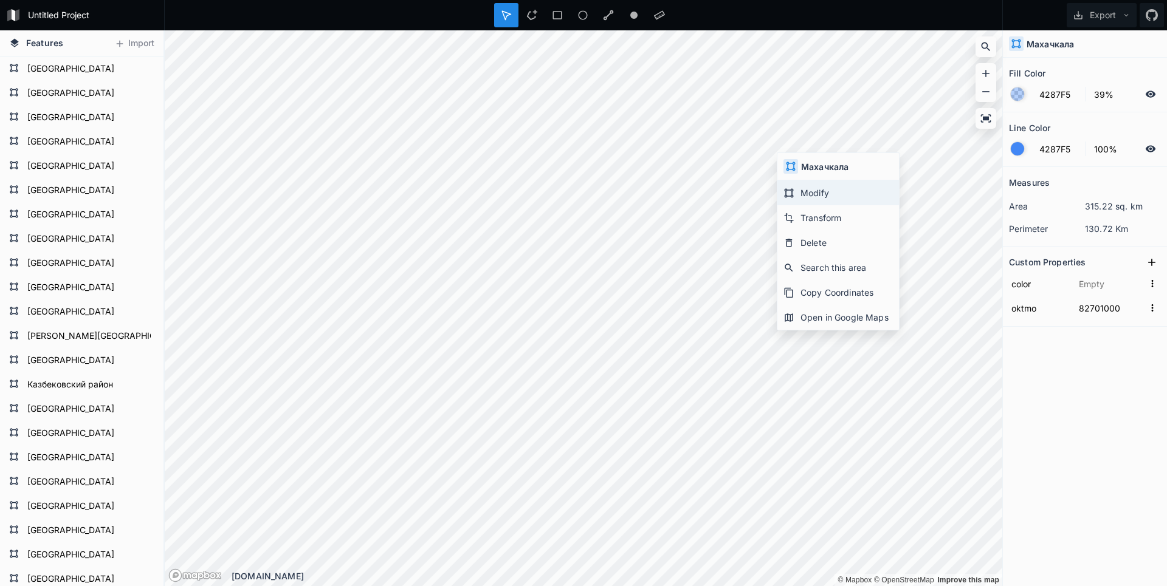
click at [817, 193] on div "Modify" at bounding box center [838, 192] width 122 height 25
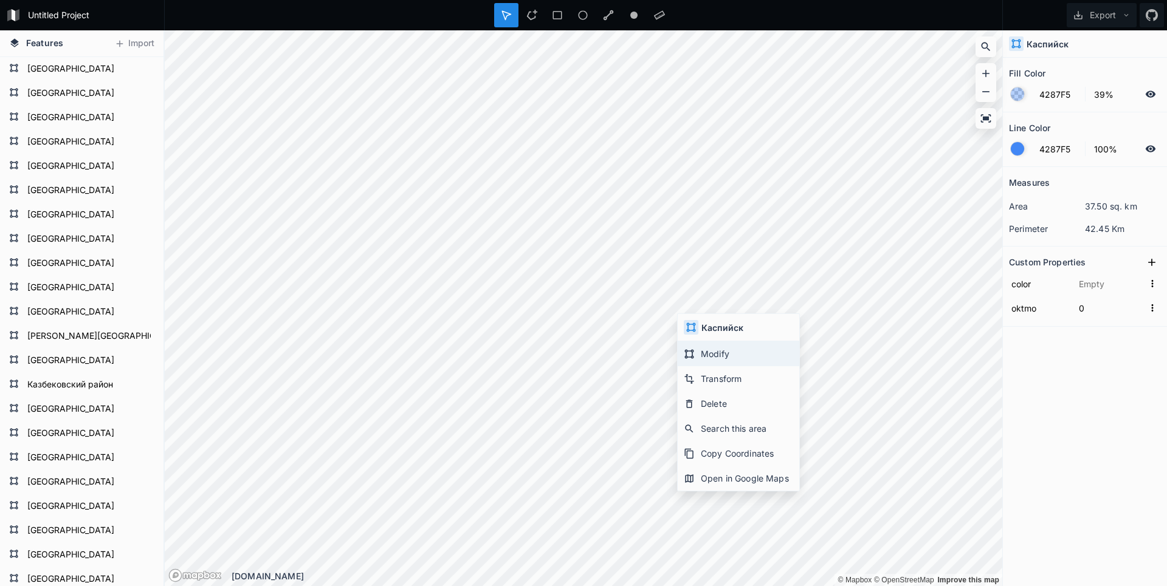
click at [700, 352] on div "Modify" at bounding box center [739, 353] width 122 height 25
type input "82701000"
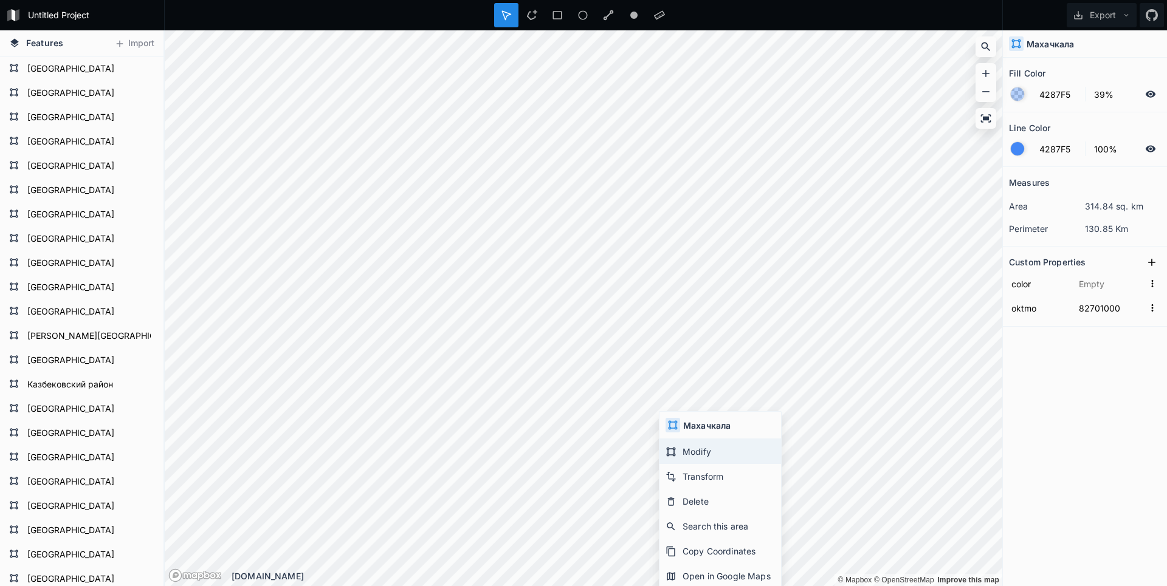
click at [687, 448] on div "Modify" at bounding box center [720, 451] width 122 height 25
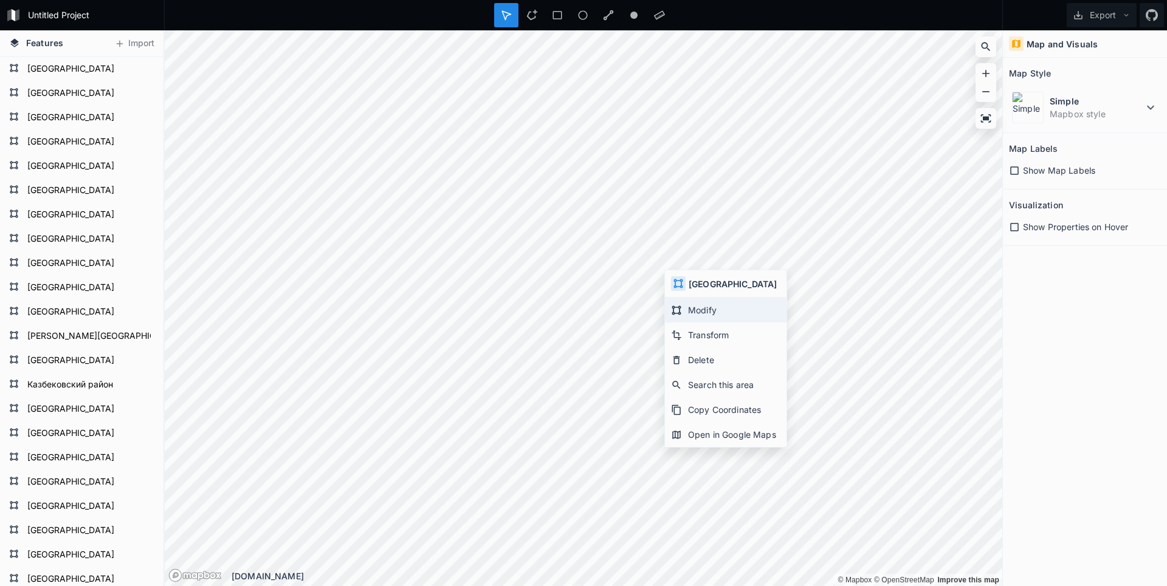
click at [696, 307] on div "Modify" at bounding box center [726, 310] width 122 height 25
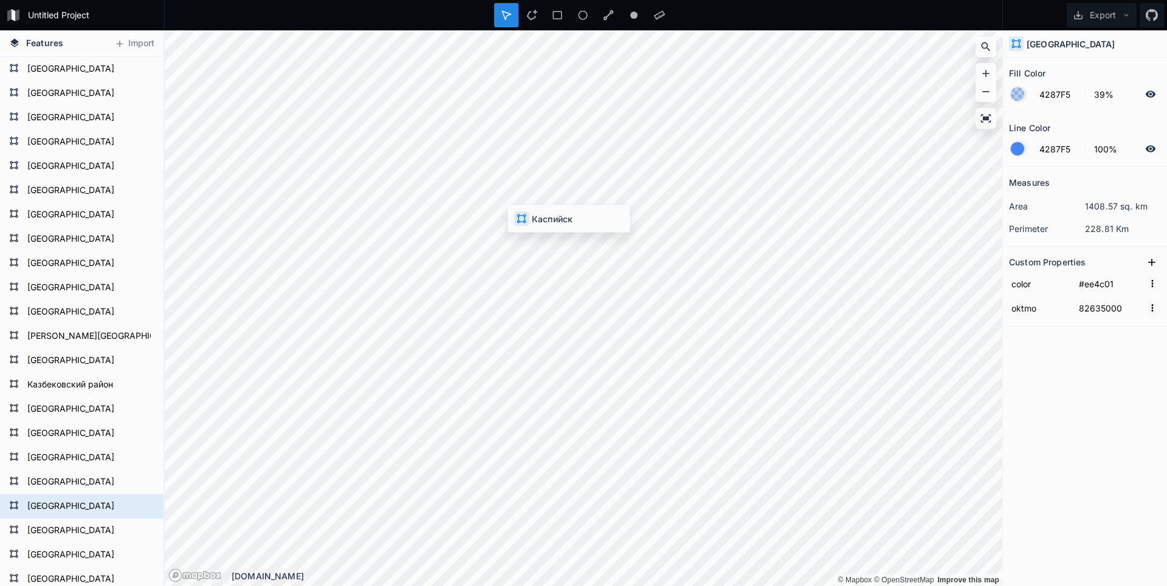
type input "0"
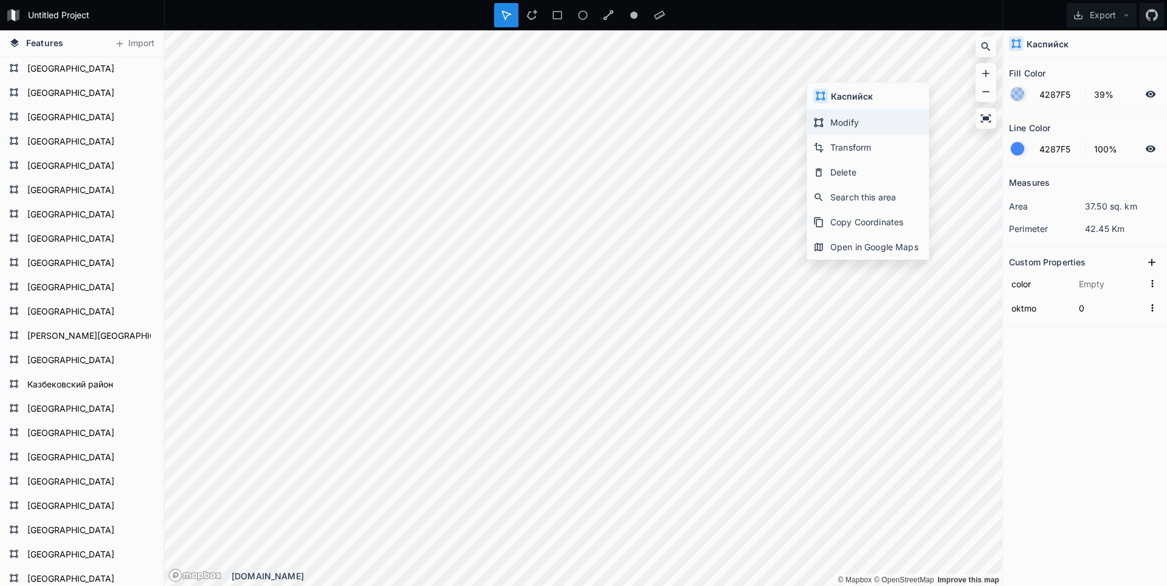
click at [835, 121] on div "Modify" at bounding box center [868, 122] width 122 height 25
type input "#ee4c01"
type input "82635000"
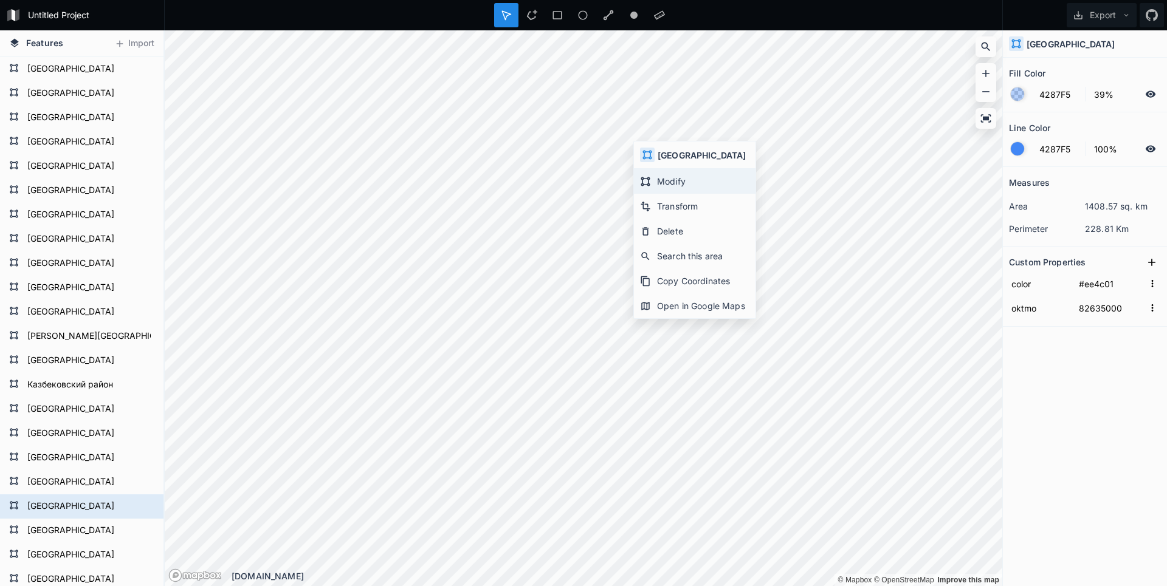
click at [659, 178] on div "Modify" at bounding box center [695, 181] width 122 height 25
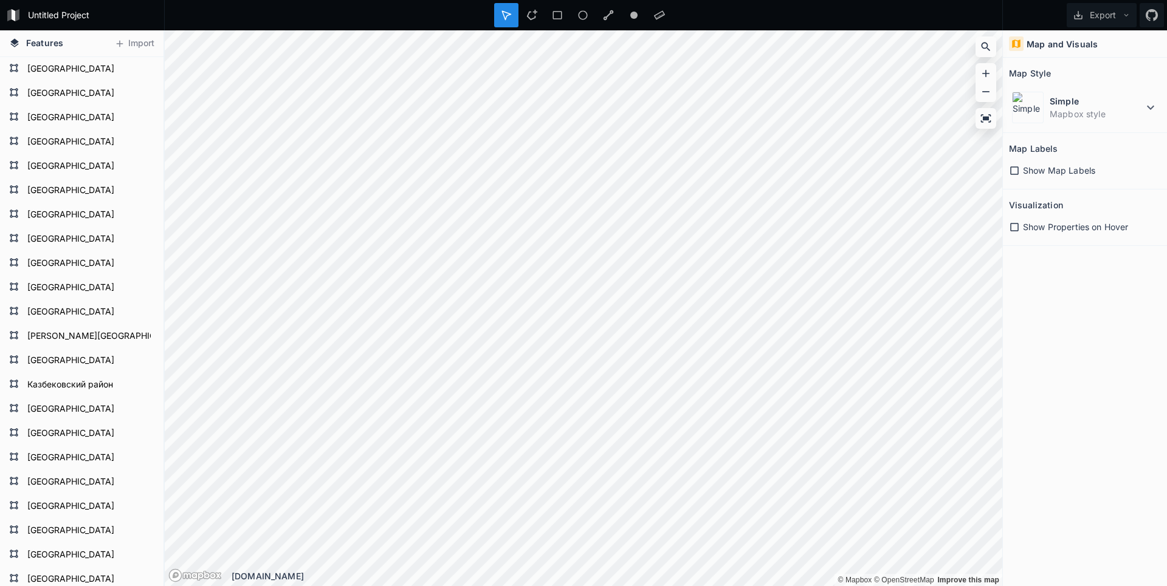
click at [966, 7] on div "Untitled Project Export Features Import [GEOGRAPHIC_DATA] [GEOGRAPHIC_DATA] [GE…" at bounding box center [583, 293] width 1167 height 586
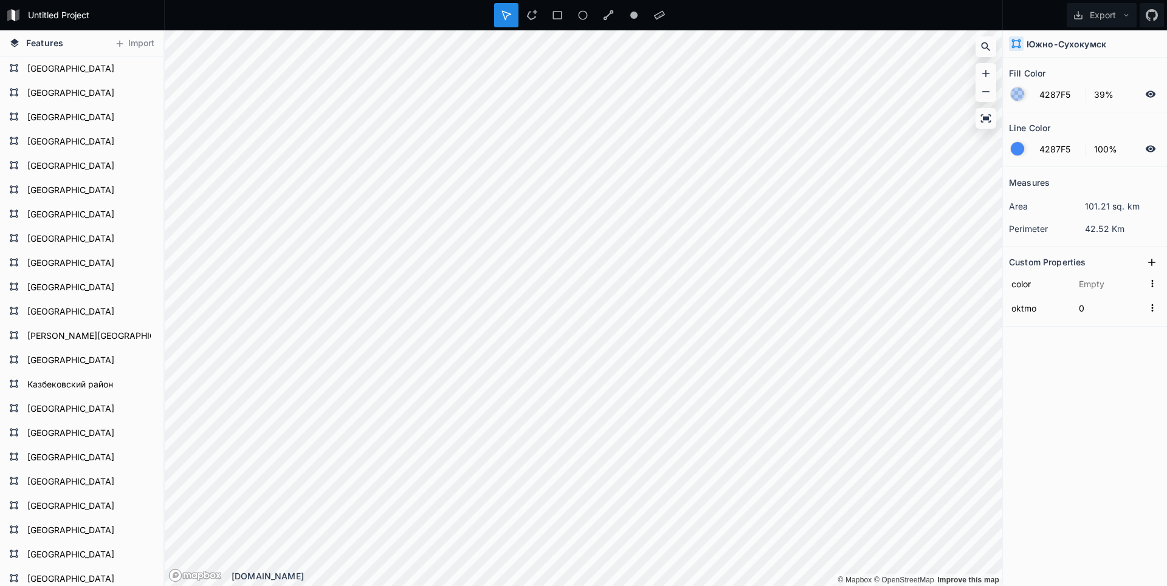
click at [1017, 512] on div "Features [GEOGRAPHIC_DATA] [GEOGRAPHIC_DATA] [GEOGRAPHIC_DATA] [GEOGRAPHIC_DATA…" at bounding box center [583, 308] width 1167 height 556
click at [550, 368] on div "Modify" at bounding box center [569, 368] width 122 height 25
type input "#23ef01"
type input "82627000"
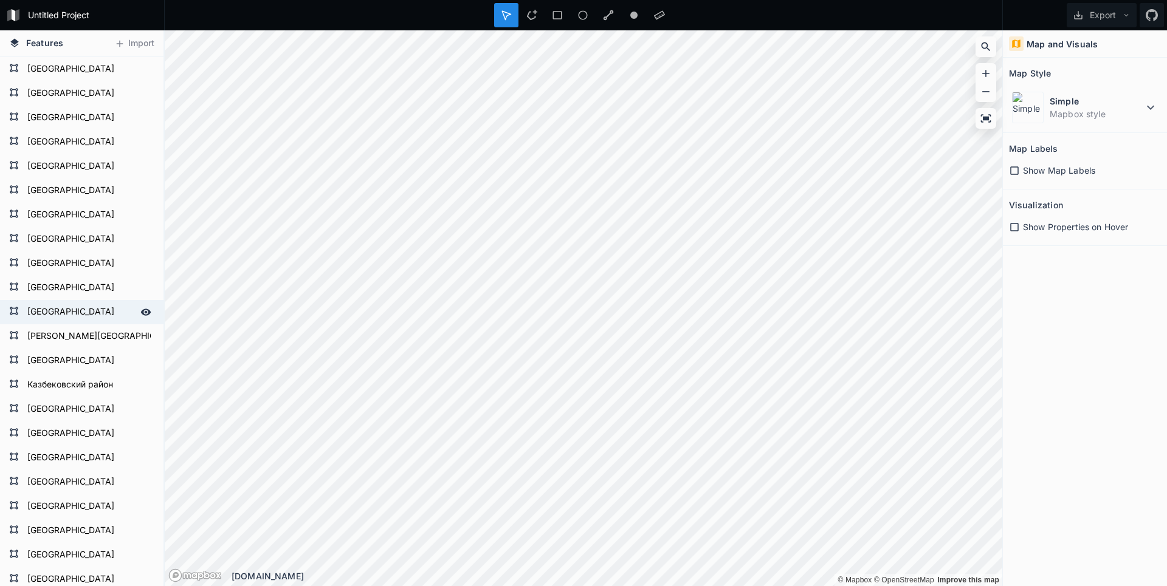
click at [107, 320] on div "Features [GEOGRAPHIC_DATA] [GEOGRAPHIC_DATA] [GEOGRAPHIC_DATA] [GEOGRAPHIC_DATA…" at bounding box center [583, 308] width 1167 height 556
click at [410, 0] on html "Untitled Project Export Features Import [GEOGRAPHIC_DATA] [GEOGRAPHIC_DATA] [GE…" at bounding box center [583, 293] width 1167 height 586
click at [1105, 16] on button "Export" at bounding box center [1101, 15] width 70 height 24
click at [1084, 72] on div "Export as .geojson" at bounding box center [1099, 69] width 122 height 25
